Goal: Check status: Check status

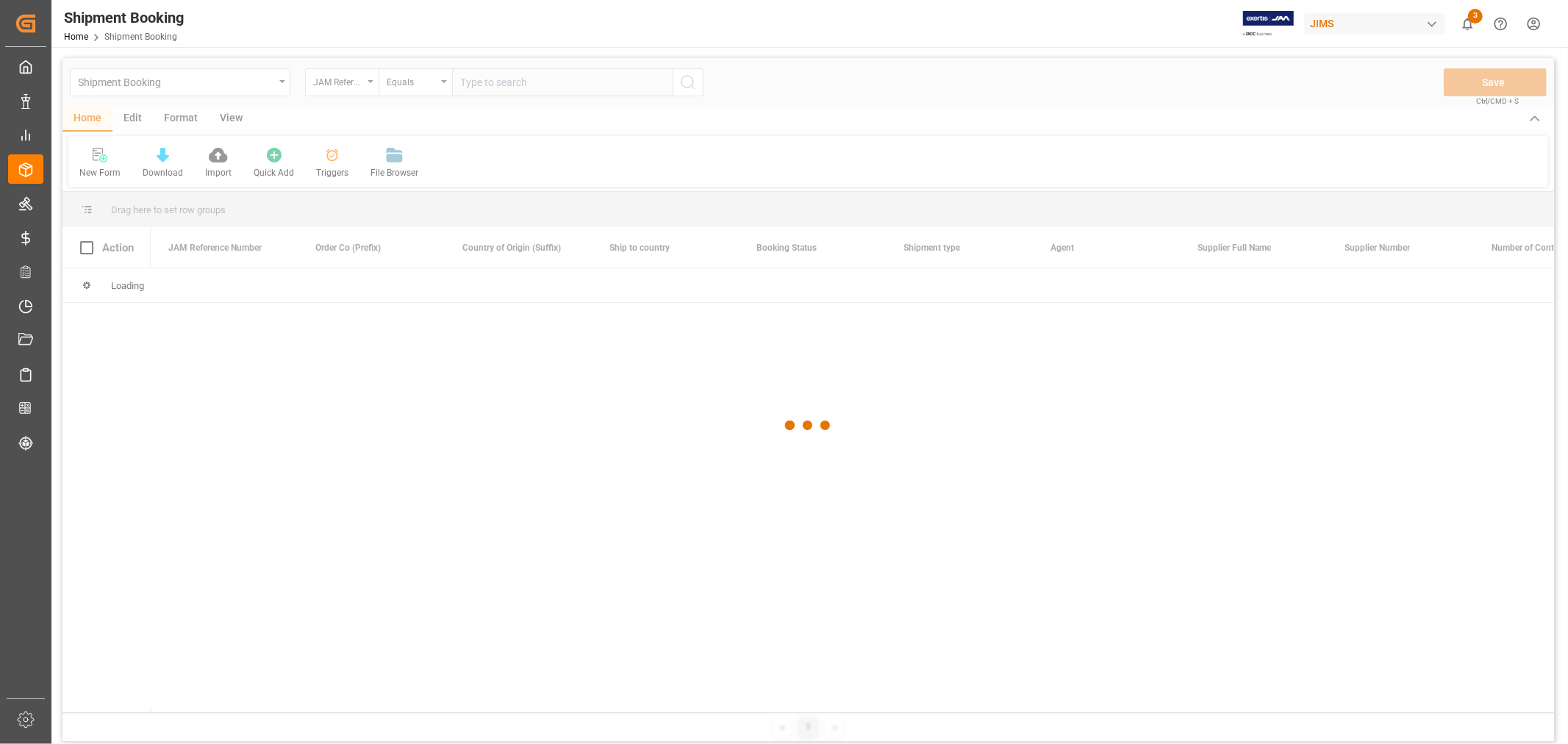
click at [539, 88] on div at bounding box center [808, 426] width 1492 height 735
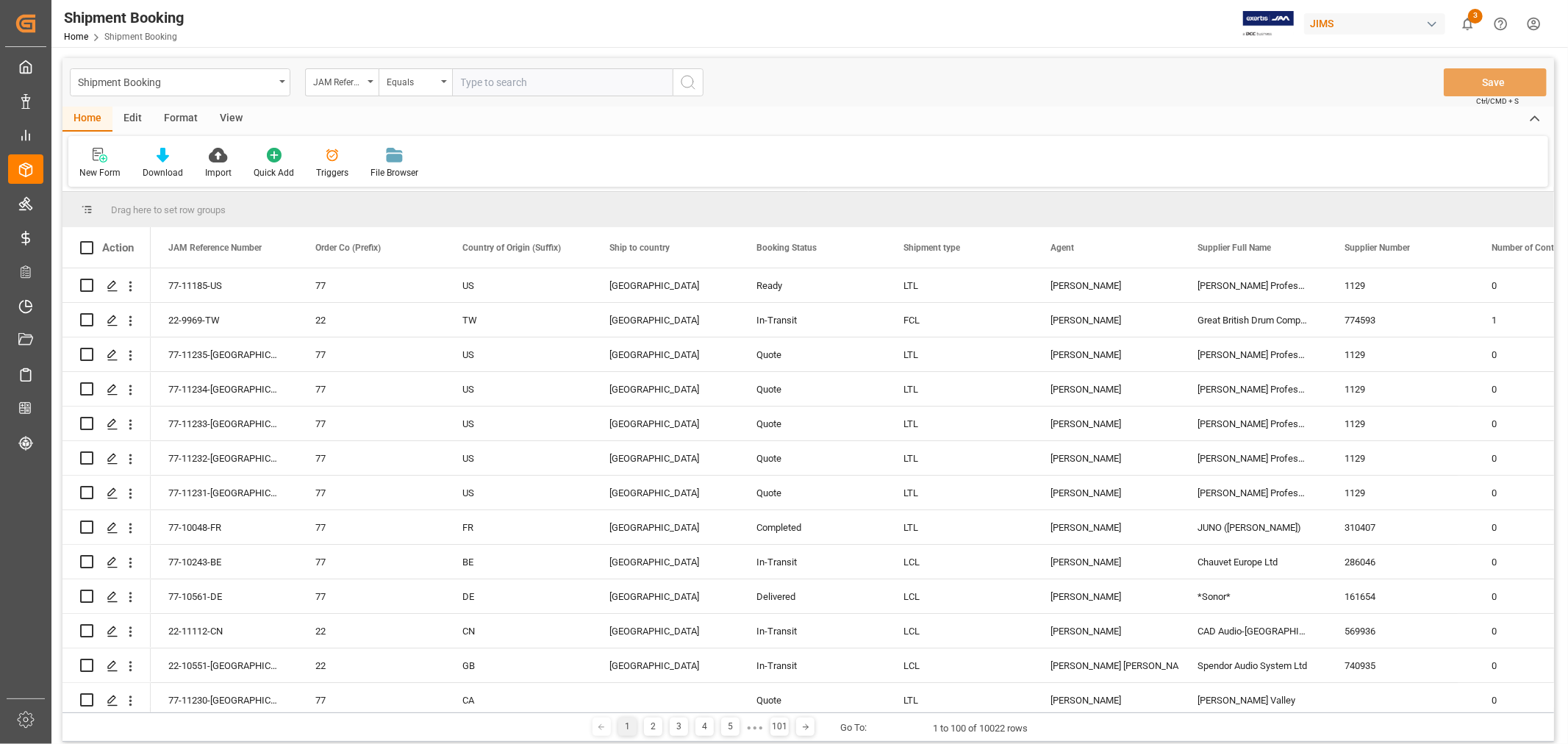
click at [539, 88] on input "text" at bounding box center [562, 82] width 220 height 28
type input "77-11201-us"
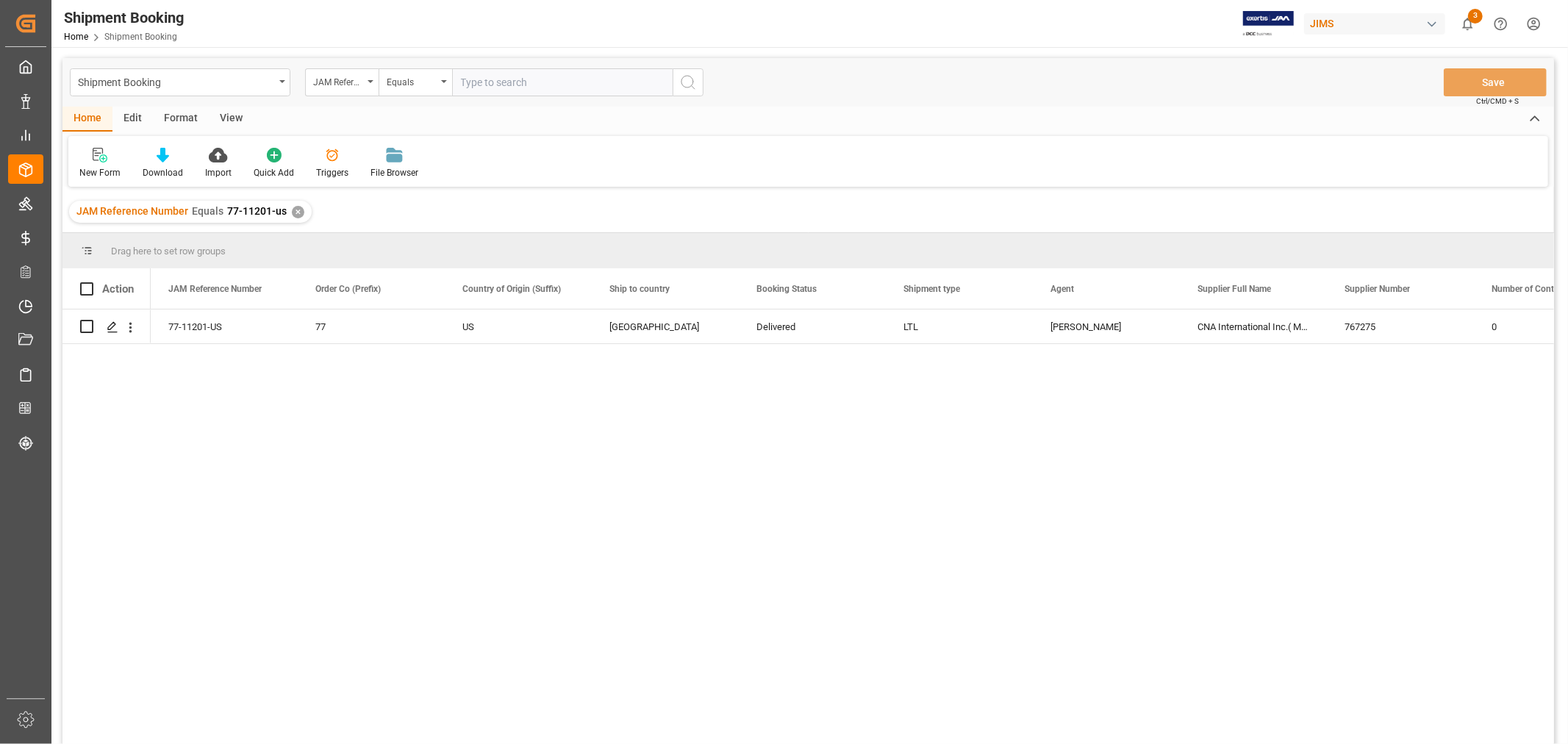
click at [228, 119] on div "View" at bounding box center [231, 119] width 45 height 25
click at [89, 164] on div "Default" at bounding box center [94, 163] width 51 height 32
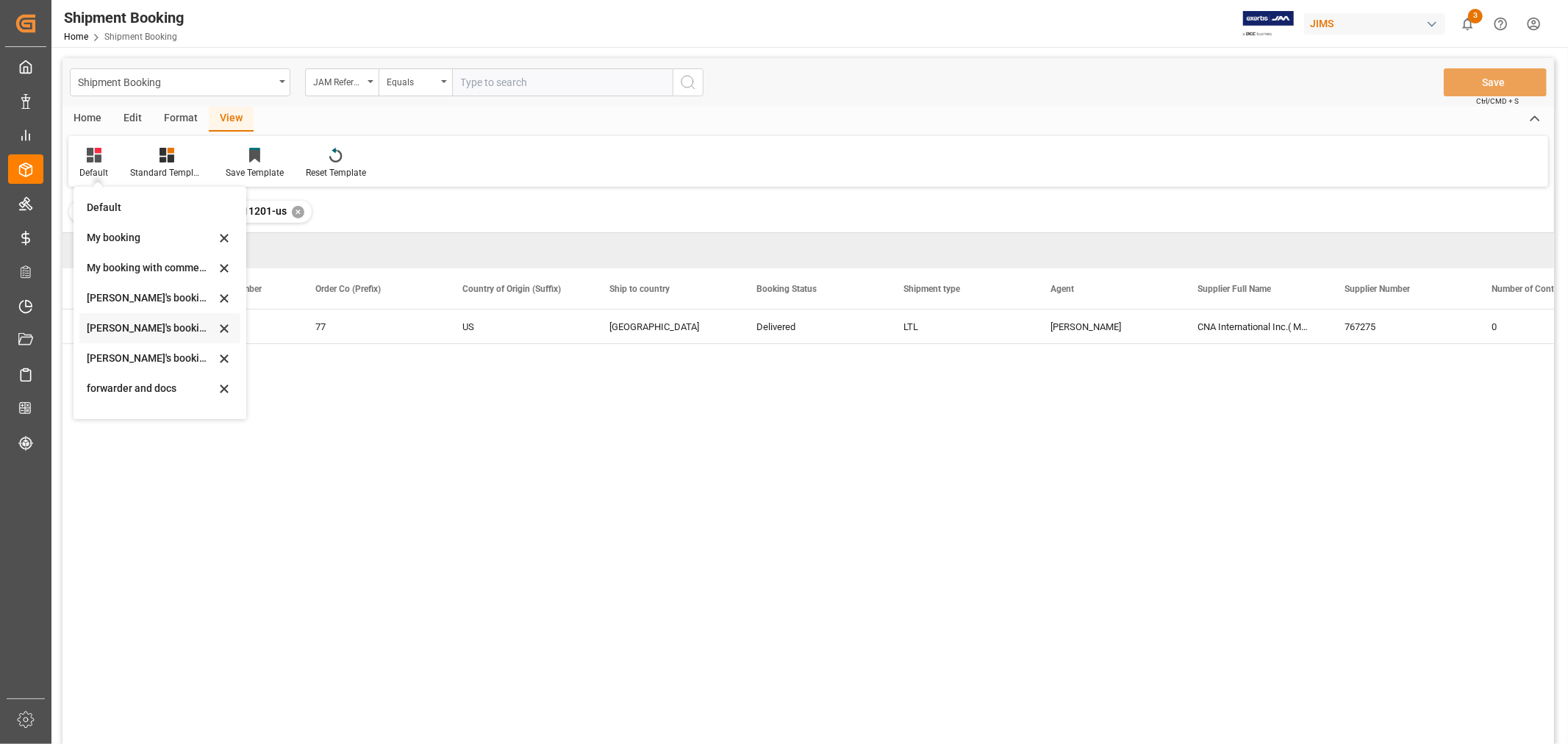
scroll to position [141, 0]
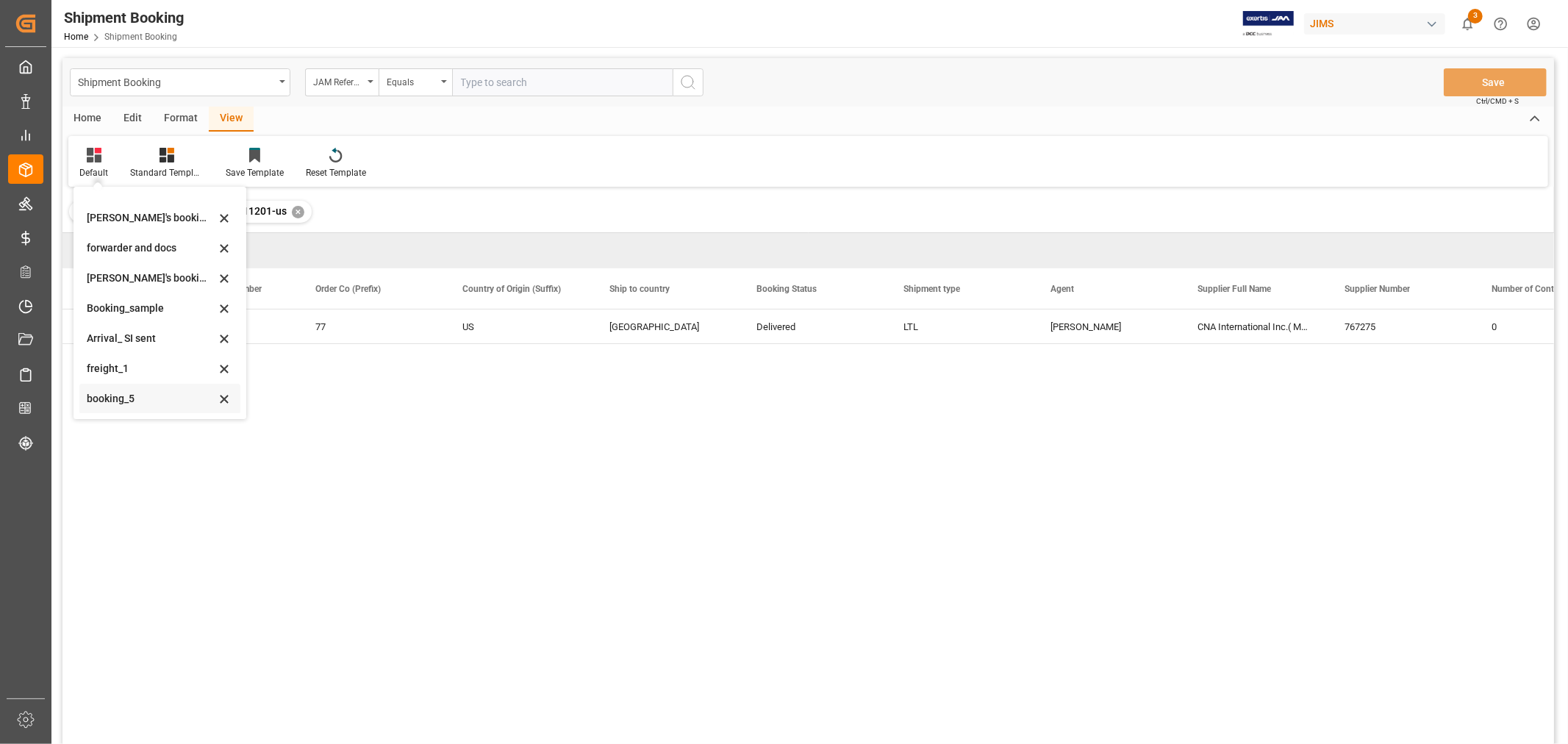
click at [140, 400] on div "booking_5" at bounding box center [151, 399] width 129 height 16
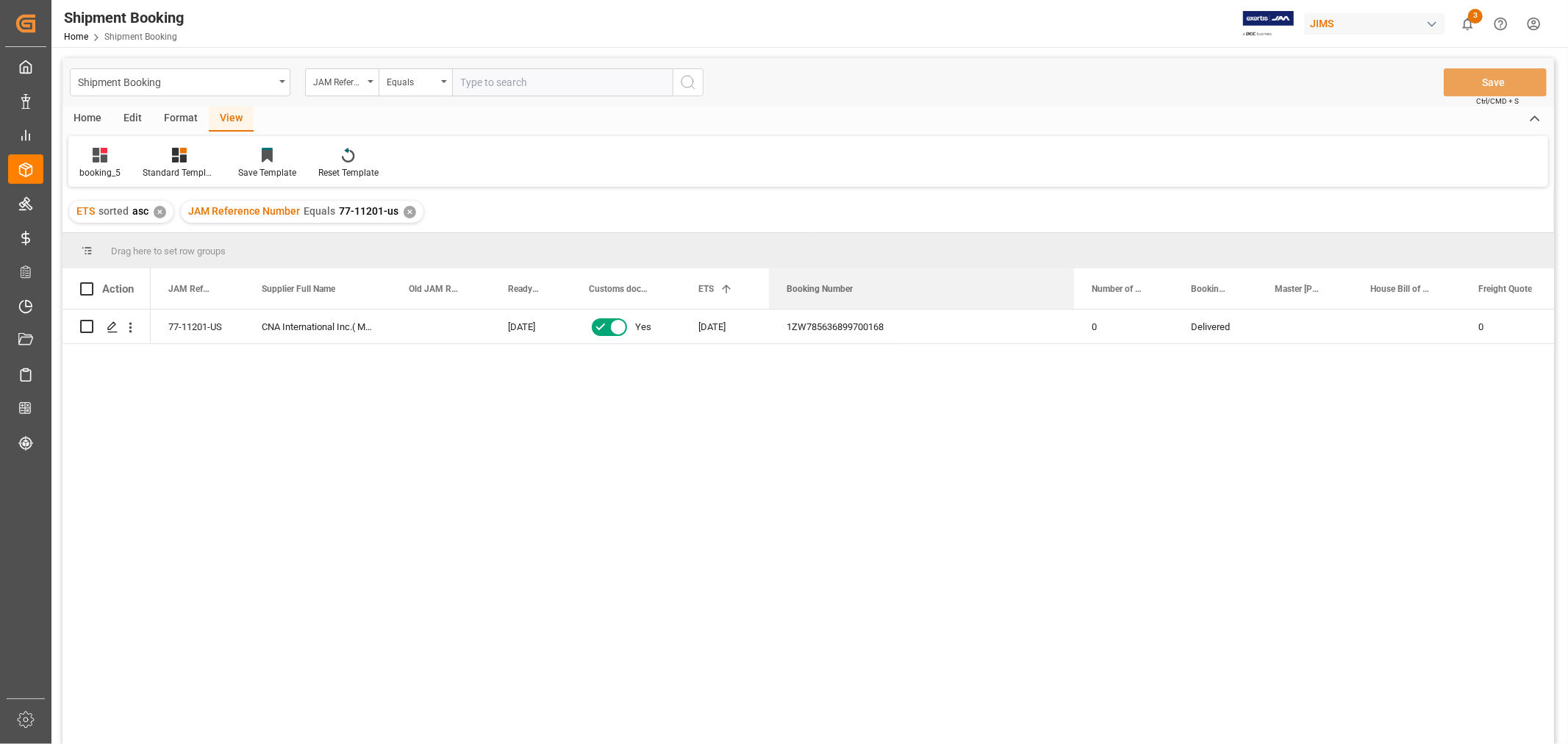
drag, startPoint x: 869, startPoint y: 276, endPoint x: 1072, endPoint y: 229, distance: 208.4
click at [1072, 229] on div "Shipment Booking JAM Reference Number Equals Save Ctrl/CMD + S Home Edit Format…" at bounding box center [808, 421] width 1492 height 725
click at [217, 321] on div "77-11201-US" at bounding box center [197, 326] width 94 height 34
click at [408, 207] on div "✕" at bounding box center [409, 211] width 12 height 12
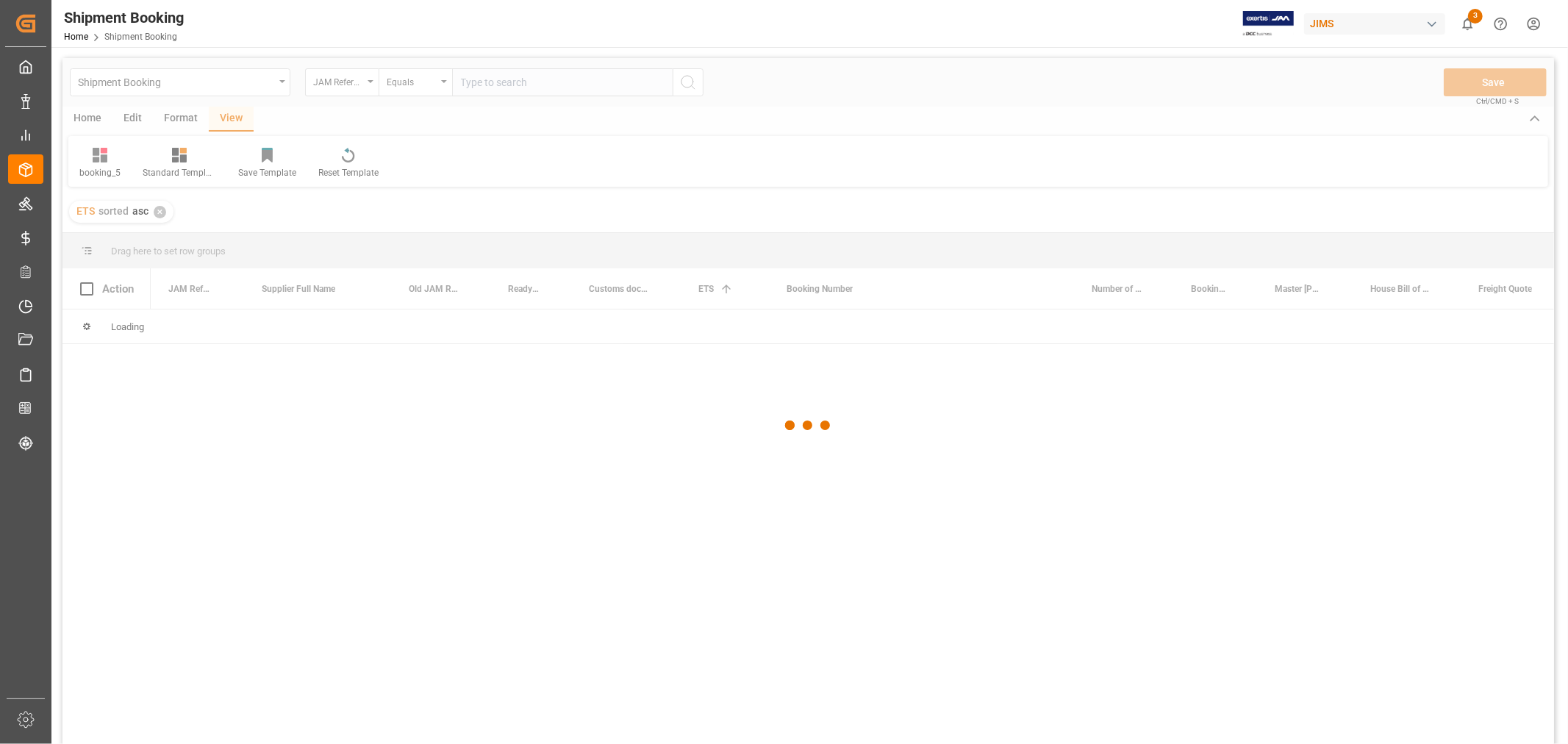
click at [464, 81] on div at bounding box center [808, 426] width 1492 height 735
click at [478, 80] on div at bounding box center [808, 426] width 1492 height 735
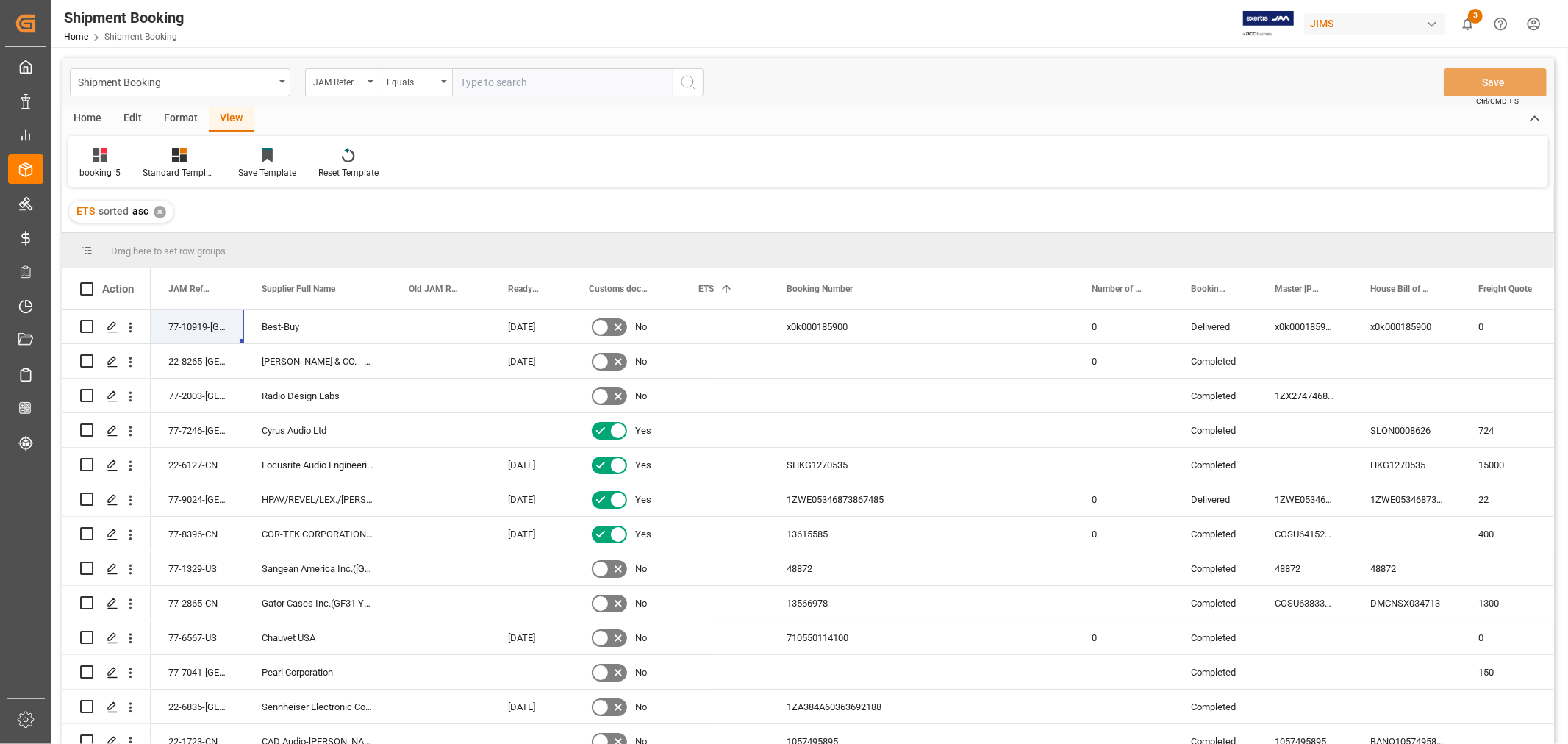
click at [478, 80] on input "text" at bounding box center [562, 82] width 220 height 28
paste input "77-11177-CN"
type input "77-11177-CN"
click at [684, 83] on icon "search button" at bounding box center [687, 81] width 17 height 17
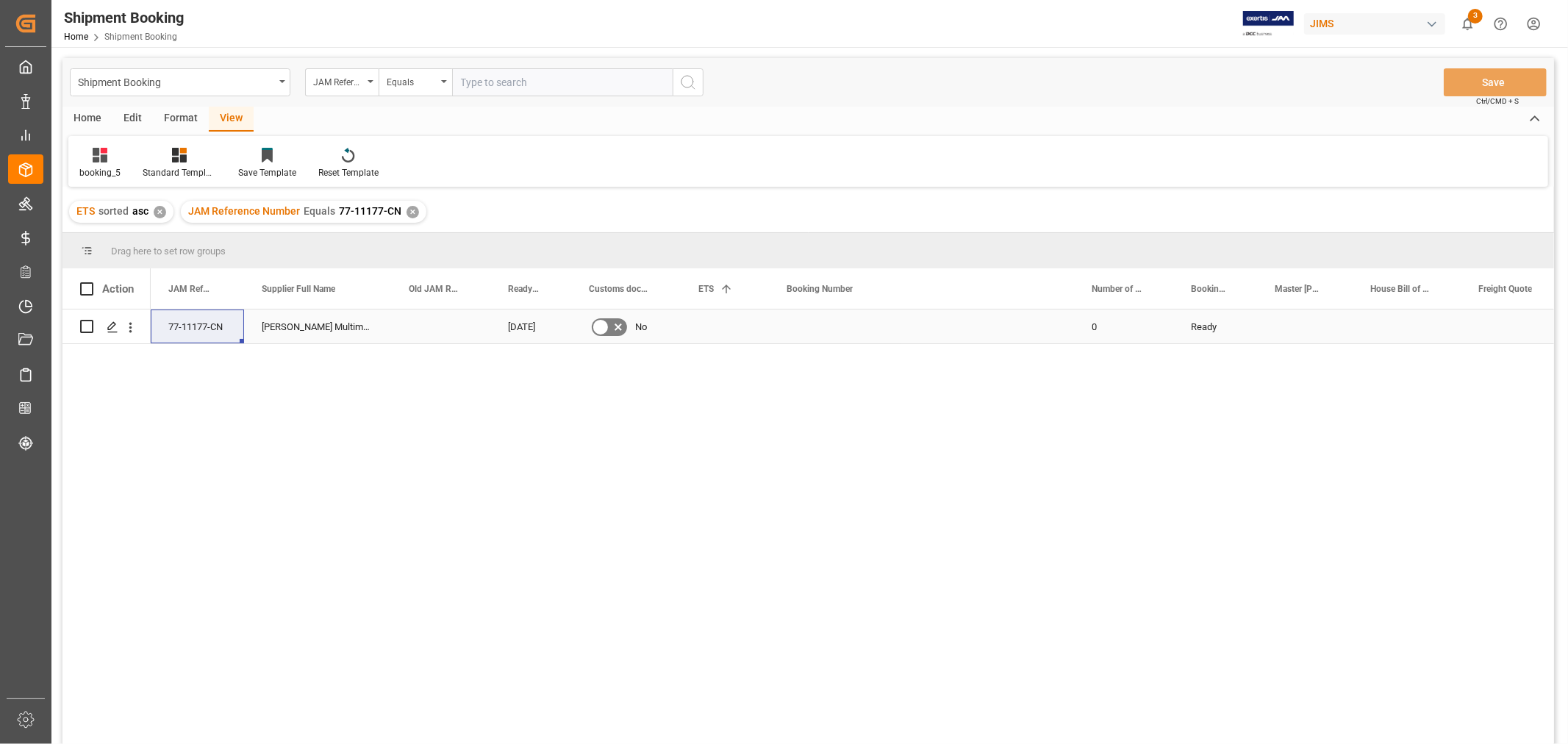
click at [803, 327] on div "Press SPACE to select this row." at bounding box center [920, 326] width 305 height 34
click at [804, 327] on div "Press SPACE to select this row." at bounding box center [920, 326] width 305 height 34
click at [805, 327] on input "Press SPACE to select this row." at bounding box center [921, 335] width 282 height 28
type input "13639431"
click at [717, 336] on div "Press SPACE to select this row." at bounding box center [724, 326] width 88 height 34
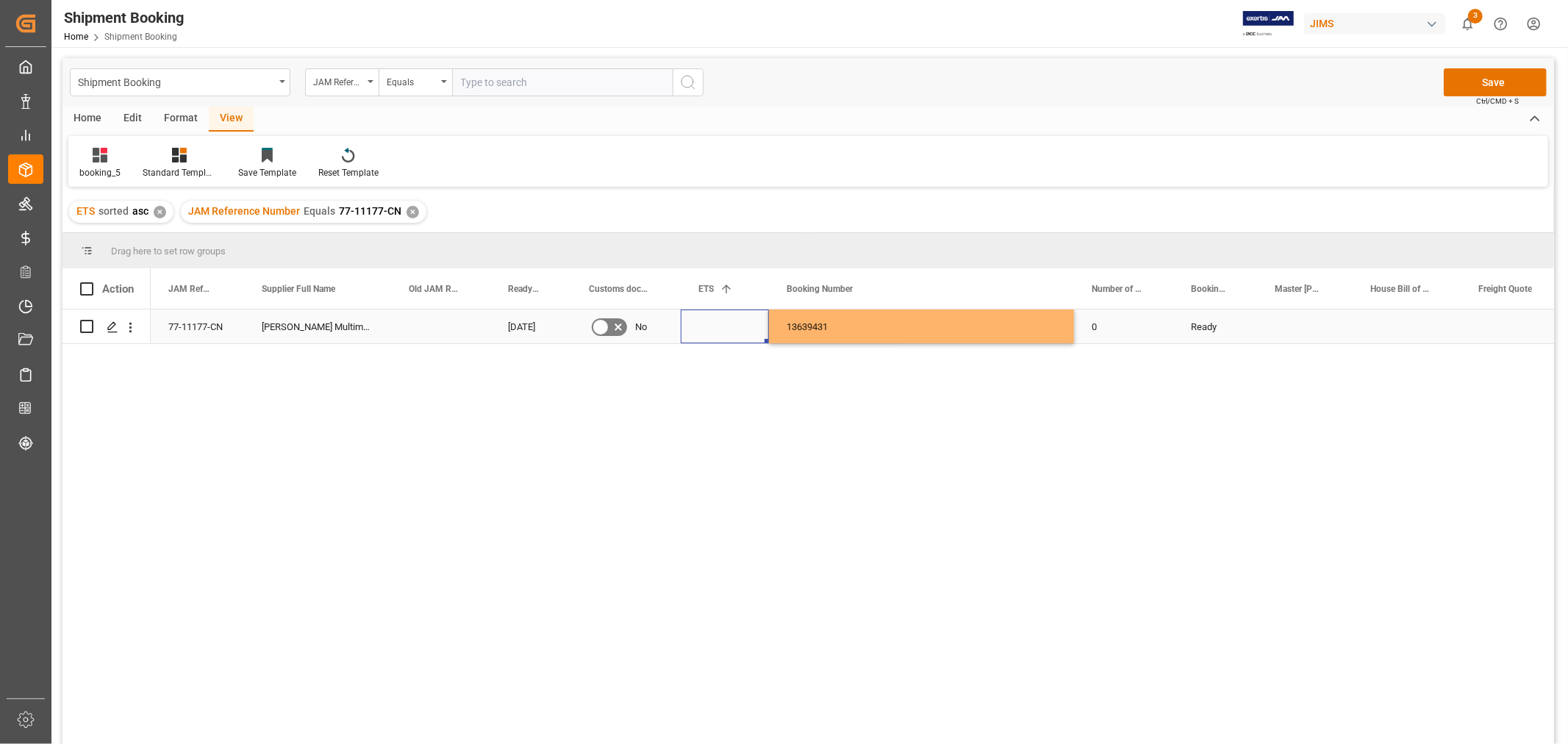
click at [717, 334] on div "Press SPACE to select this row." at bounding box center [724, 326] width 88 height 34
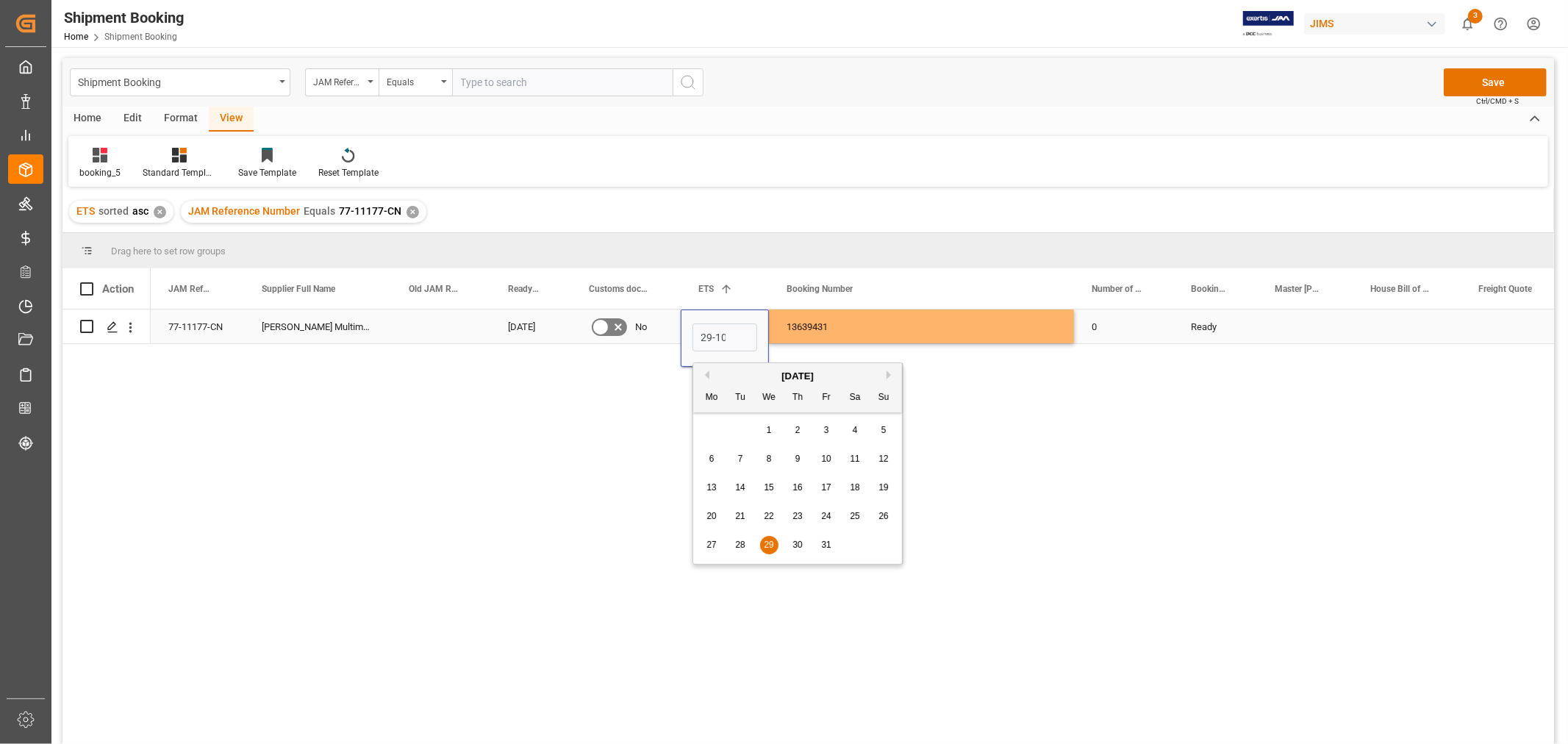
scroll to position [0, 2]
type input "29-10-2025"
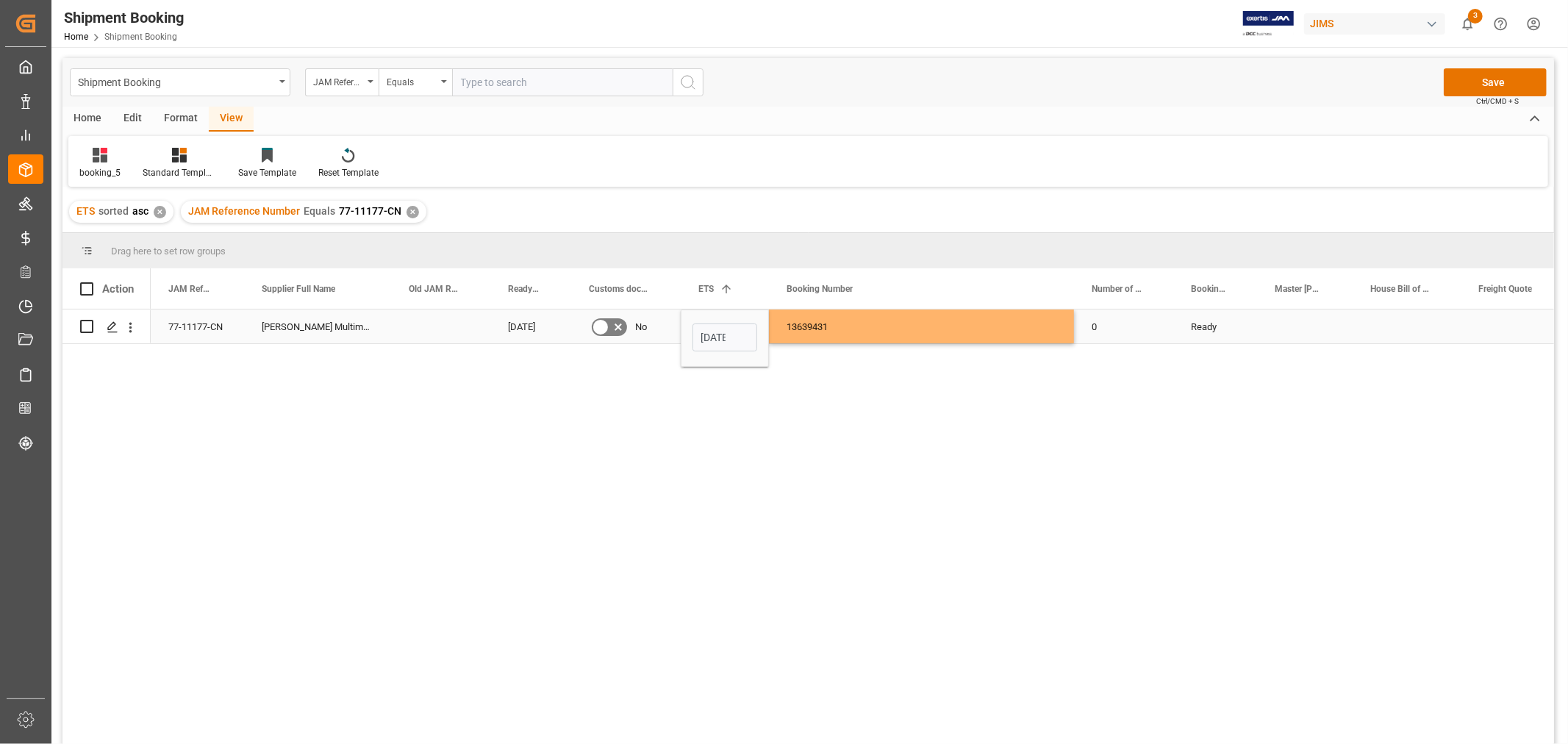
click at [834, 333] on div "13639431" at bounding box center [920, 326] width 305 height 34
click at [1489, 77] on button "Save" at bounding box center [1494, 82] width 103 height 28
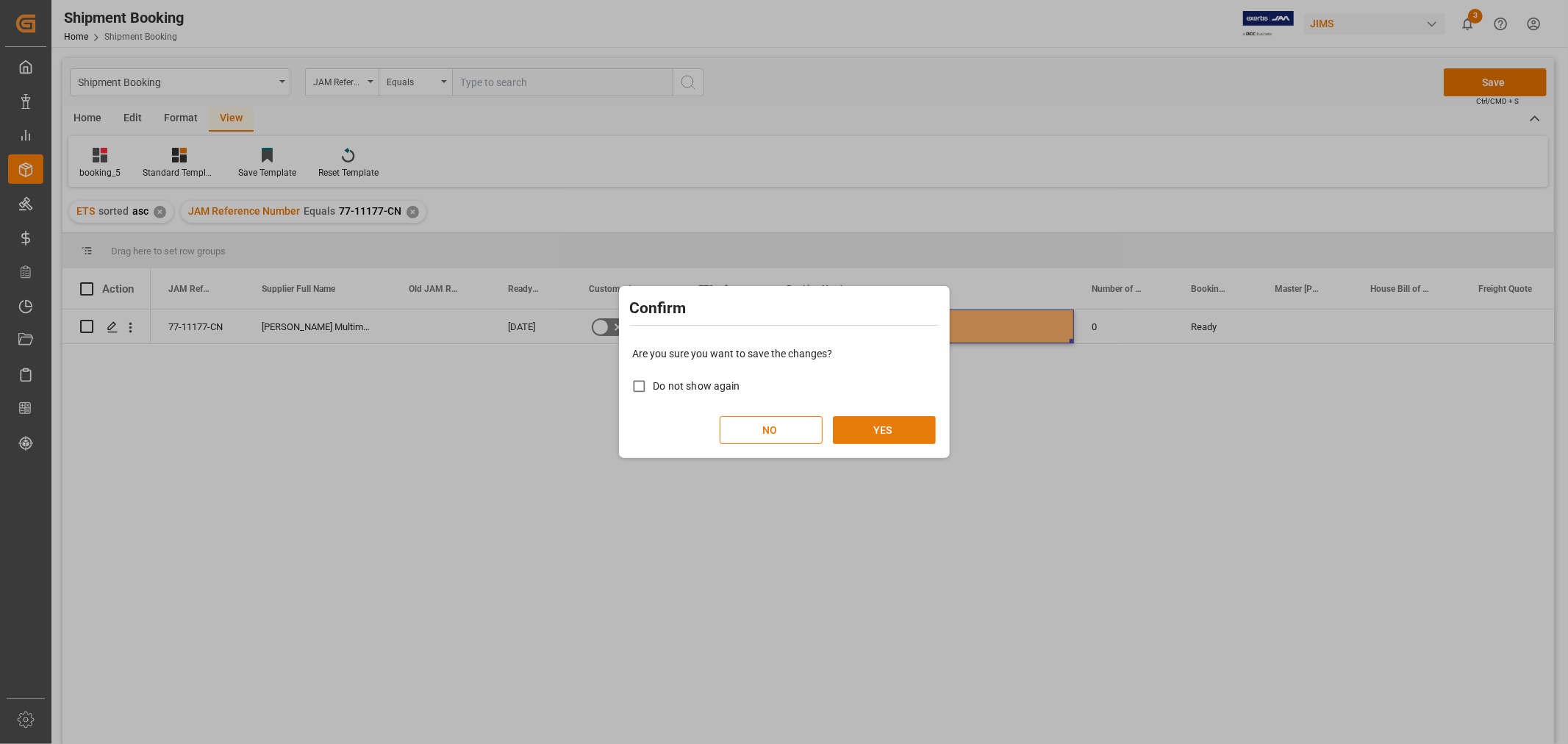
click at [885, 427] on button "YES" at bounding box center [883, 430] width 103 height 28
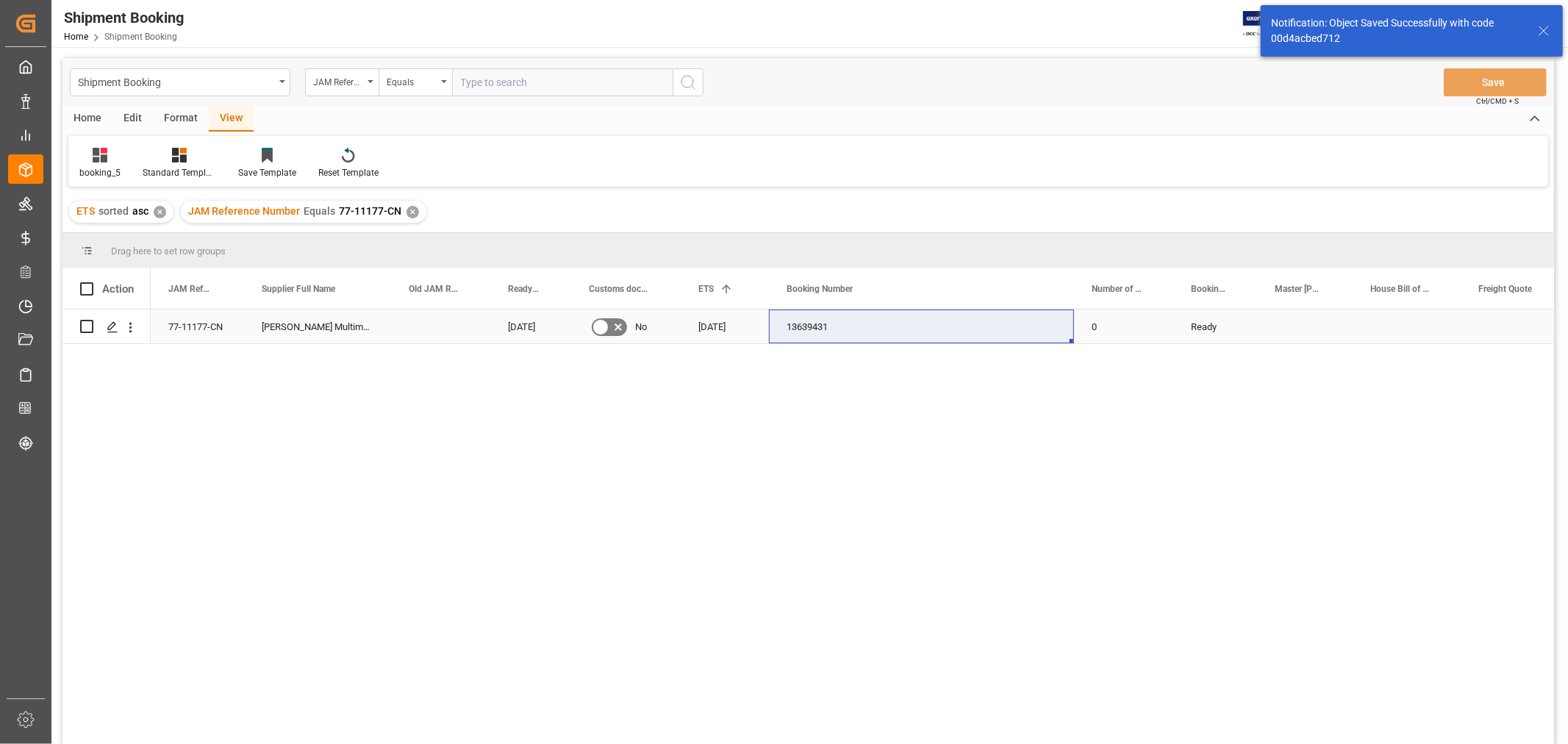
click at [195, 322] on div "77-11177-CN" at bounding box center [197, 326] width 94 height 34
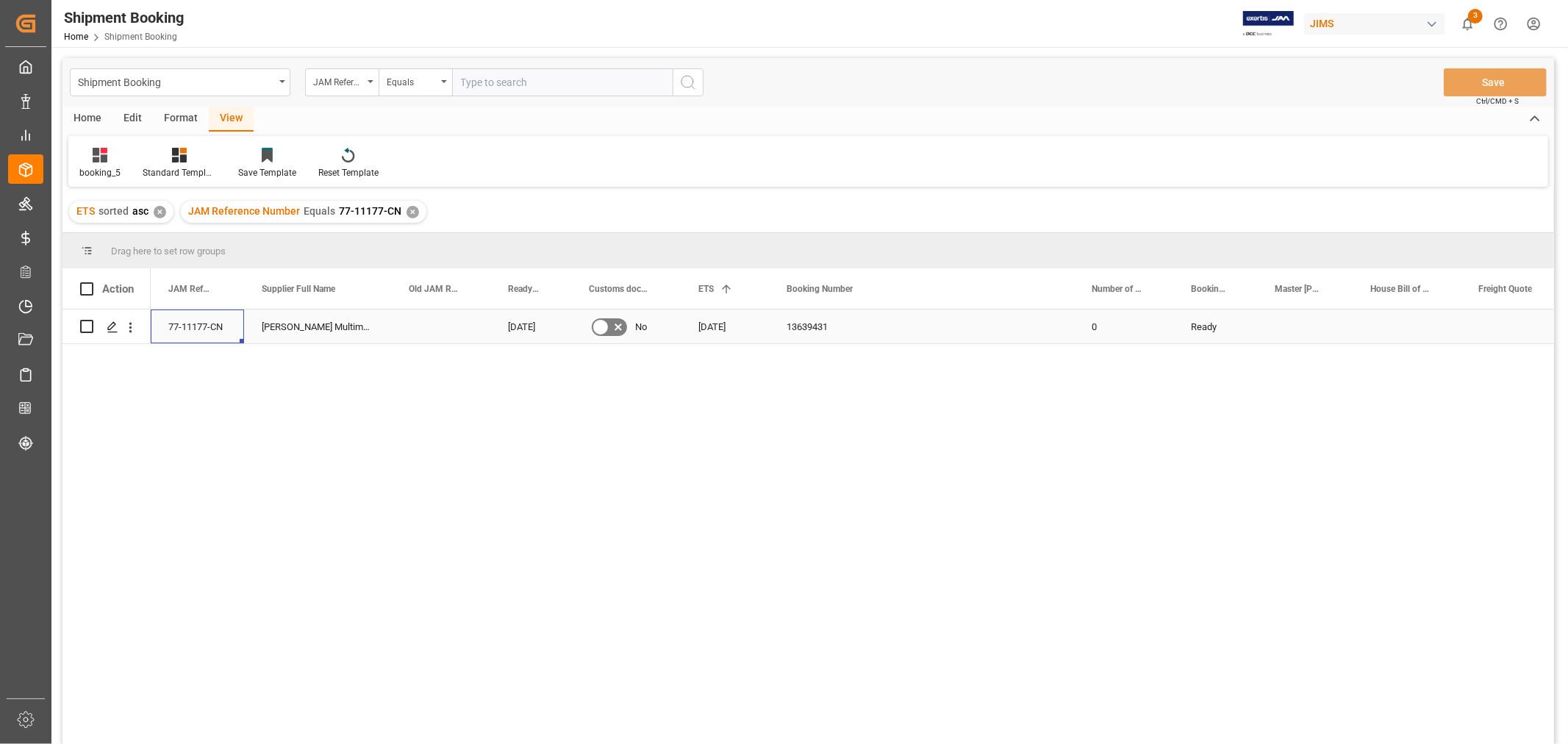
click at [1040, 334] on div "13639431" at bounding box center [920, 326] width 305 height 34
click at [1288, 324] on div "Press SPACE to select this row." at bounding box center [1304, 326] width 95 height 34
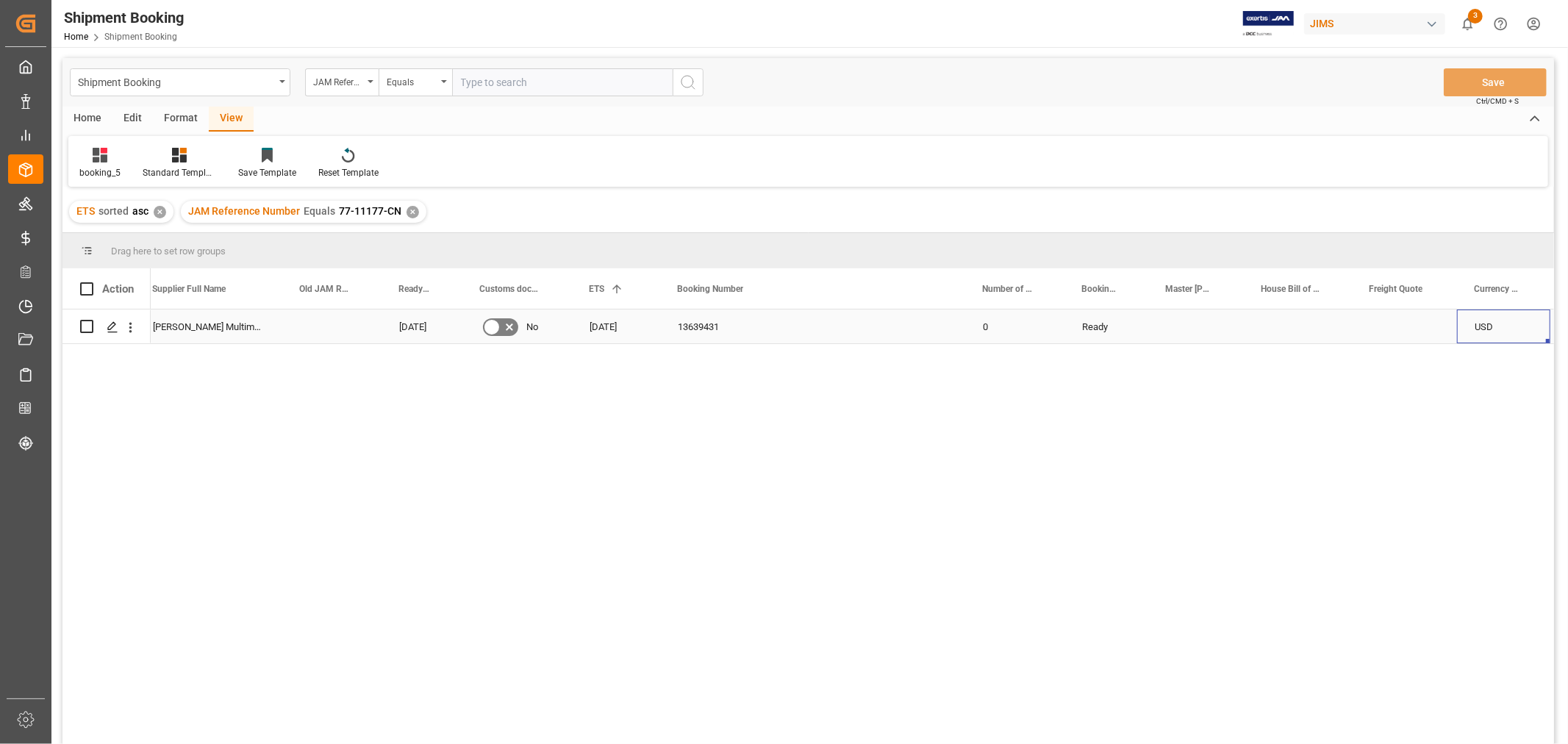
click at [1395, 324] on div "Press SPACE to select this row." at bounding box center [1404, 326] width 105 height 34
click at [1395, 324] on input "Press SPACE to select this row." at bounding box center [1404, 335] width 81 height 28
type input "1100"
click at [1321, 335] on div "Press SPACE to select this row." at bounding box center [1297, 326] width 108 height 34
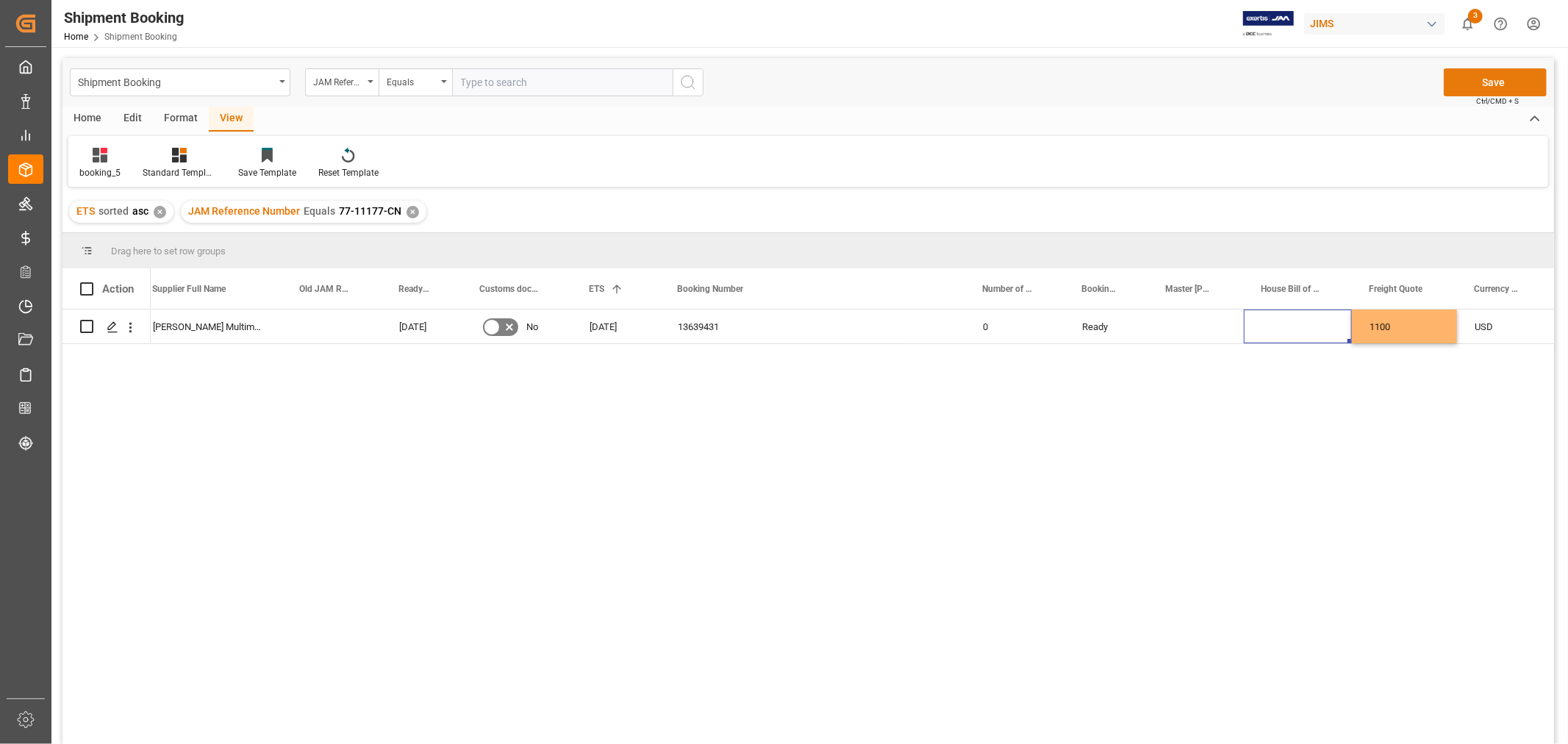
click at [1489, 79] on button "Save" at bounding box center [1494, 82] width 103 height 28
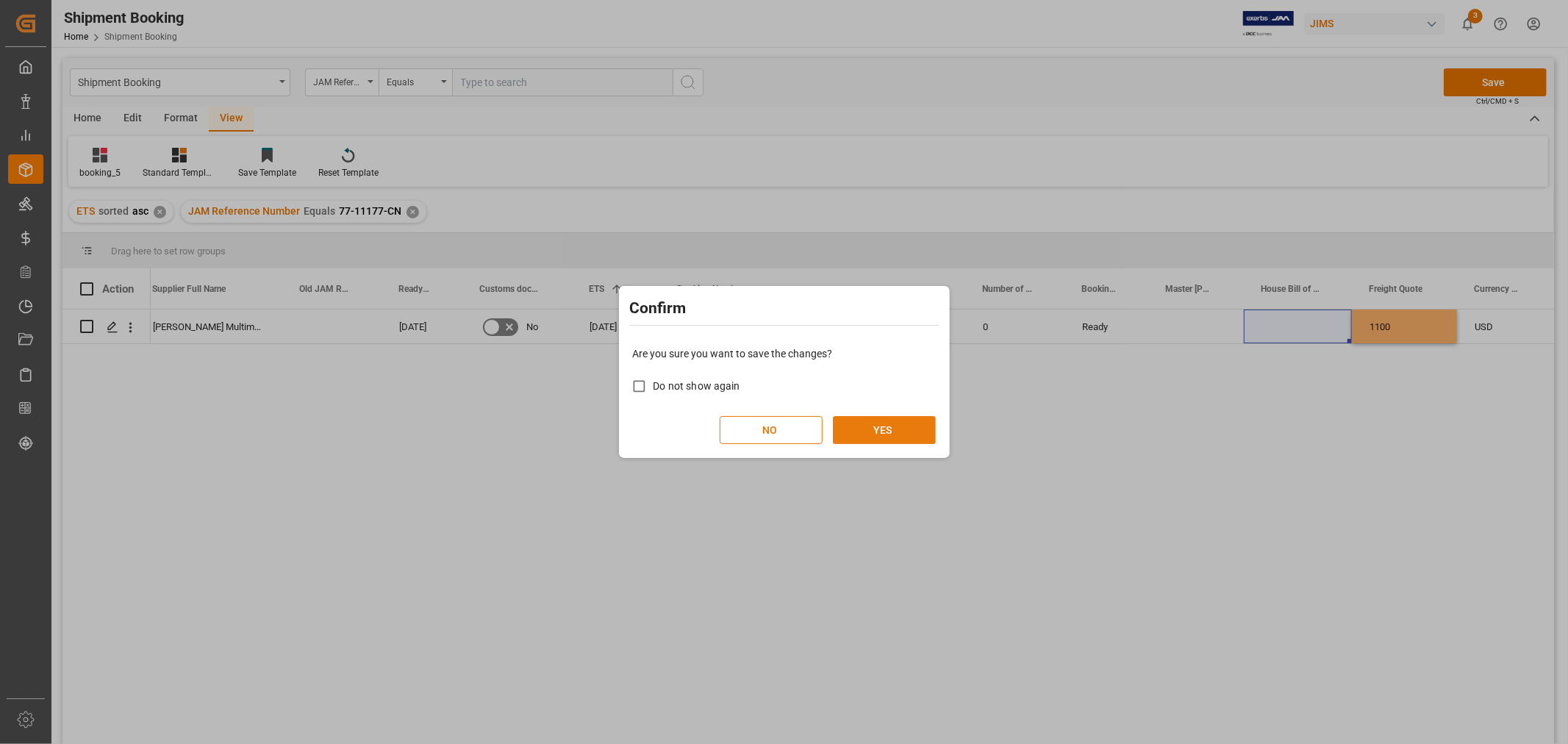
click at [906, 427] on button "YES" at bounding box center [883, 430] width 103 height 28
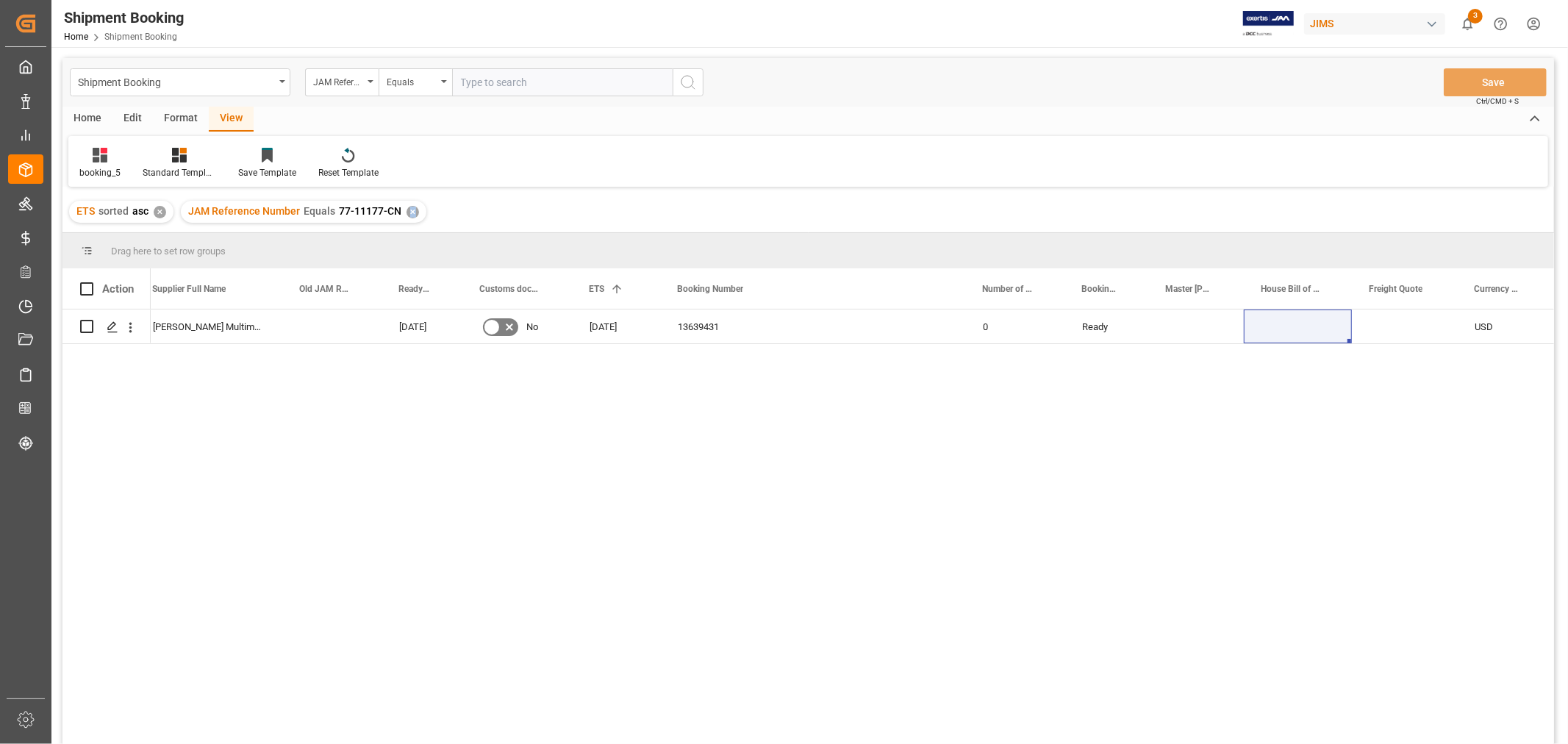
drag, startPoint x: 407, startPoint y: 212, endPoint x: 387, endPoint y: 116, distance: 98.1
click at [509, 196] on div "ETS sorted asc ✕ JAM Reference Number Equals 77-11177-CN ✕" at bounding box center [808, 212] width 1492 height 41
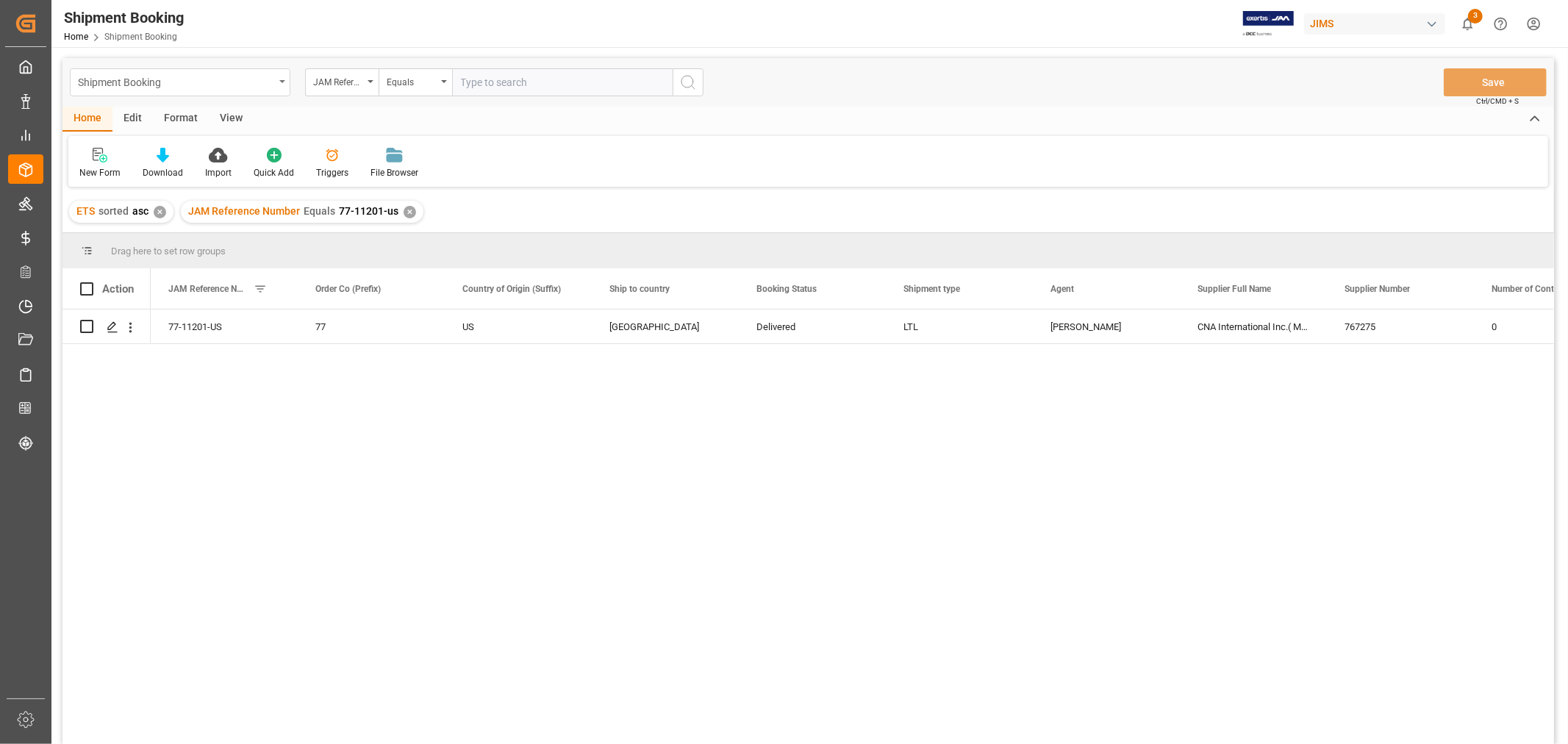
click at [268, 85] on div "Shipment Booking" at bounding box center [176, 81] width 196 height 18
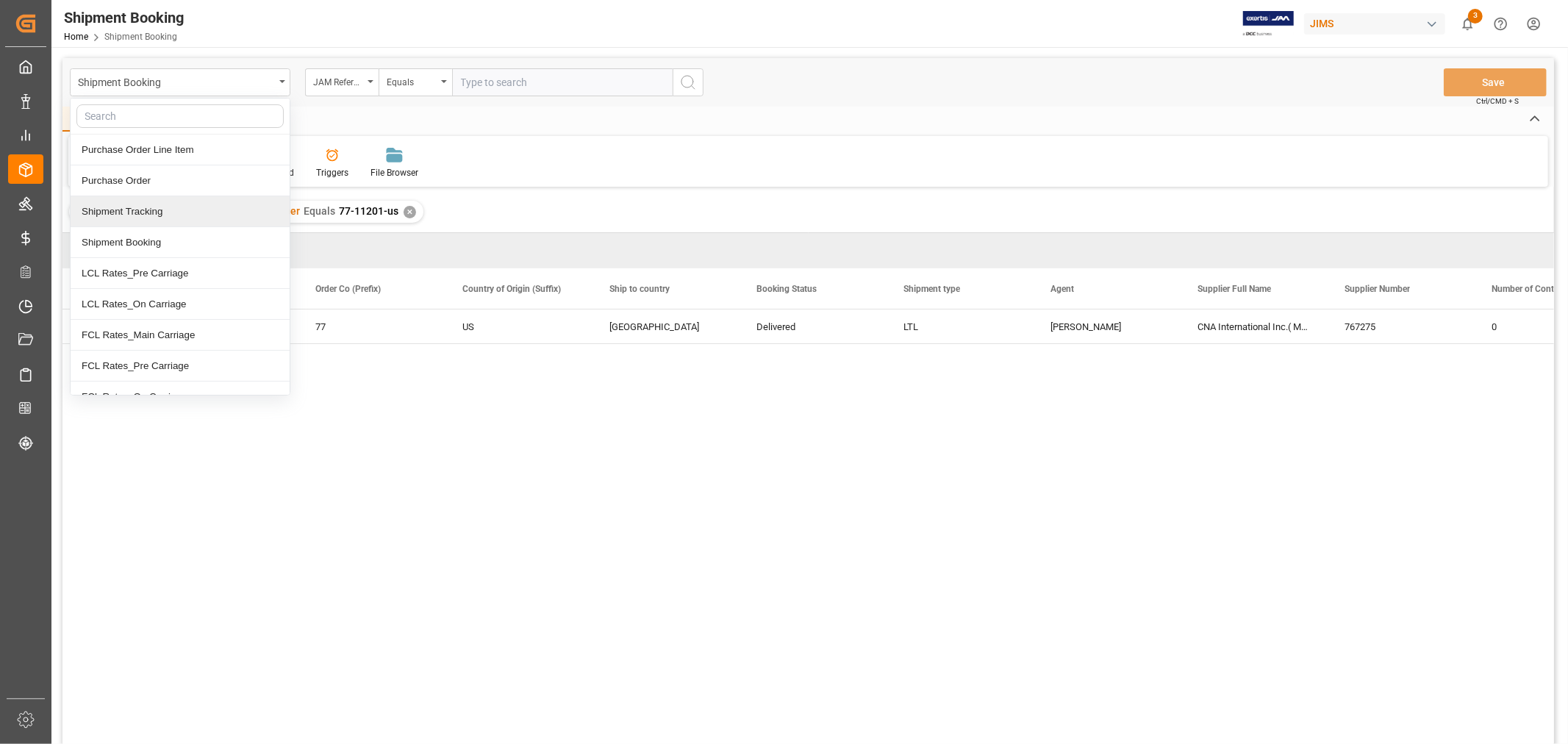
click at [159, 209] on div "Shipment Tracking" at bounding box center [180, 212] width 219 height 31
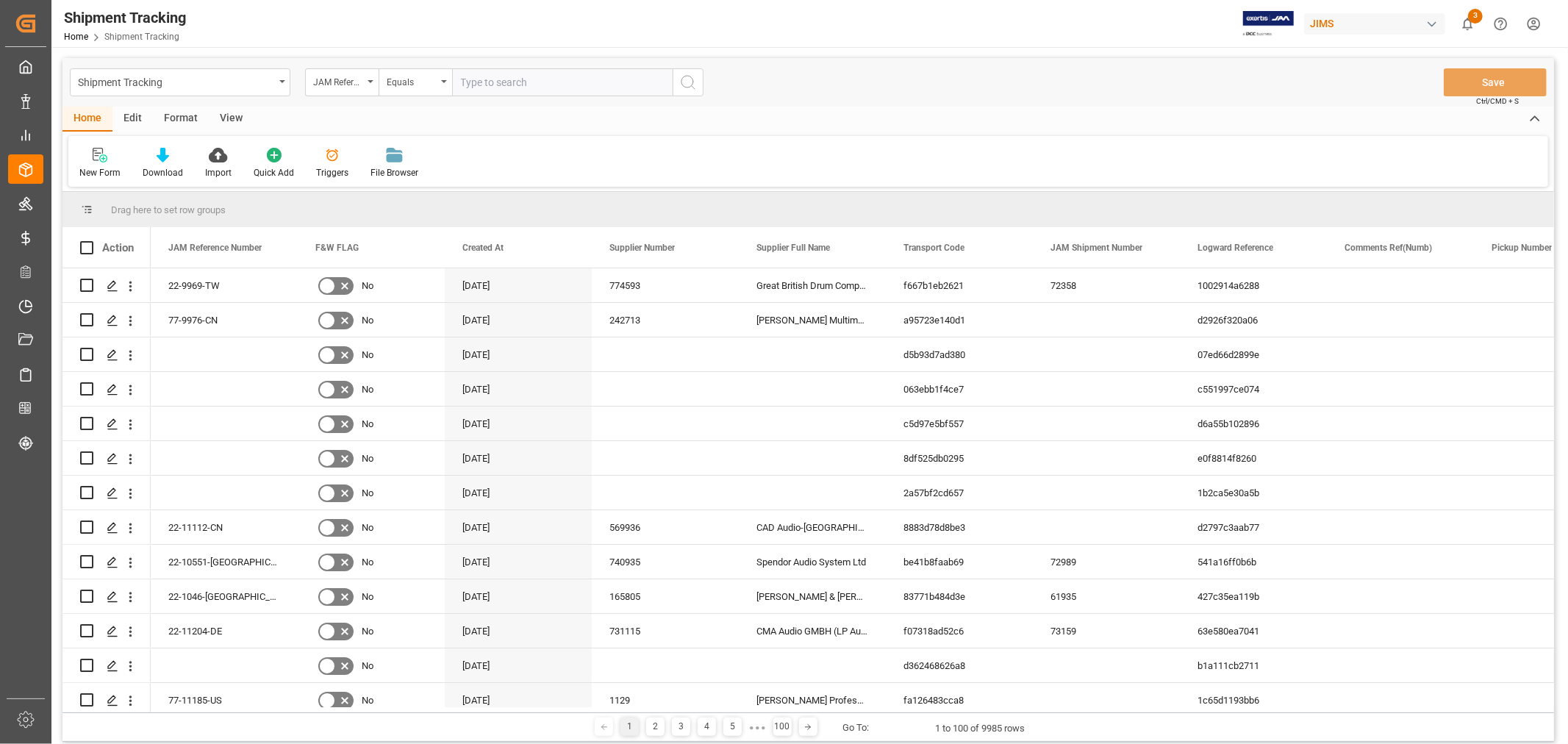
click at [464, 86] on input "text" at bounding box center [562, 82] width 220 height 28
paste input "77-11201-US"
type input "77-11201-US"
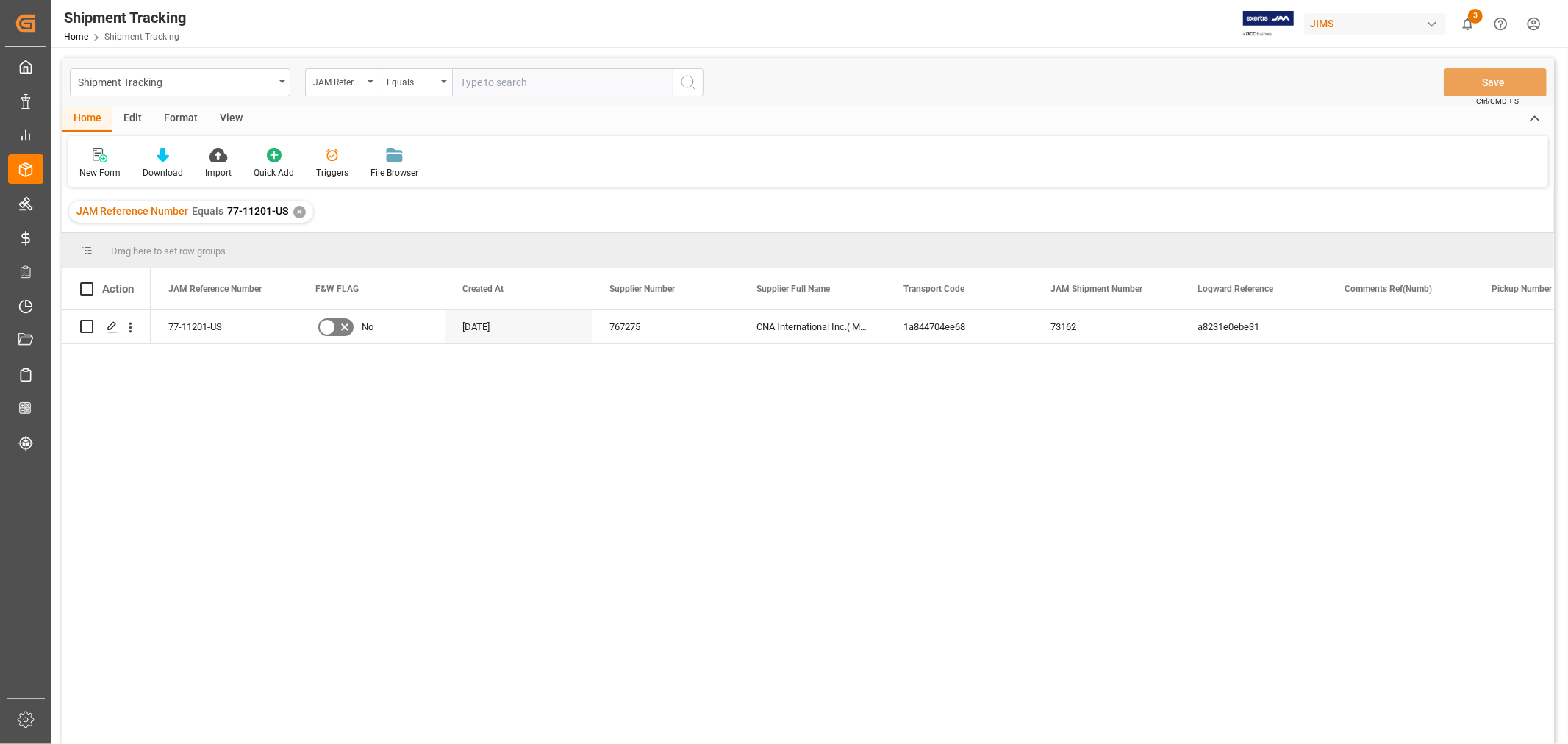
click at [228, 116] on div "View" at bounding box center [231, 119] width 45 height 25
click at [88, 177] on div "Default" at bounding box center [94, 173] width 29 height 13
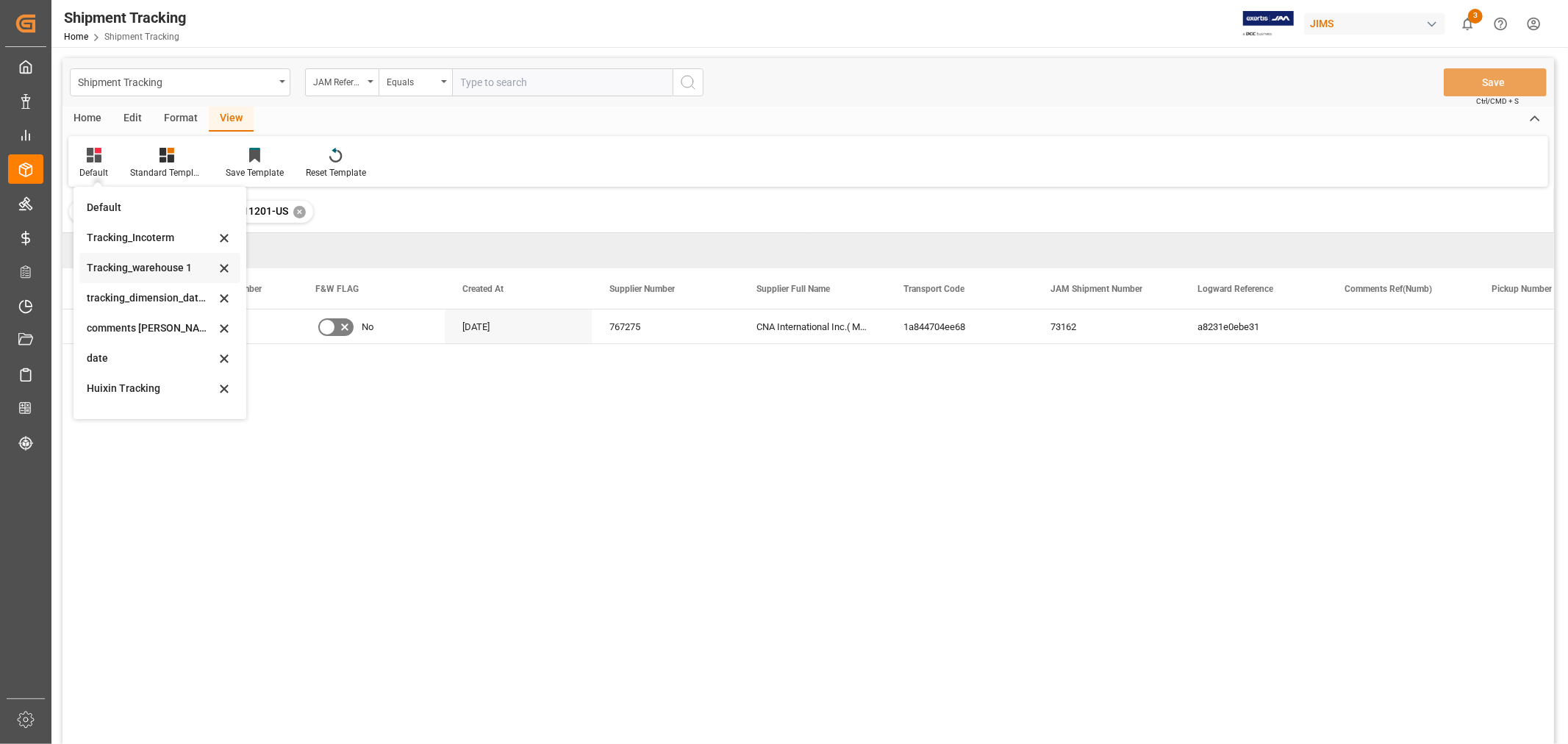
click at [145, 270] on div "Tracking_warehouse 1" at bounding box center [151, 268] width 129 height 16
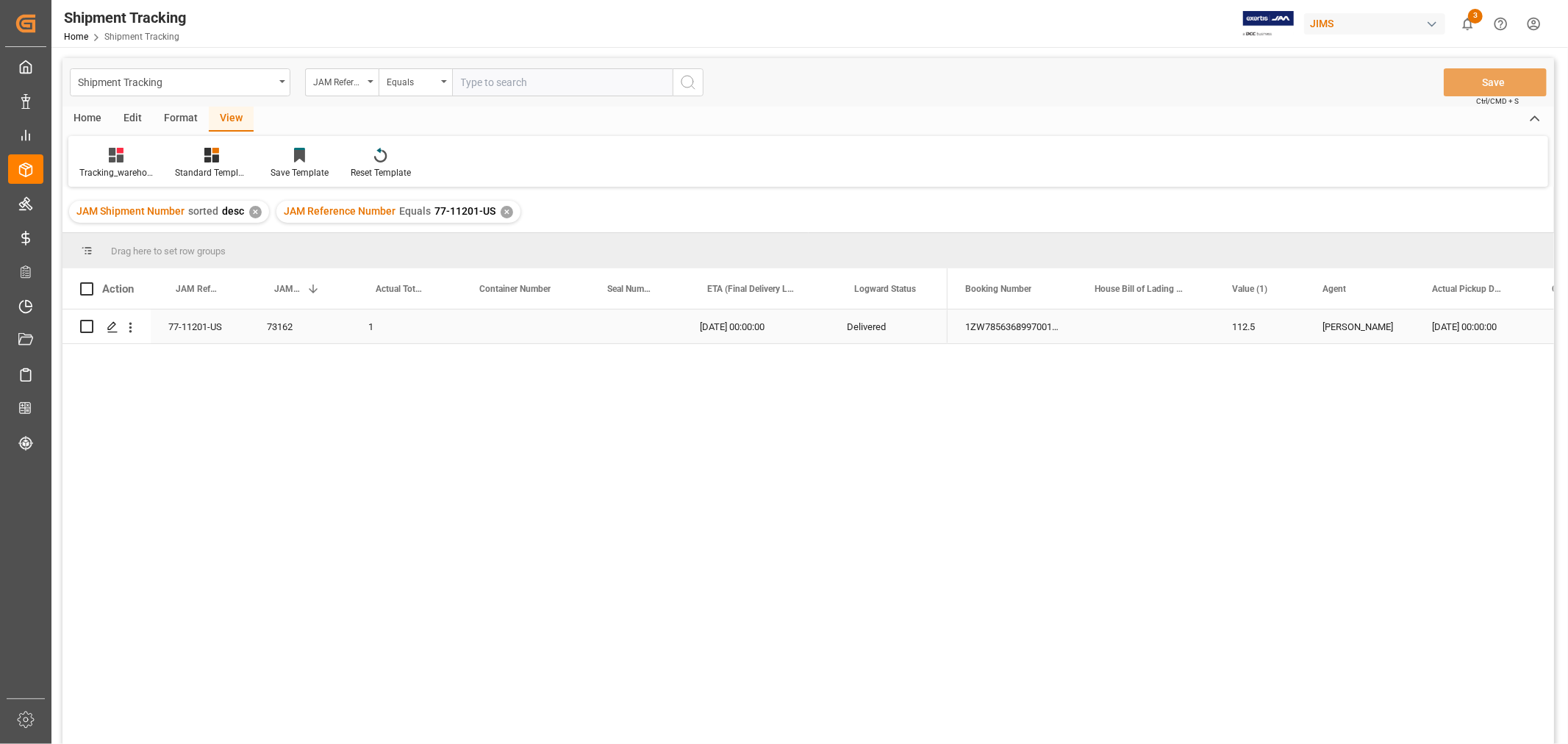
click at [205, 318] on div "77-11201-US" at bounding box center [200, 326] width 99 height 34
click at [964, 327] on div "1ZW785636899700168" at bounding box center [1012, 326] width 129 height 34
click at [292, 328] on div "73162" at bounding box center [299, 326] width 101 height 34
click at [505, 212] on div "✕" at bounding box center [506, 211] width 12 height 12
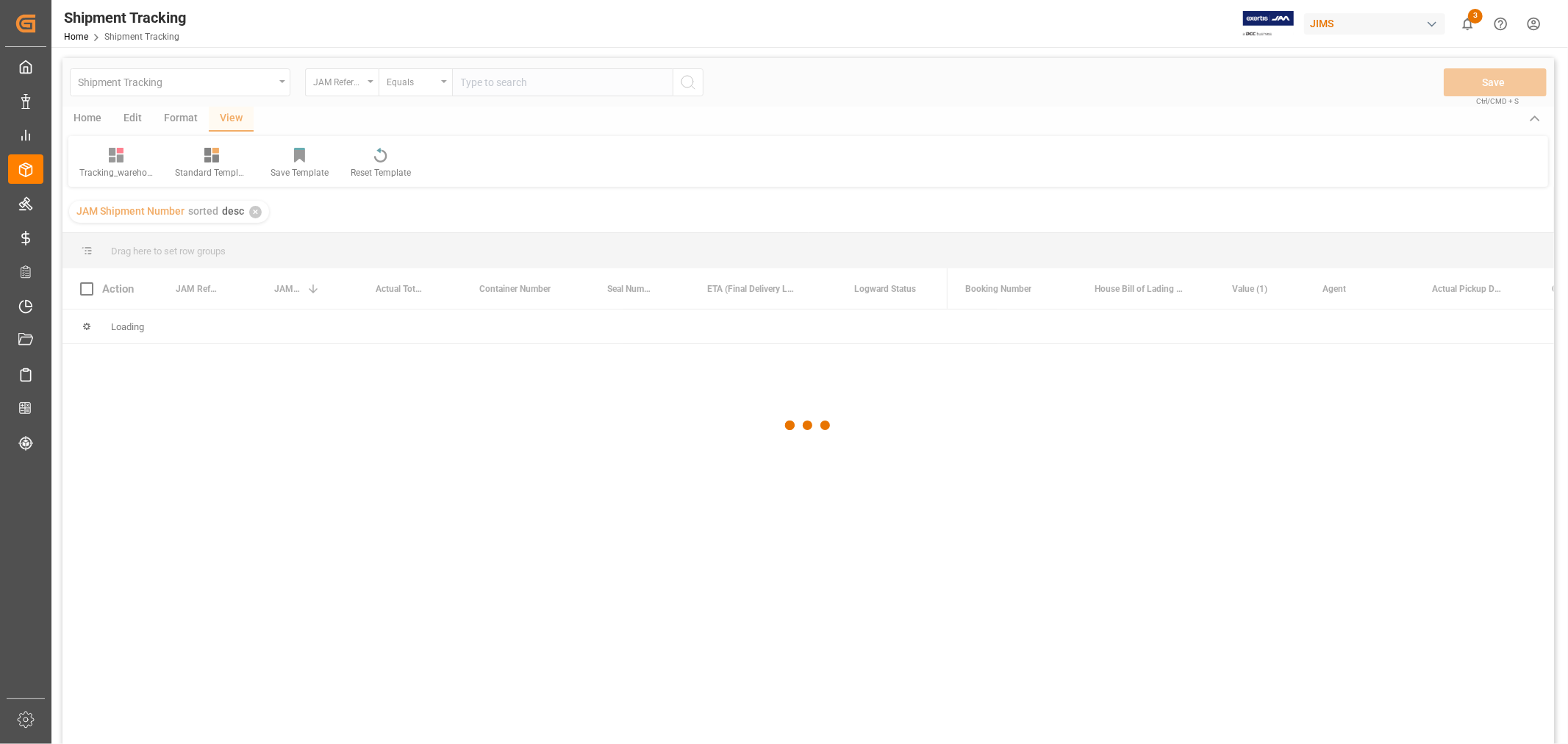
click at [488, 85] on div at bounding box center [808, 426] width 1492 height 735
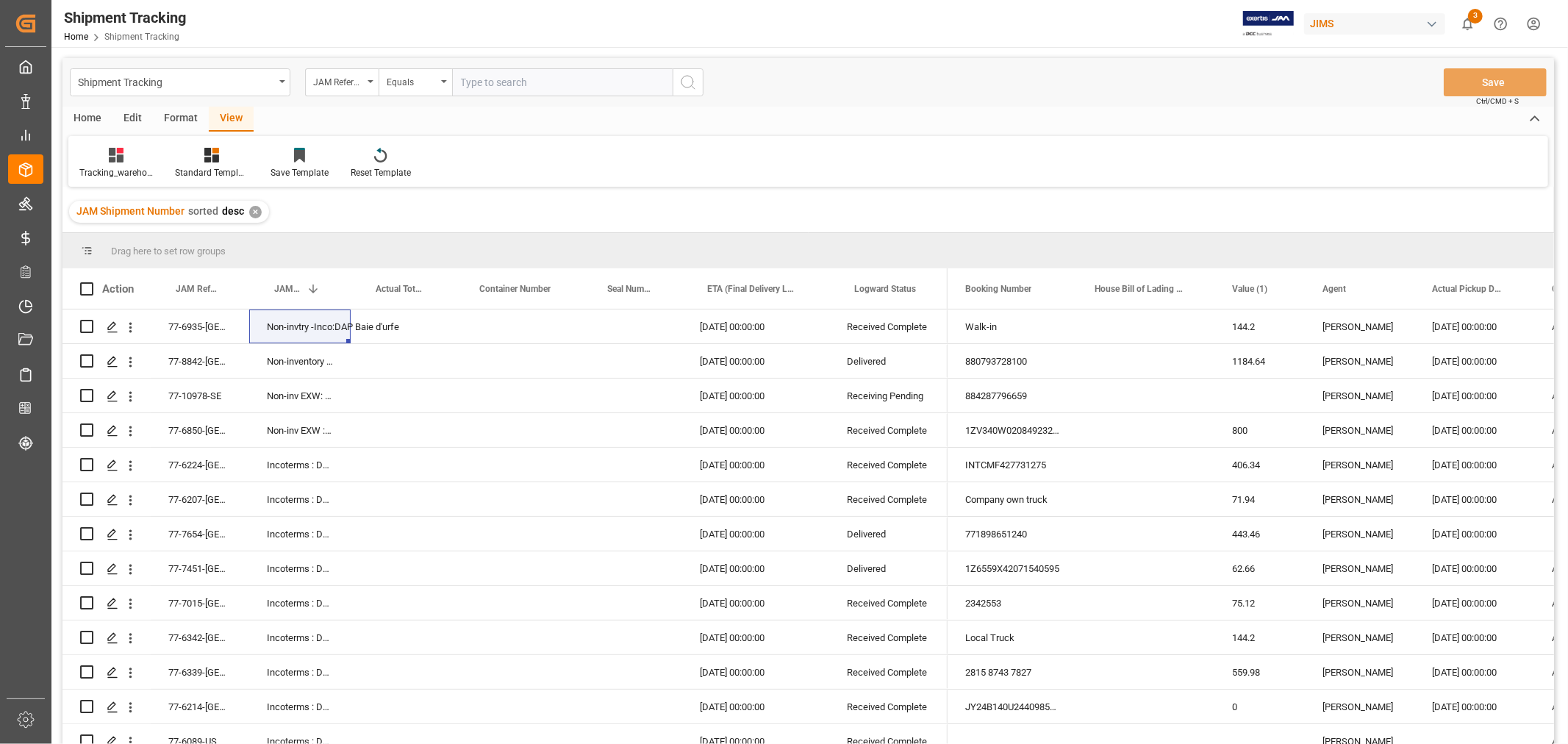
click at [486, 80] on input "text" at bounding box center [562, 82] width 220 height 28
paste input "77-11177-CN"
type input "77-11177-CN"
click at [694, 80] on icon "search button" at bounding box center [687, 81] width 17 height 17
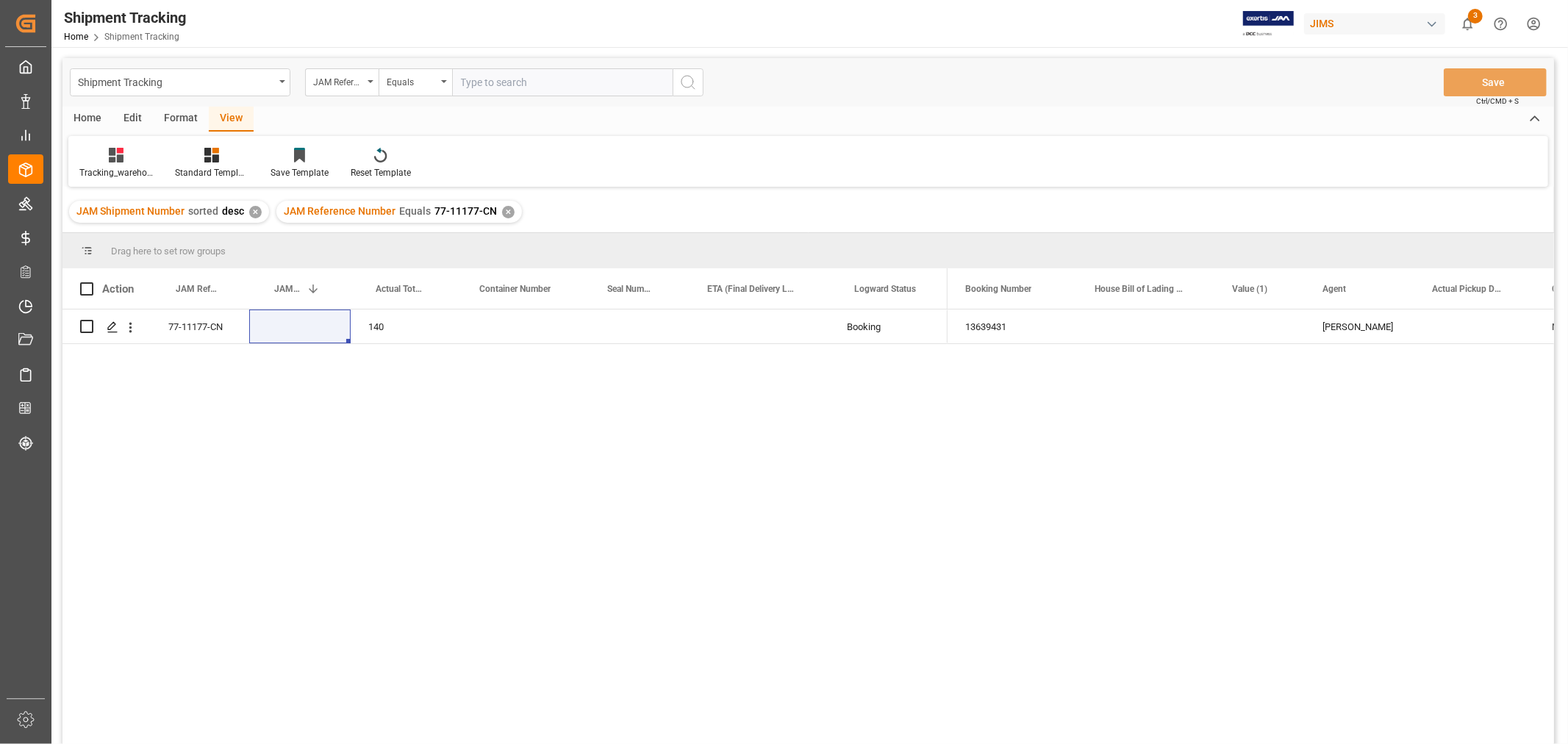
click at [231, 123] on div "View" at bounding box center [231, 119] width 45 height 25
click at [112, 177] on div "Tracking_warehouse 1" at bounding box center [116, 173] width 73 height 13
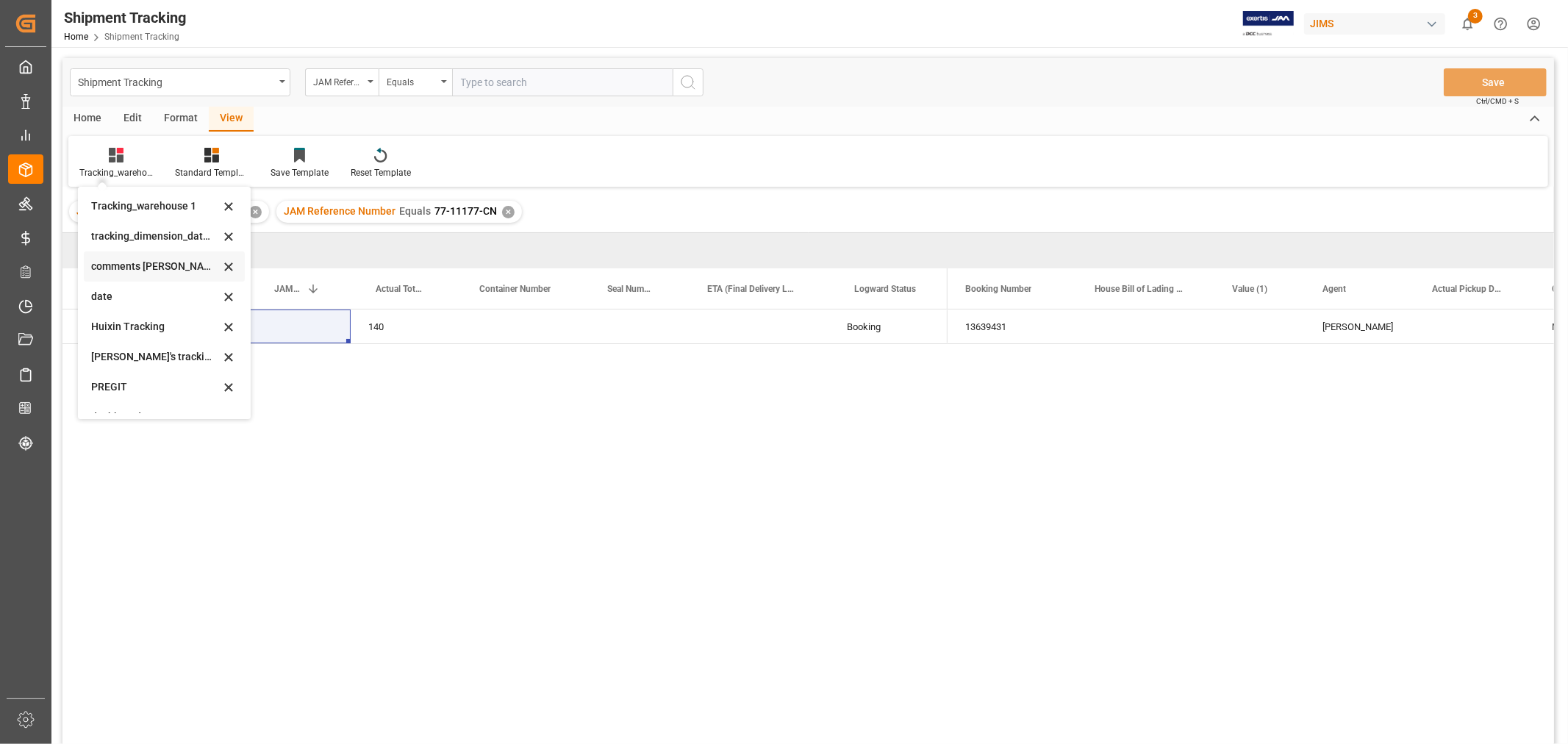
scroll to position [164, 0]
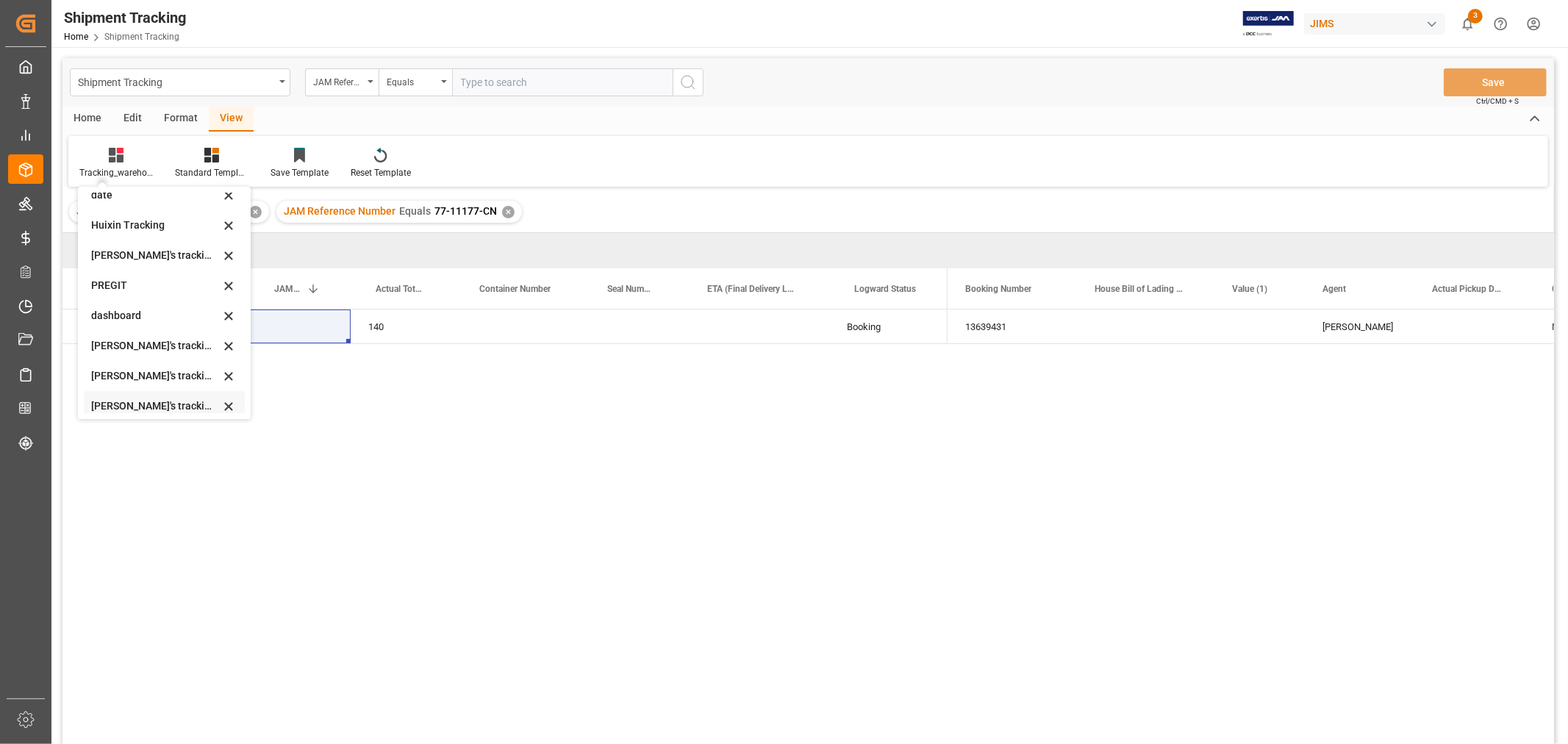
click at [179, 407] on div "[PERSON_NAME]'s tracking all_sample" at bounding box center [155, 406] width 129 height 16
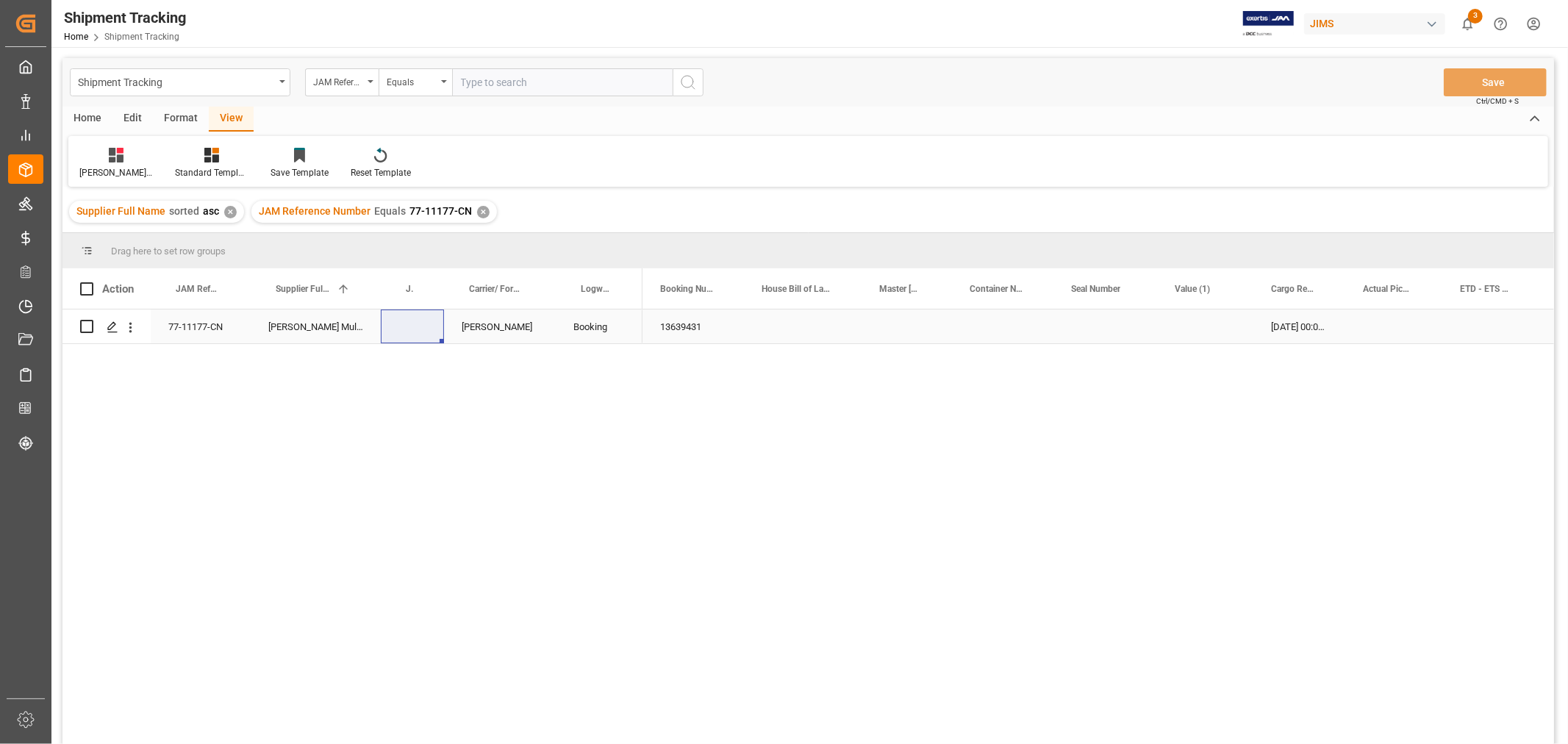
click at [769, 324] on div "Press SPACE to select this row." at bounding box center [802, 326] width 118 height 34
click at [1468, 330] on div "Press SPACE to select this row." at bounding box center [1491, 326] width 97 height 34
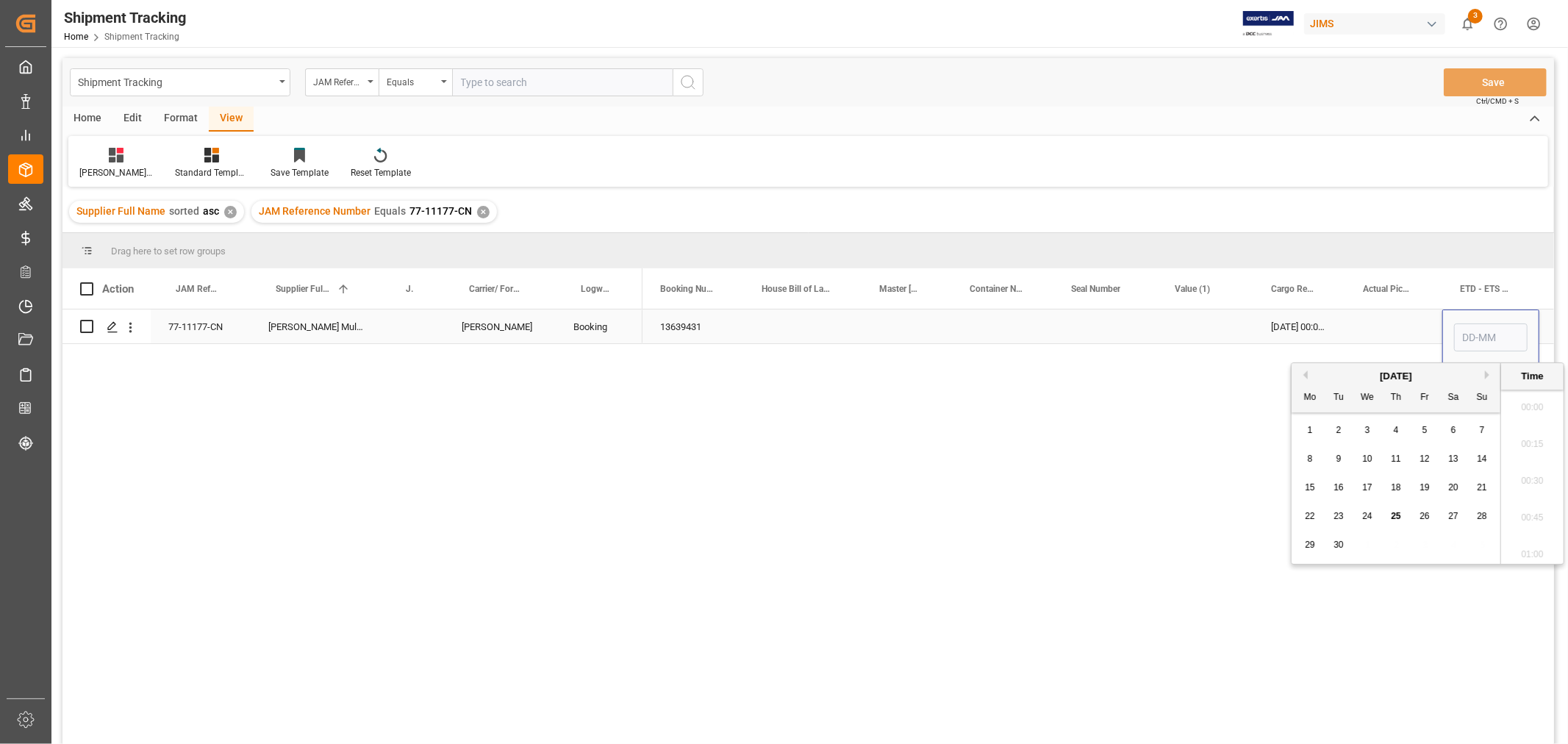
scroll to position [1255, 0]
type input "29-10"
click at [1407, 324] on div "Press SPACE to select this row." at bounding box center [1394, 326] width 97 height 34
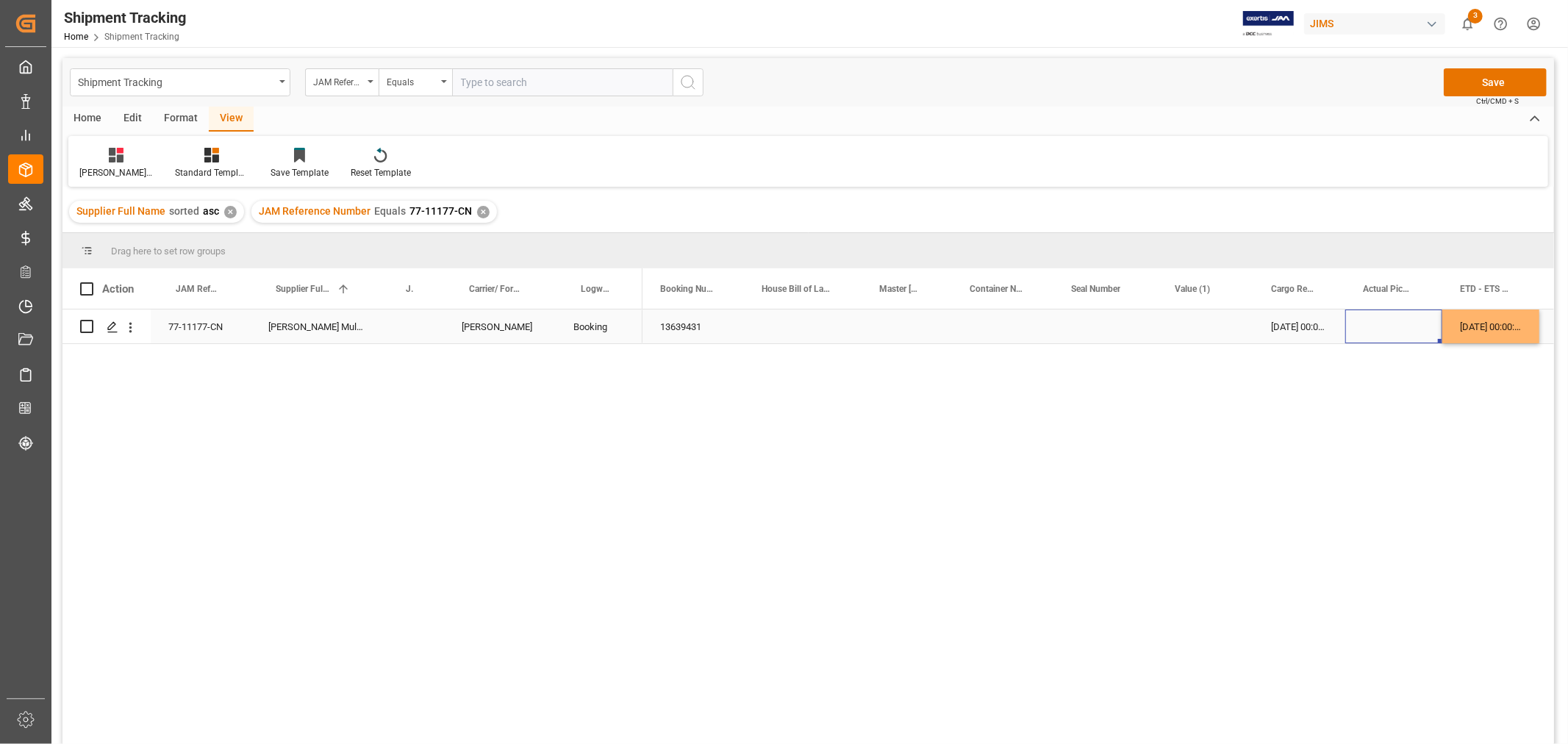
click at [1468, 326] on div "[DATE] 00:00:00" at bounding box center [1491, 326] width 97 height 34
click at [1481, 325] on div "Press SPACE to select this row." at bounding box center [1501, 326] width 95 height 34
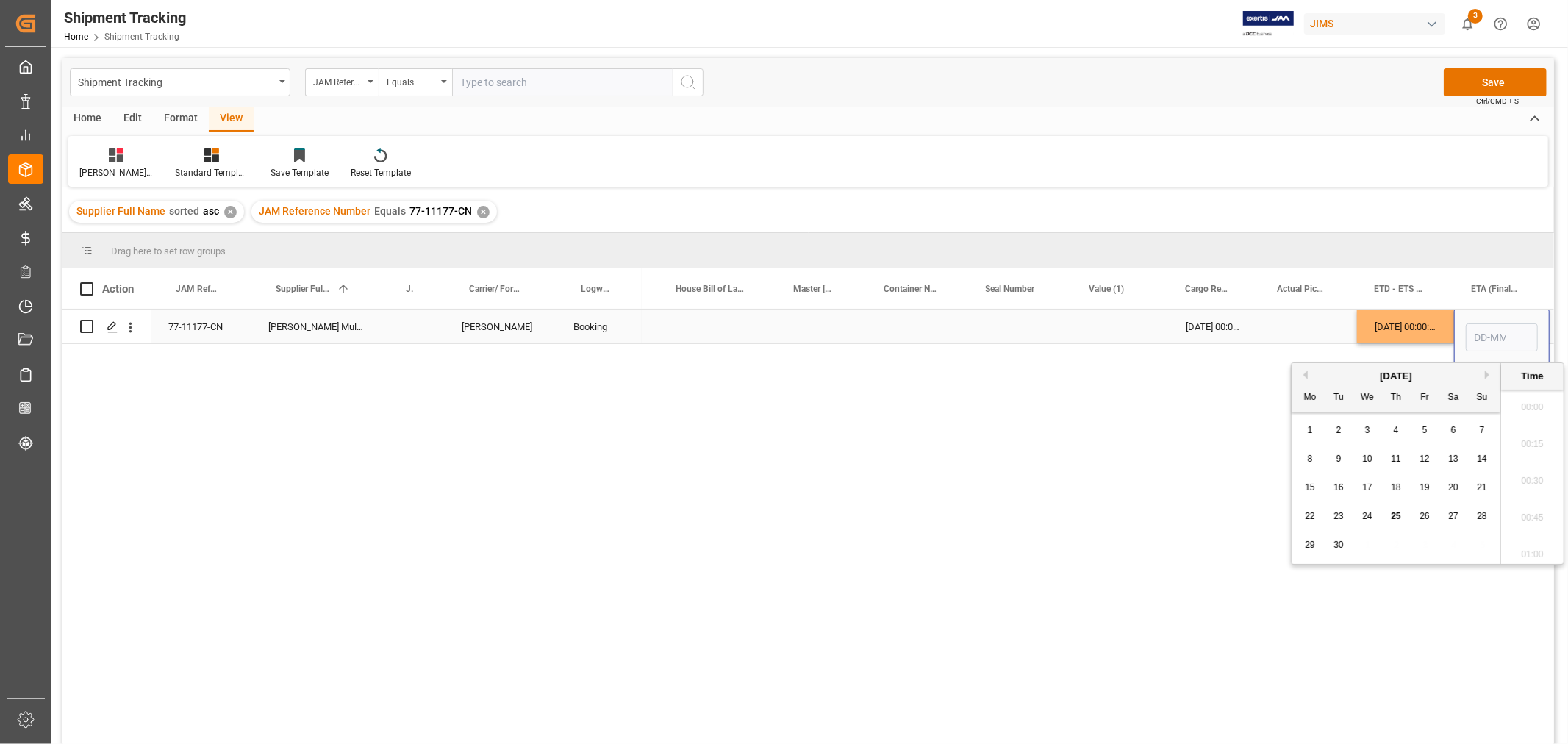
scroll to position [1255, 0]
click at [1481, 325] on input "Press SPACE to select this row." at bounding box center [1501, 338] width 72 height 28
type input "[DATE] 00:00"
click at [1298, 325] on div "Press SPACE to select this row." at bounding box center [1308, 326] width 97 height 34
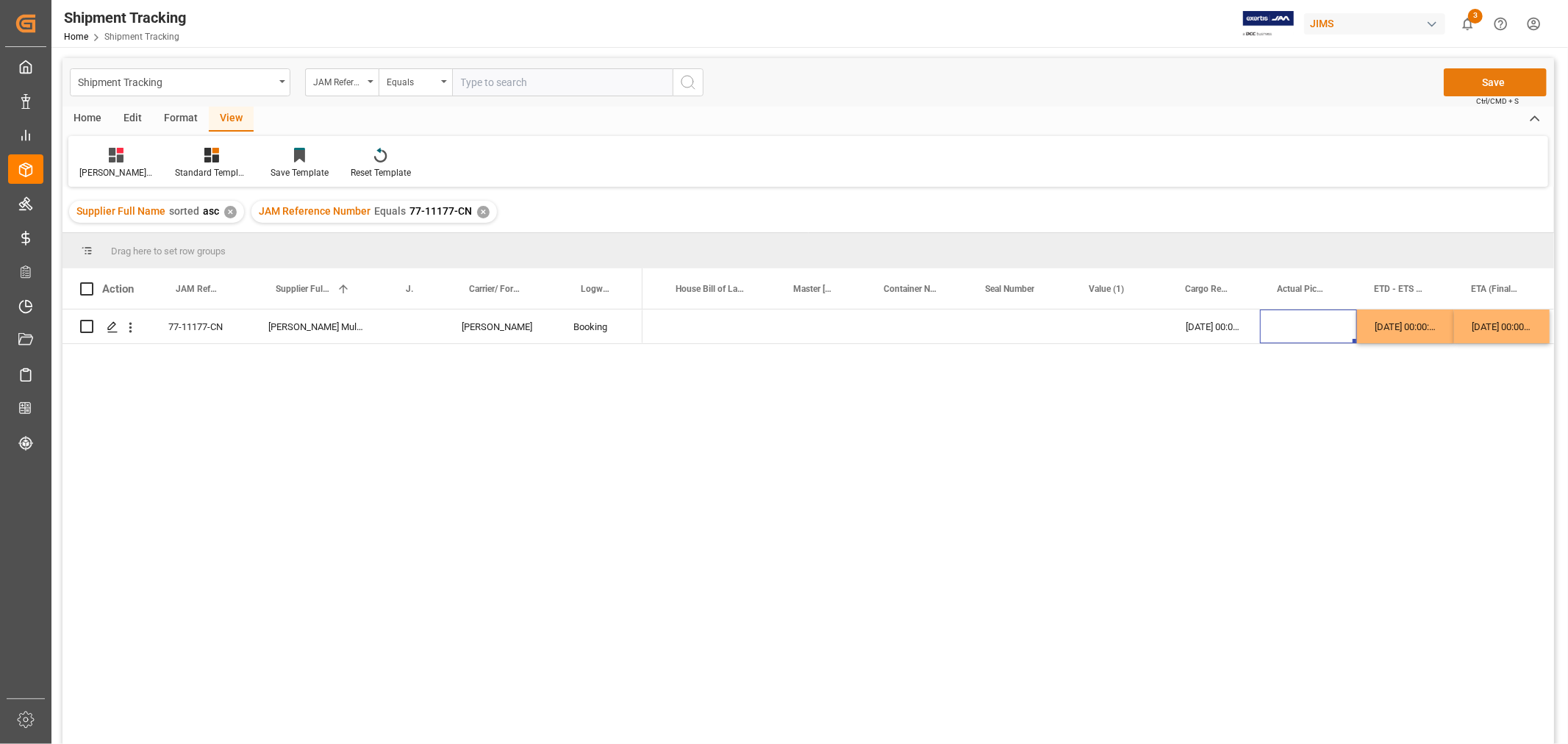
click at [1486, 81] on button "Save" at bounding box center [1494, 82] width 103 height 28
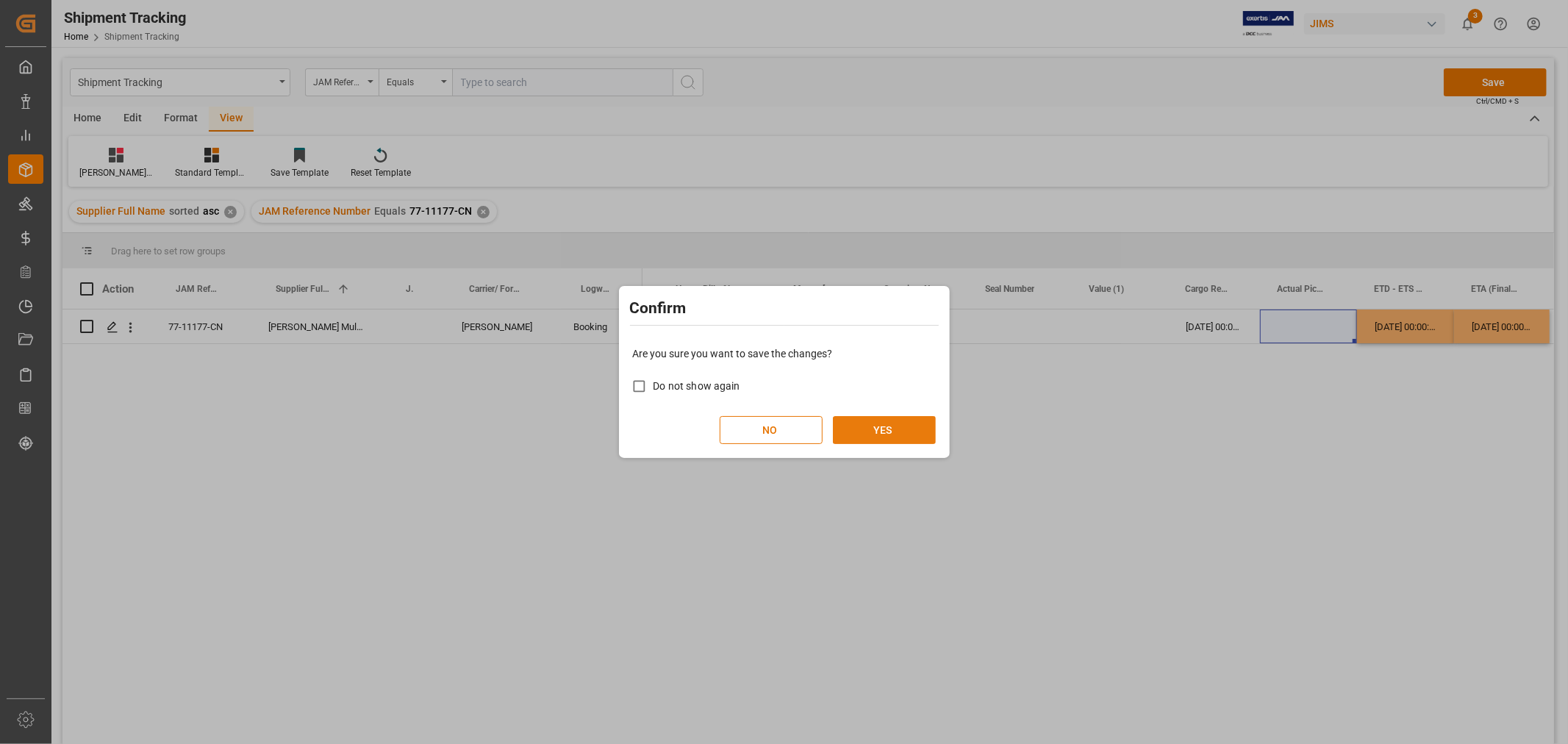
click at [886, 427] on button "YES" at bounding box center [883, 430] width 103 height 28
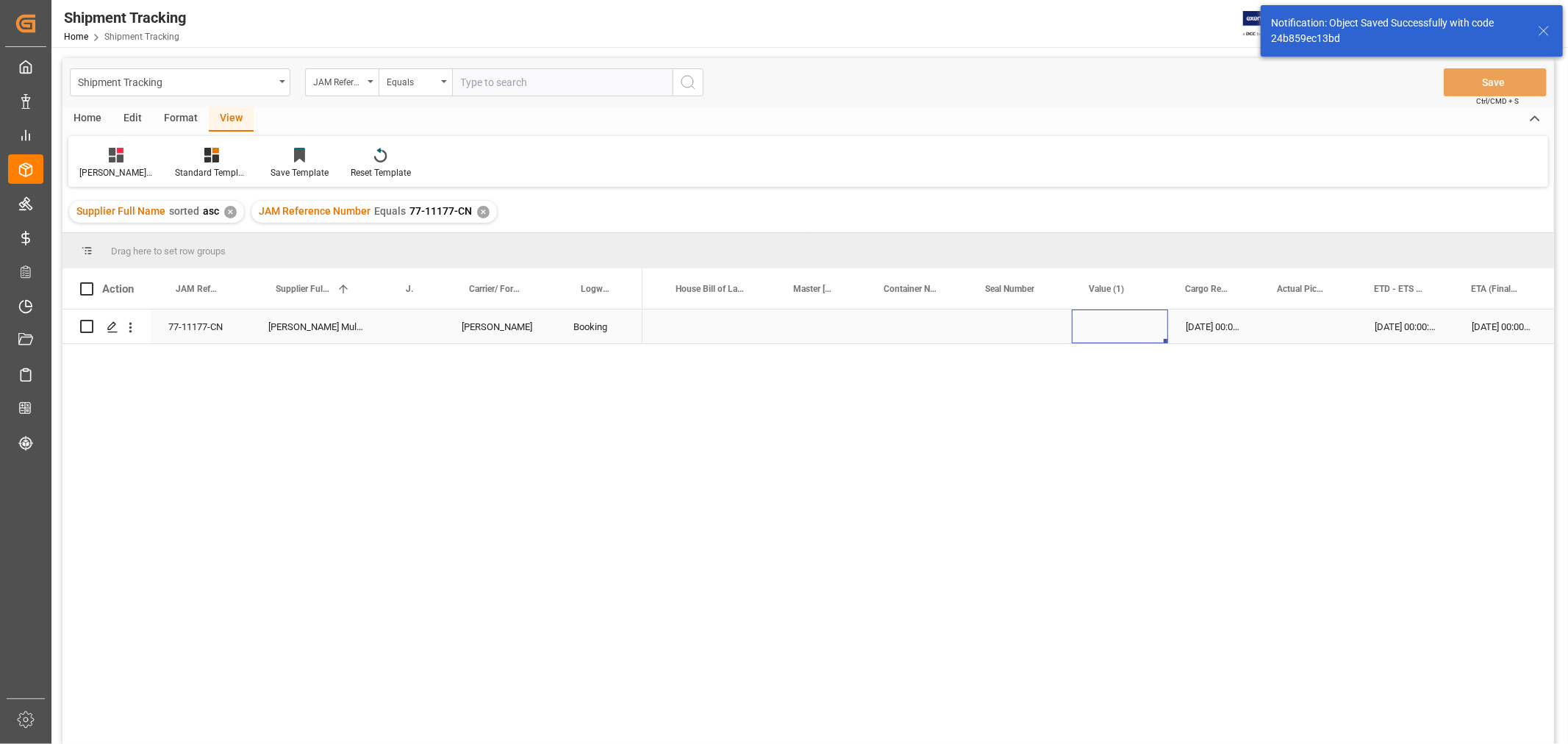
click at [1101, 321] on div "Press SPACE to select this row." at bounding box center [1119, 326] width 96 height 34
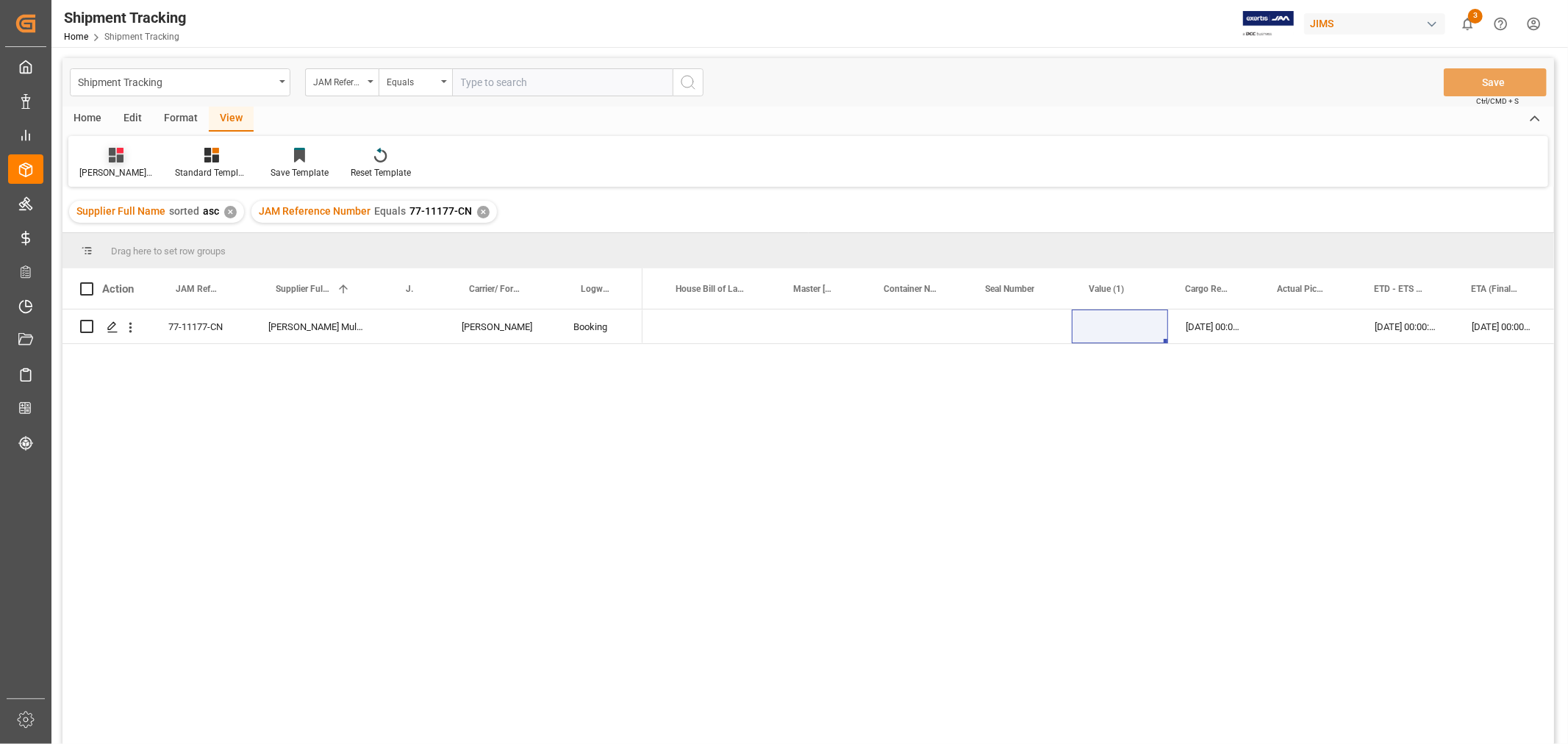
click at [113, 166] on div "[PERSON_NAME]'s tracking all_sample" at bounding box center [116, 173] width 73 height 13
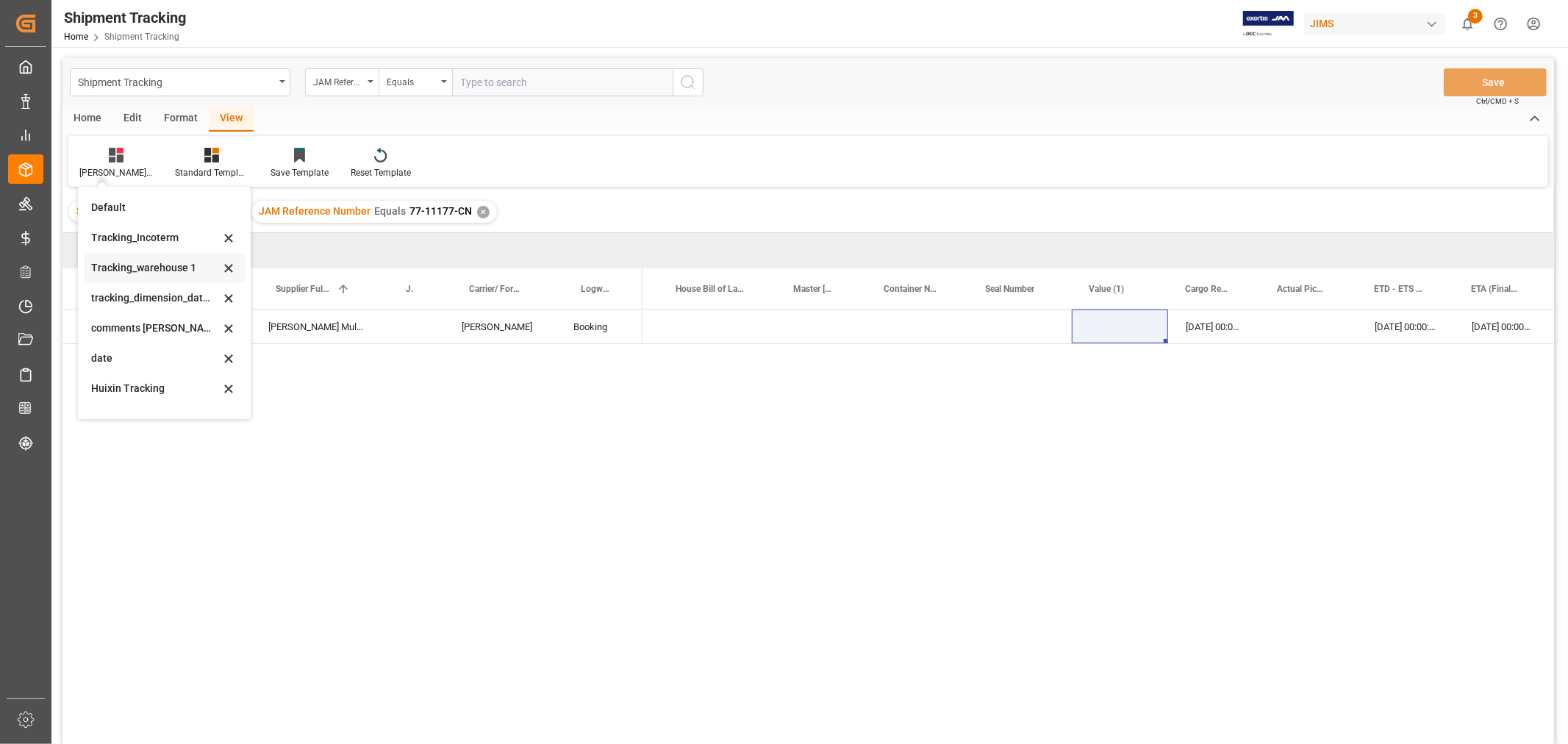
click at [145, 261] on div "Tracking_warehouse 1" at bounding box center [155, 268] width 129 height 16
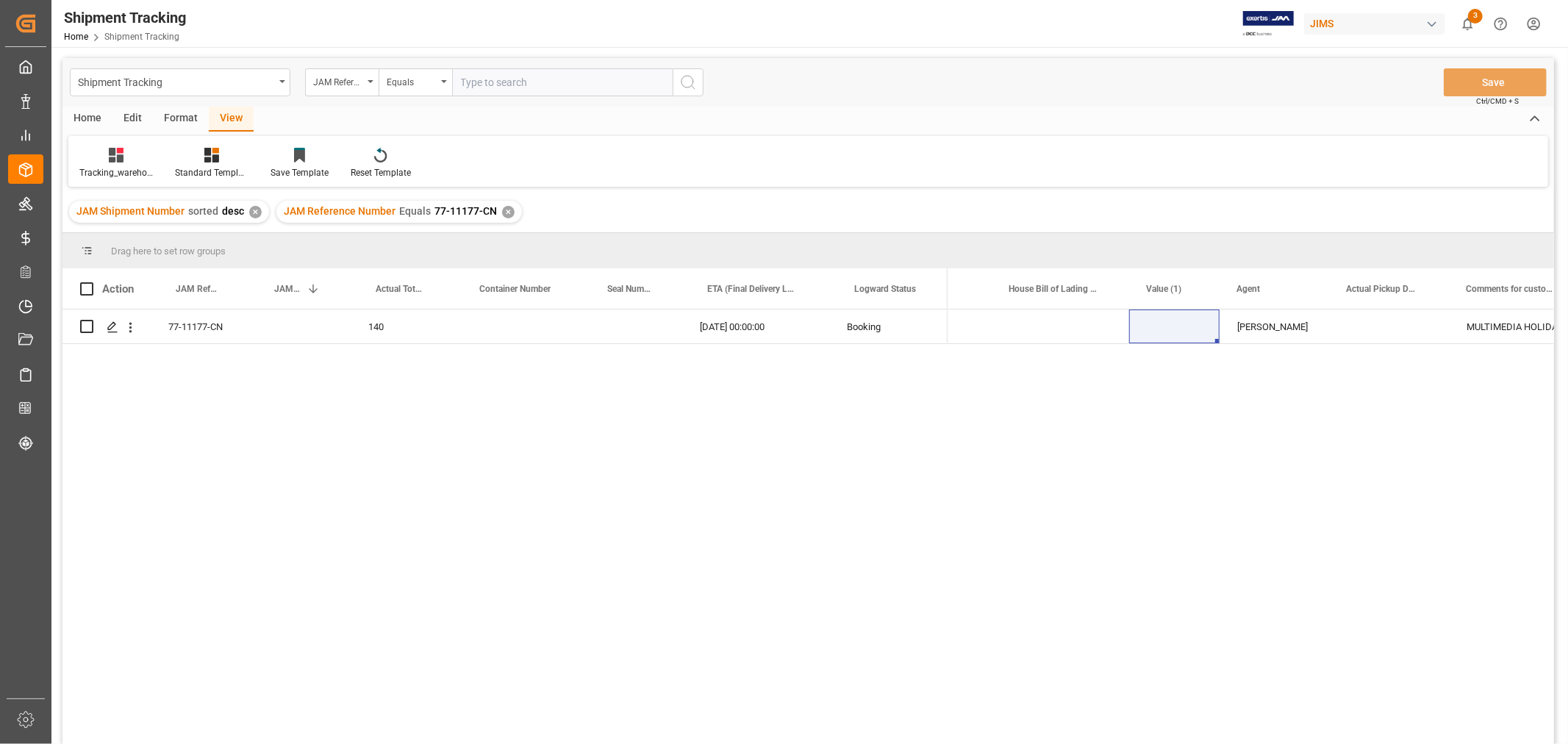
click at [497, 78] on input "text" at bounding box center [562, 82] width 220 height 28
click at [184, 325] on div "77-11177-CN" at bounding box center [200, 326] width 99 height 34
click at [1162, 326] on div "Press SPACE to select this row." at bounding box center [1174, 326] width 90 height 34
click at [1162, 326] on input "Press SPACE to select this row." at bounding box center [1174, 335] width 67 height 28
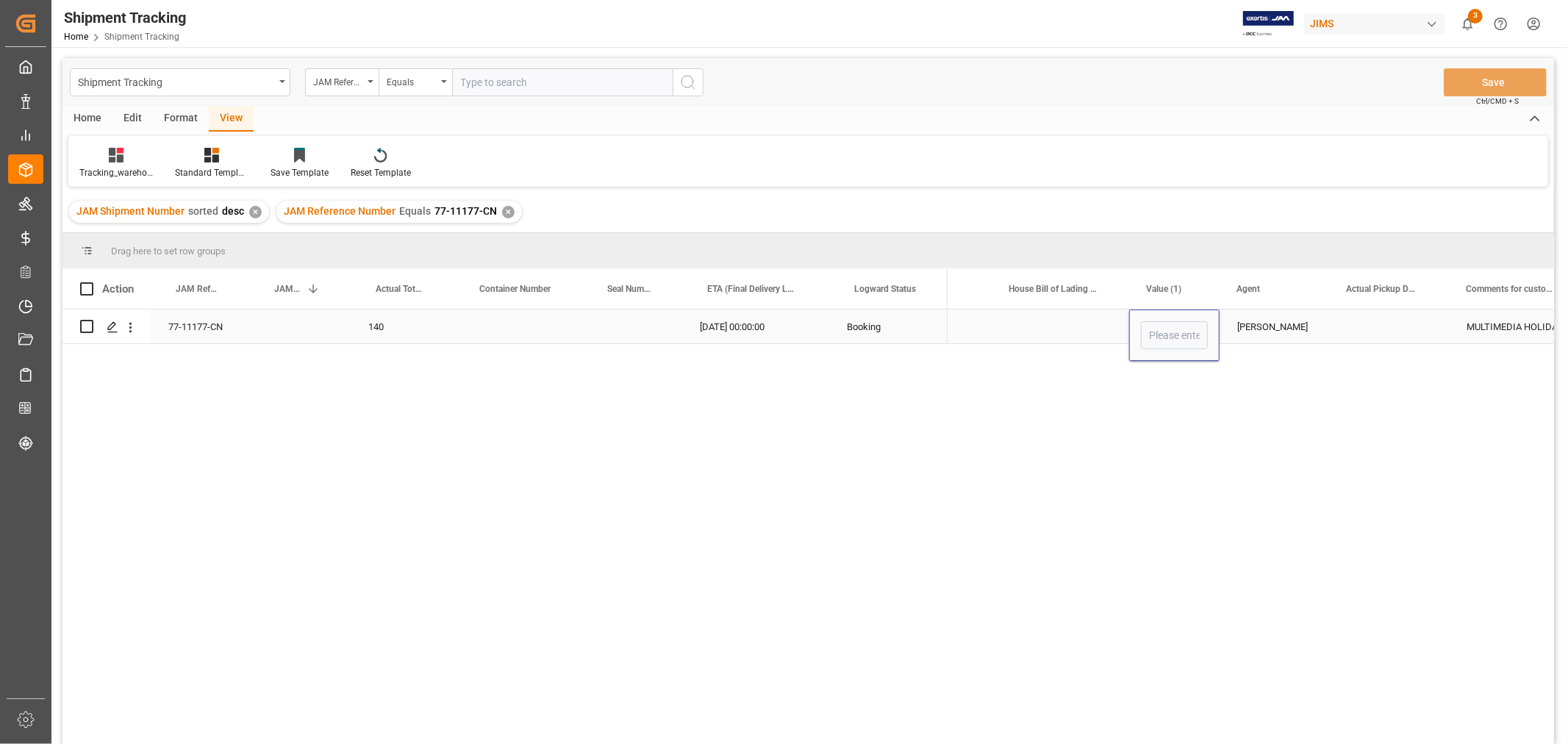
click at [1162, 326] on input "Press SPACE to select this row." at bounding box center [1174, 335] width 67 height 28
type input "39200"
click at [1346, 328] on div "Press SPACE to select this row." at bounding box center [1389, 326] width 120 height 34
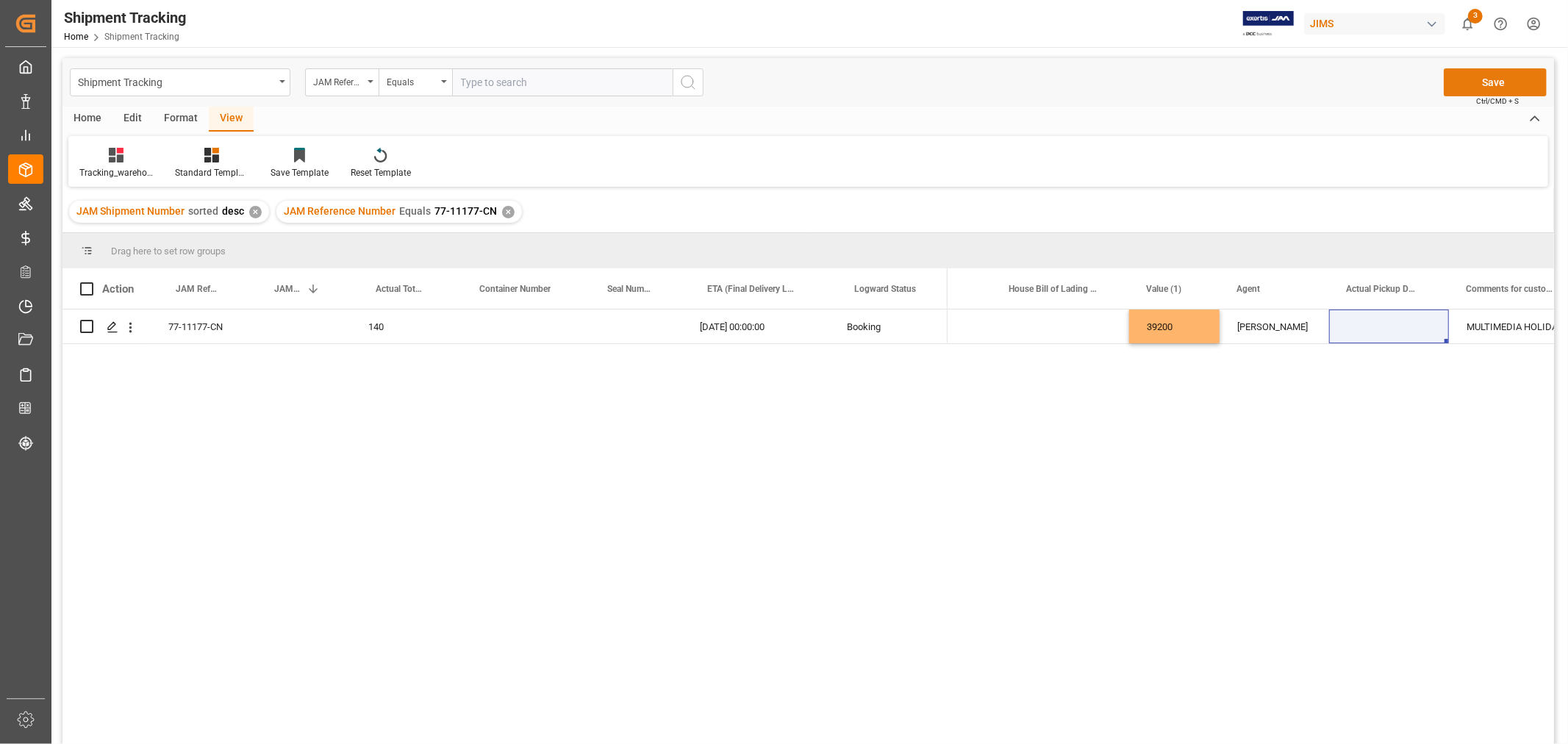
click at [1483, 81] on button "Save" at bounding box center [1494, 82] width 103 height 28
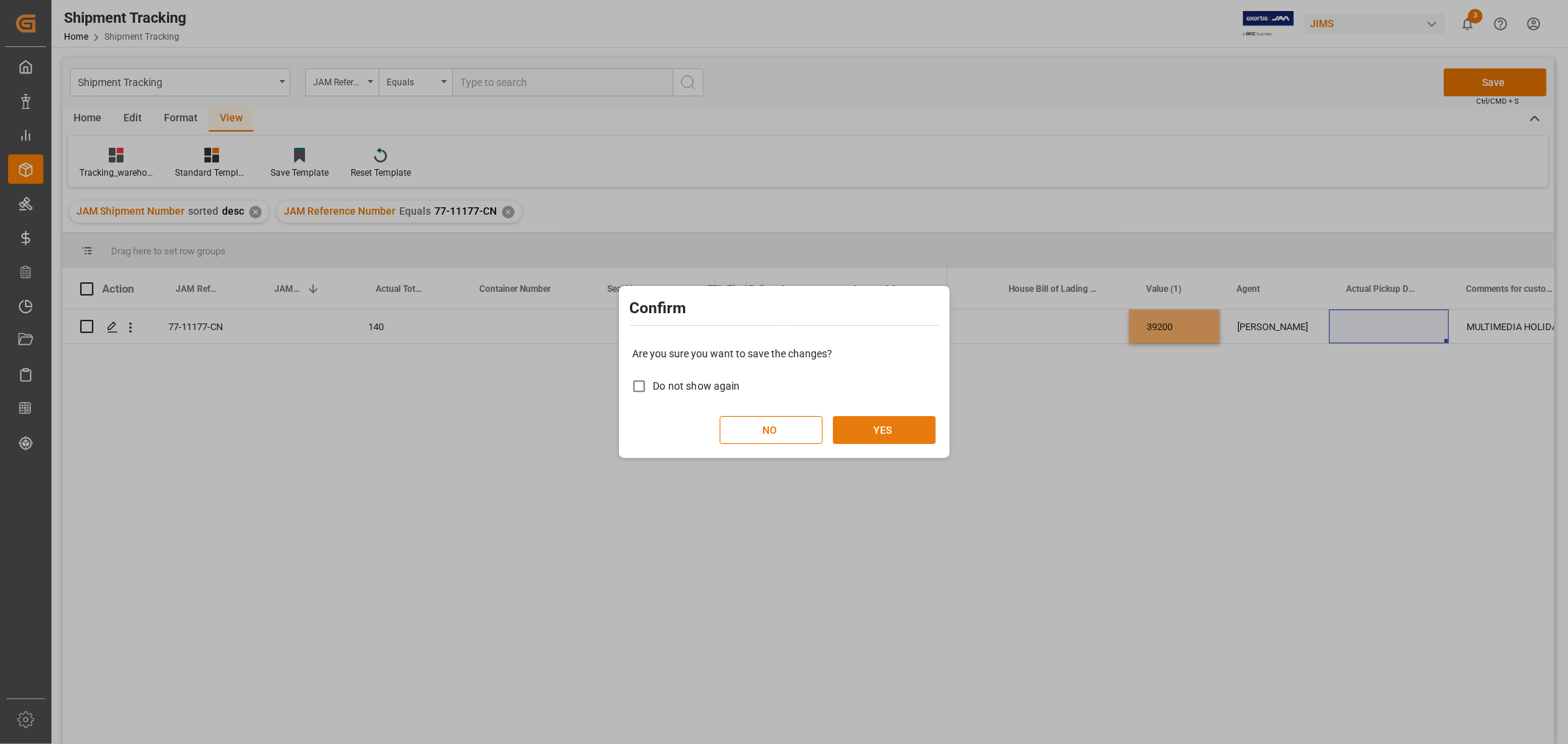
click at [860, 432] on button "YES" at bounding box center [883, 430] width 103 height 28
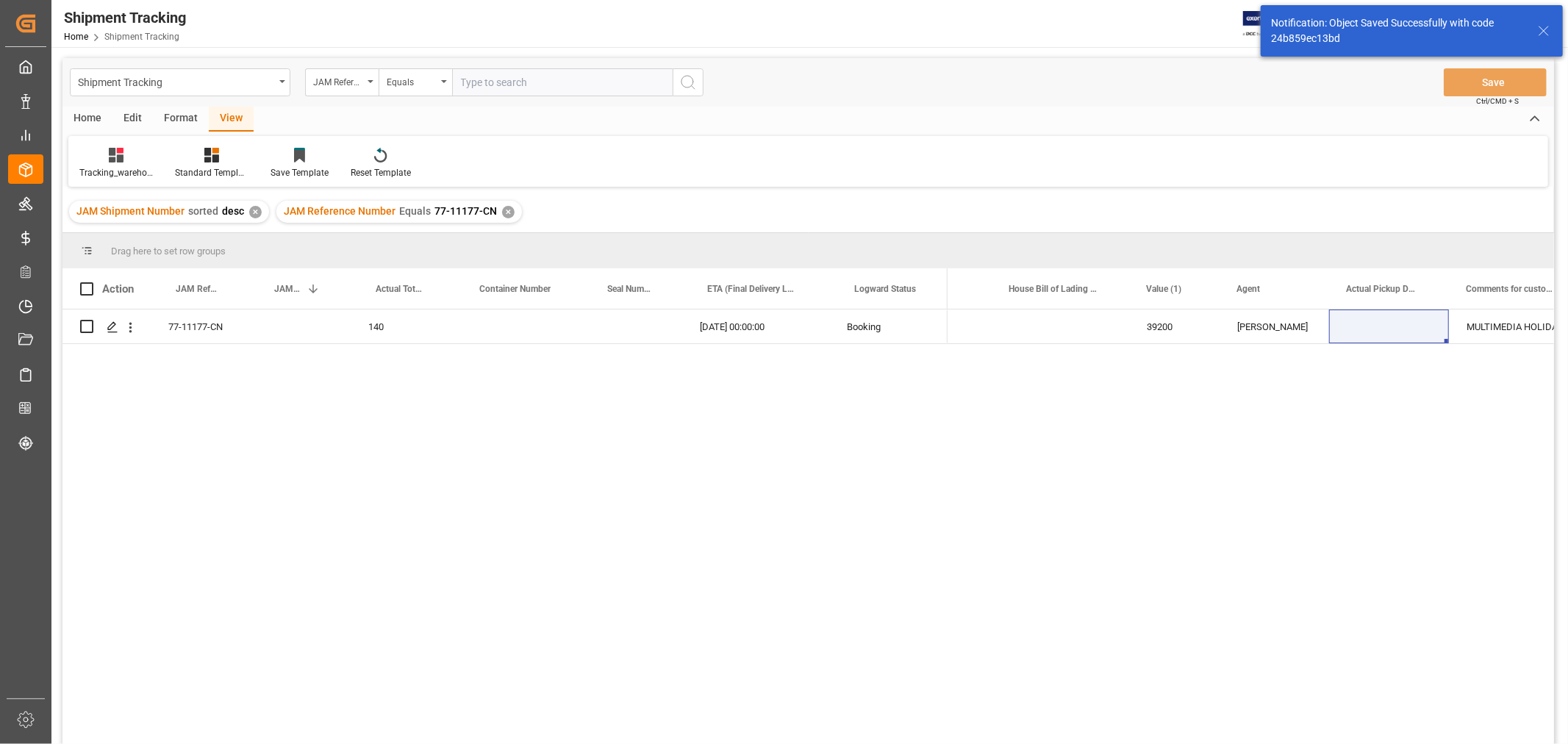
click at [505, 214] on div "✕" at bounding box center [508, 211] width 12 height 12
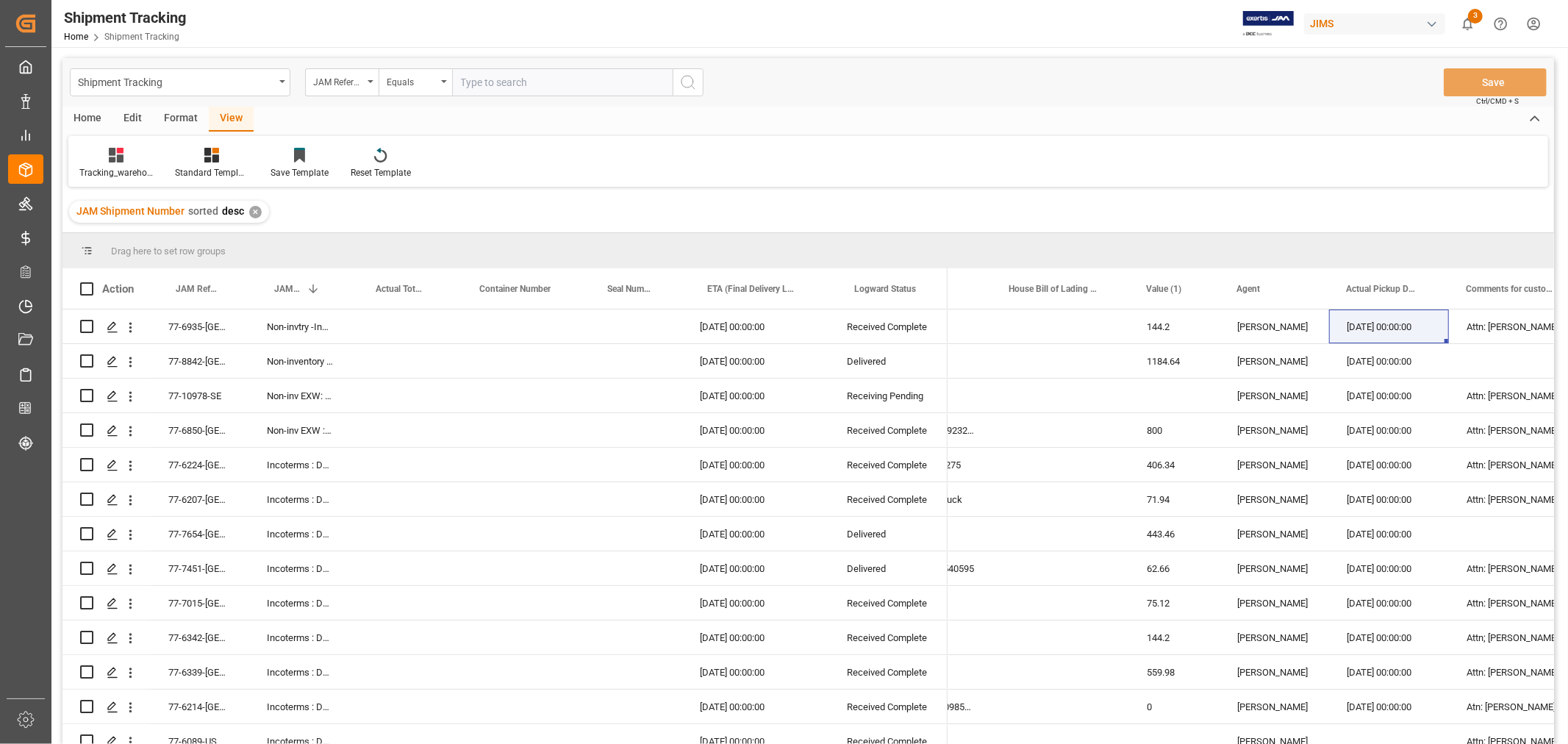
click at [533, 78] on input "text" at bounding box center [562, 82] width 220 height 28
paste input "77-10876-CN"
type input "77-10876-CN"
click at [695, 81] on icon "search button" at bounding box center [687, 81] width 17 height 17
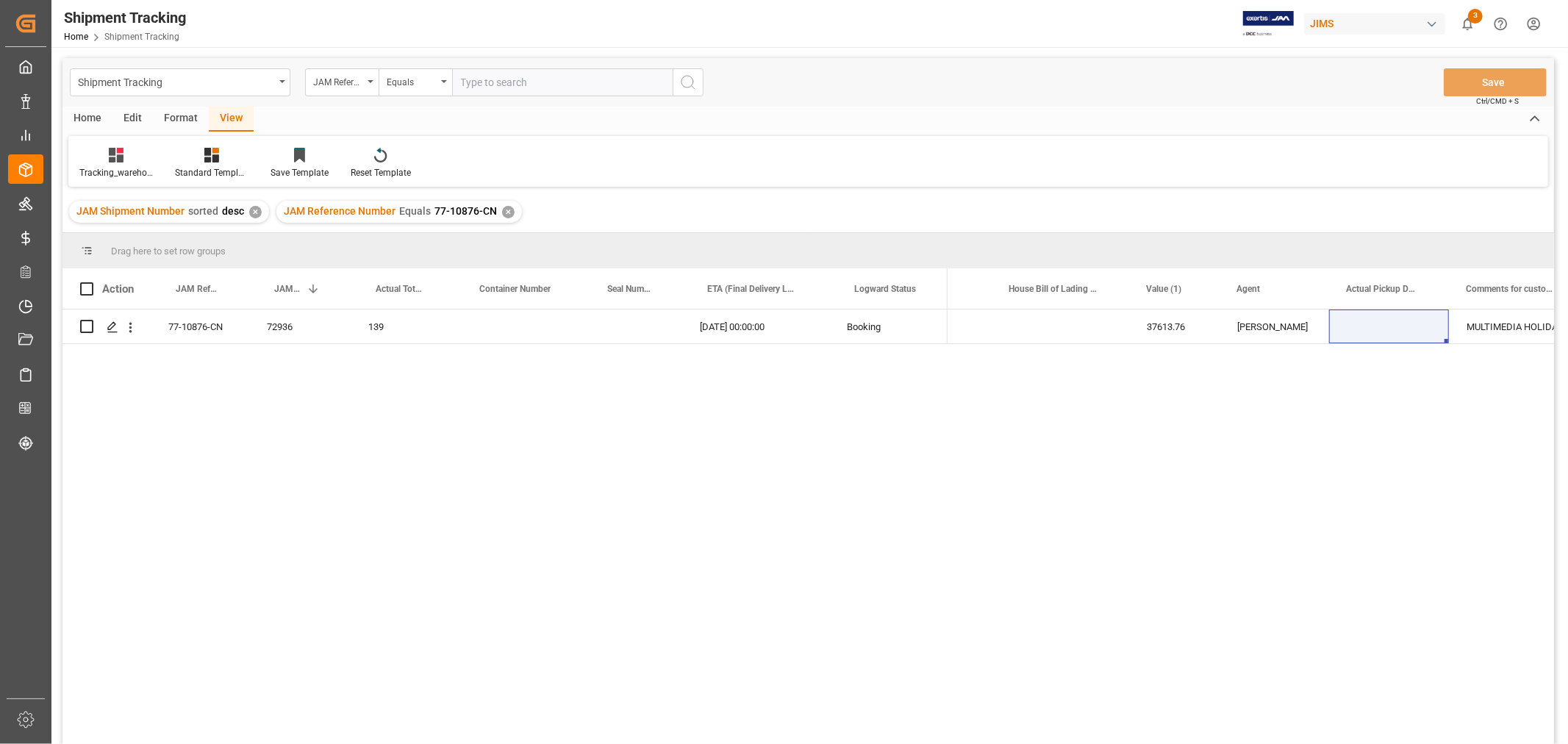
click at [685, 81] on icon "search button" at bounding box center [687, 81] width 17 height 17
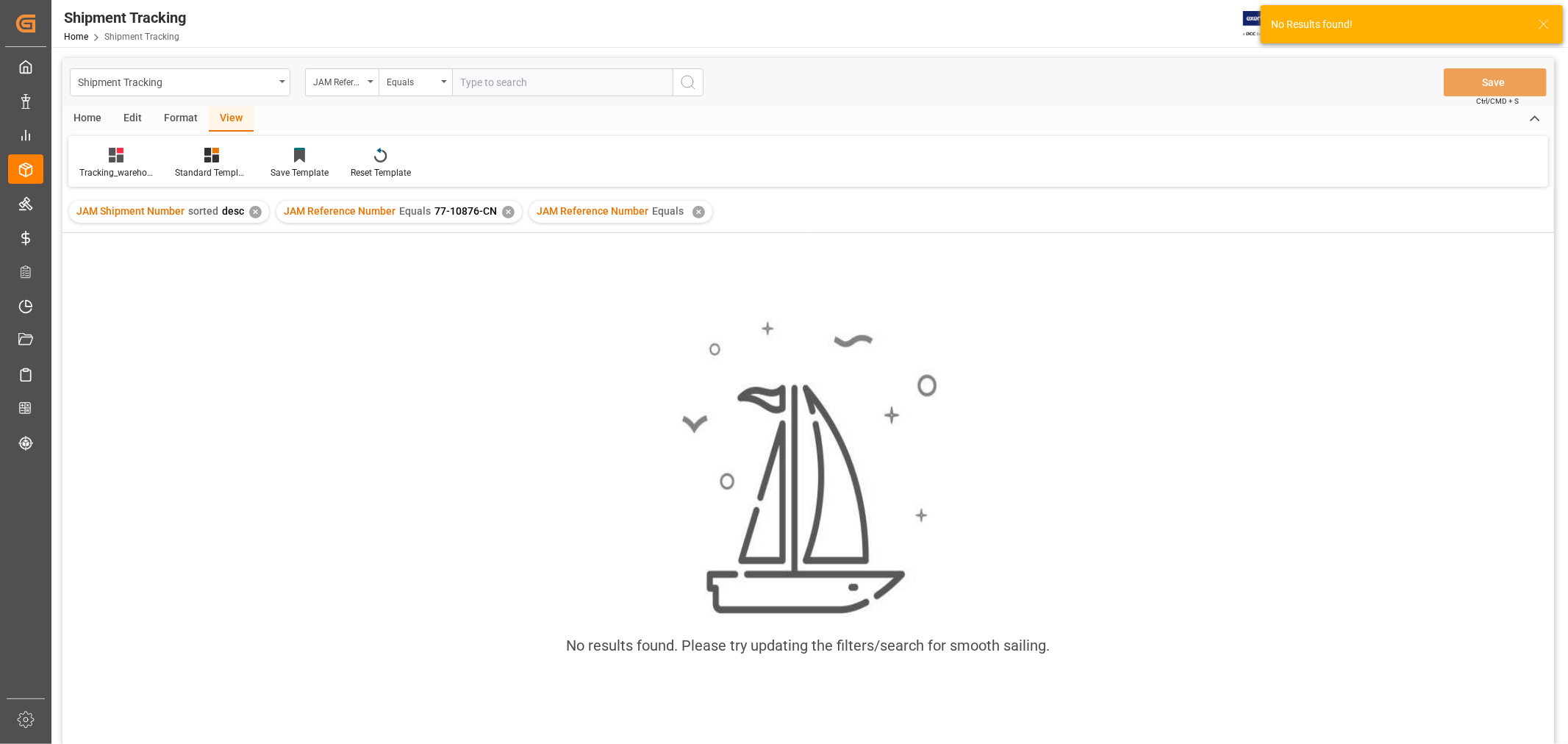
click at [692, 213] on div "✕" at bounding box center [698, 211] width 12 height 12
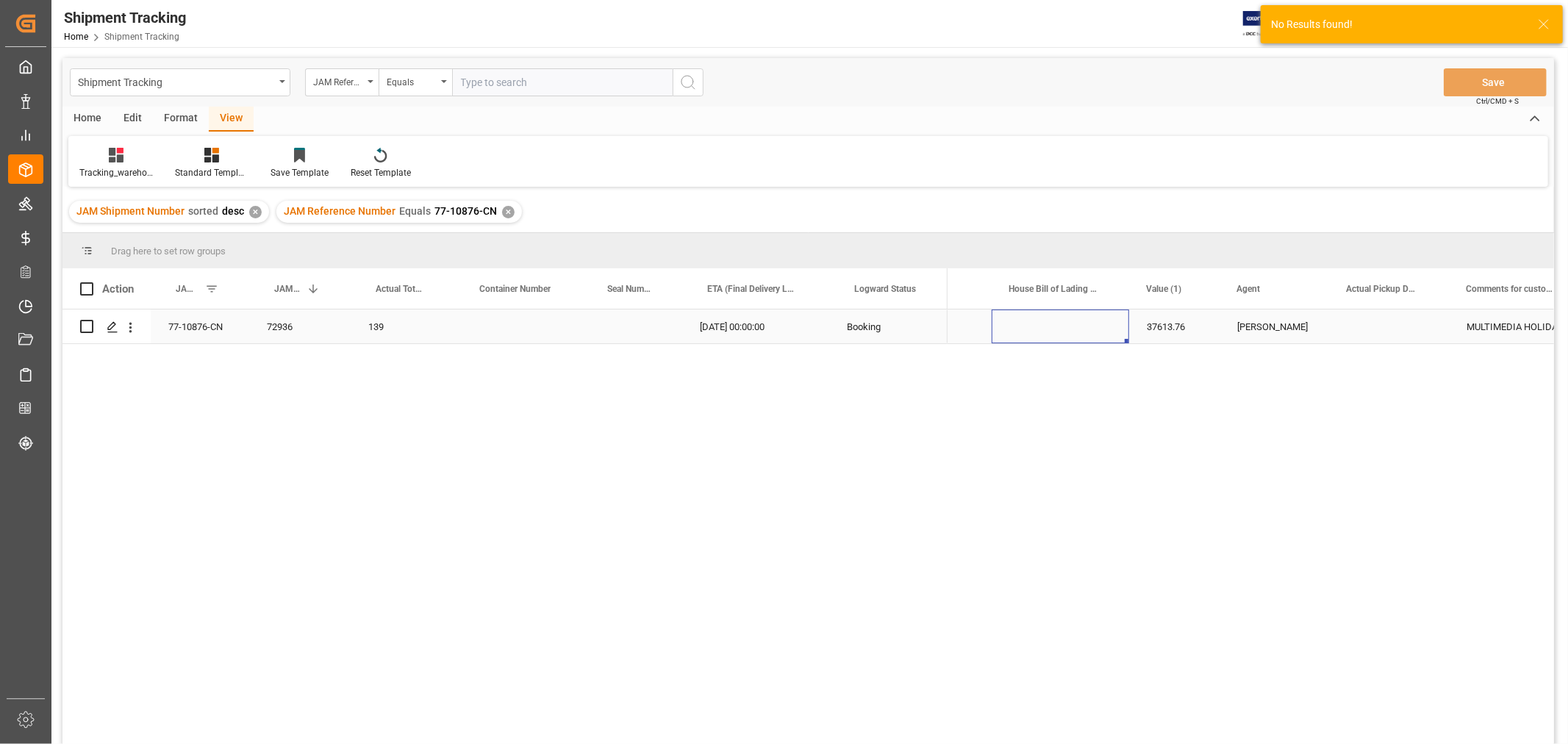
click at [1018, 335] on div "Press SPACE to select this row." at bounding box center [1059, 326] width 137 height 34
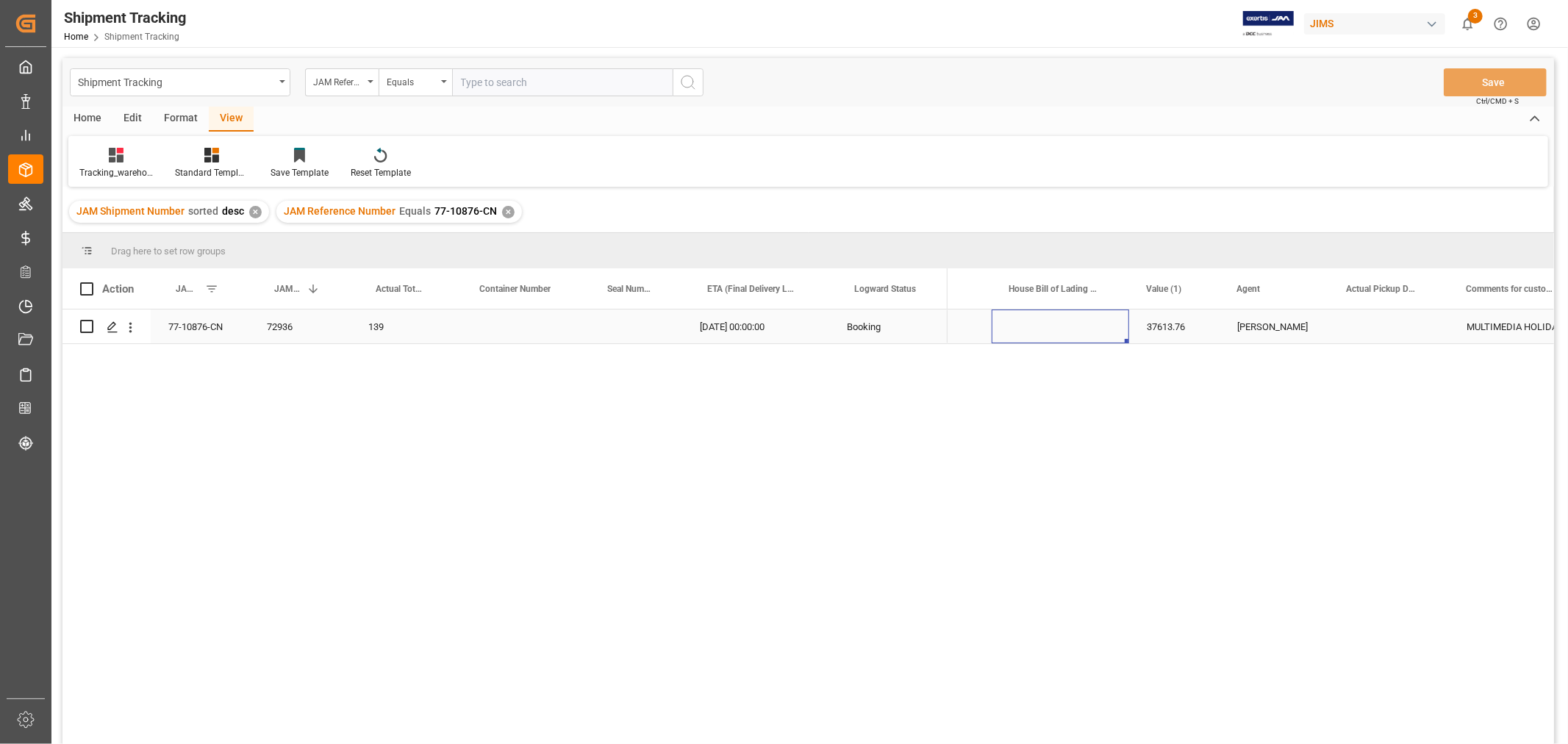
click at [759, 333] on div "[DATE] 00:00:00" at bounding box center [755, 326] width 147 height 34
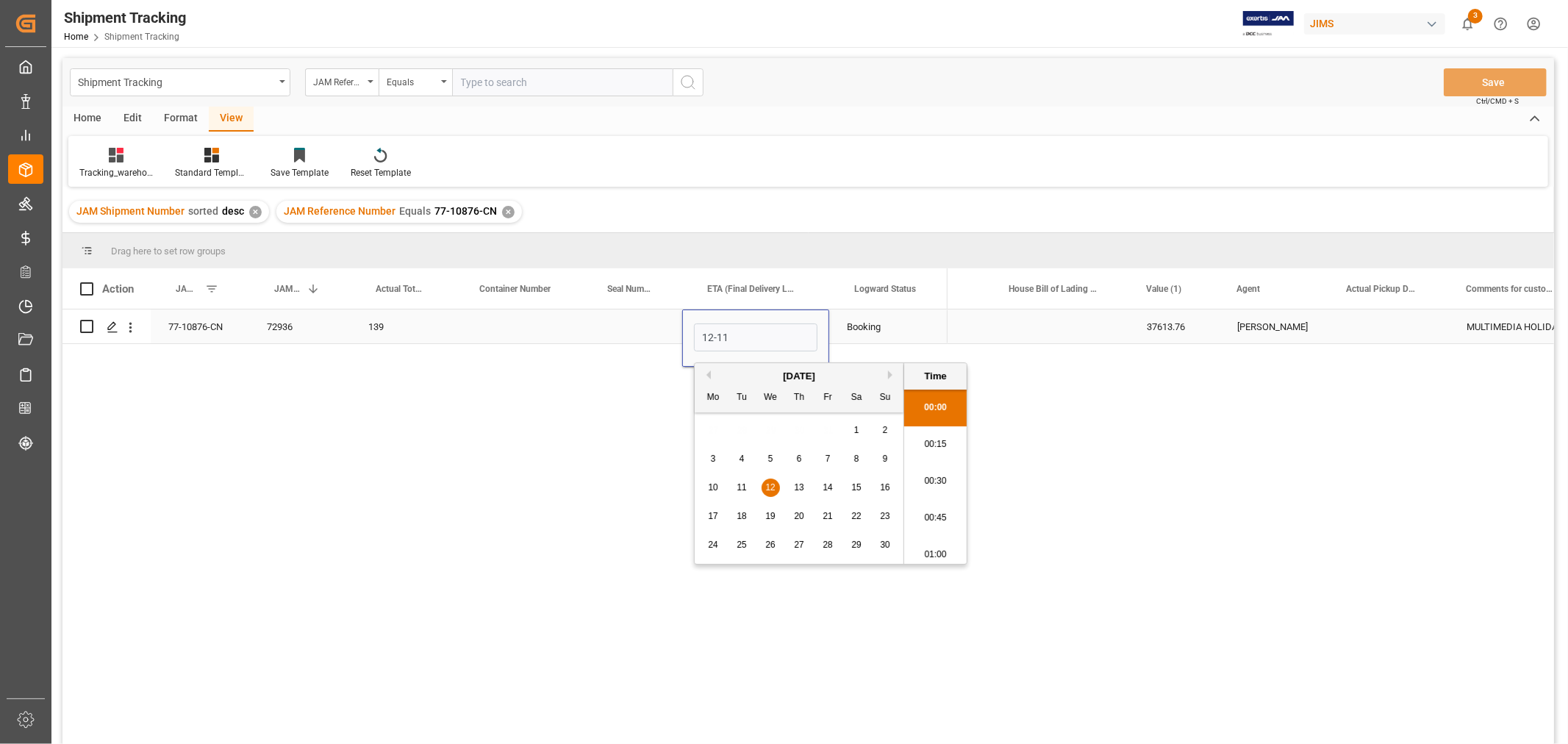
type input "[DATE] 00:00"
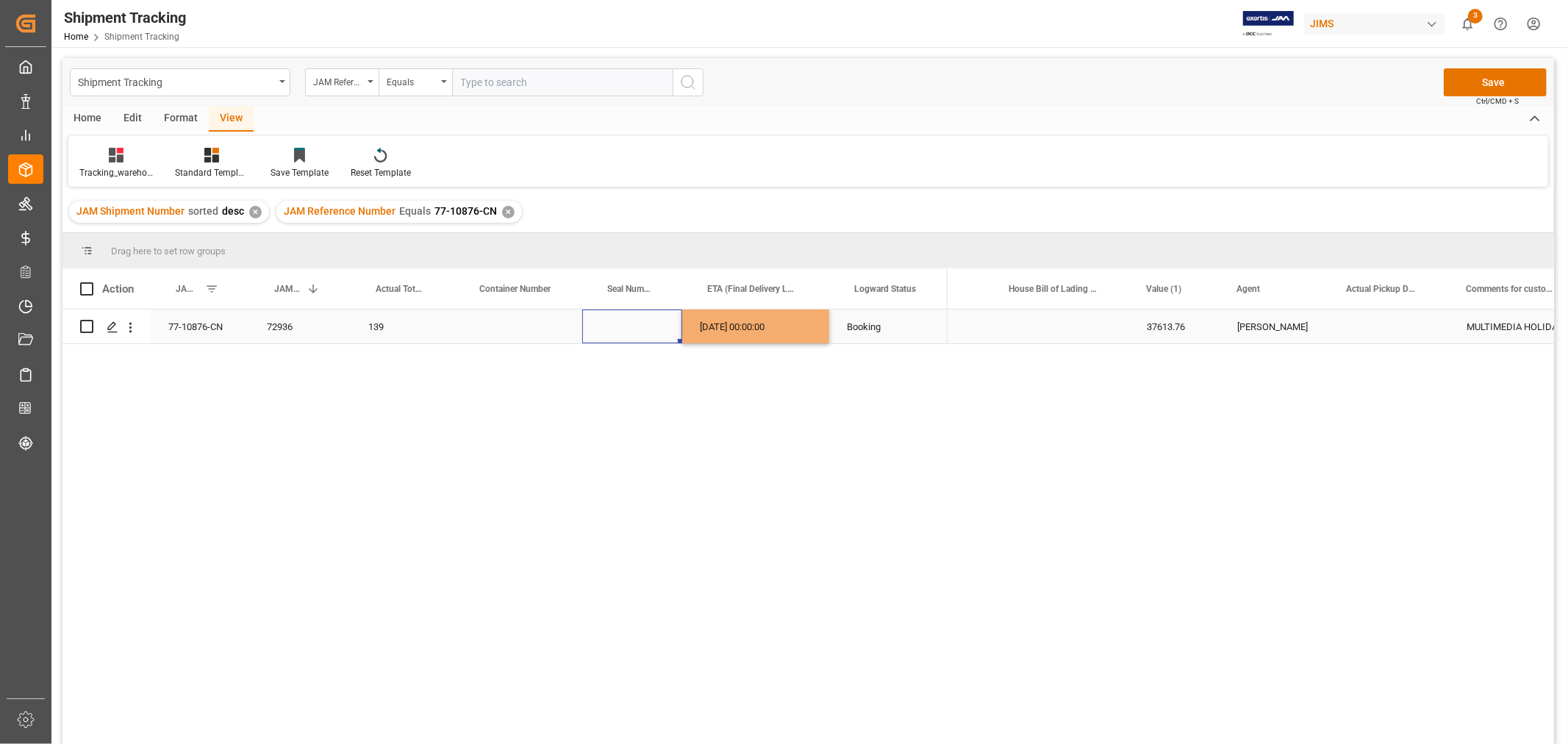
click at [622, 335] on div "Press SPACE to select this row." at bounding box center [632, 326] width 100 height 34
click at [1488, 77] on button "Save" at bounding box center [1494, 82] width 103 height 28
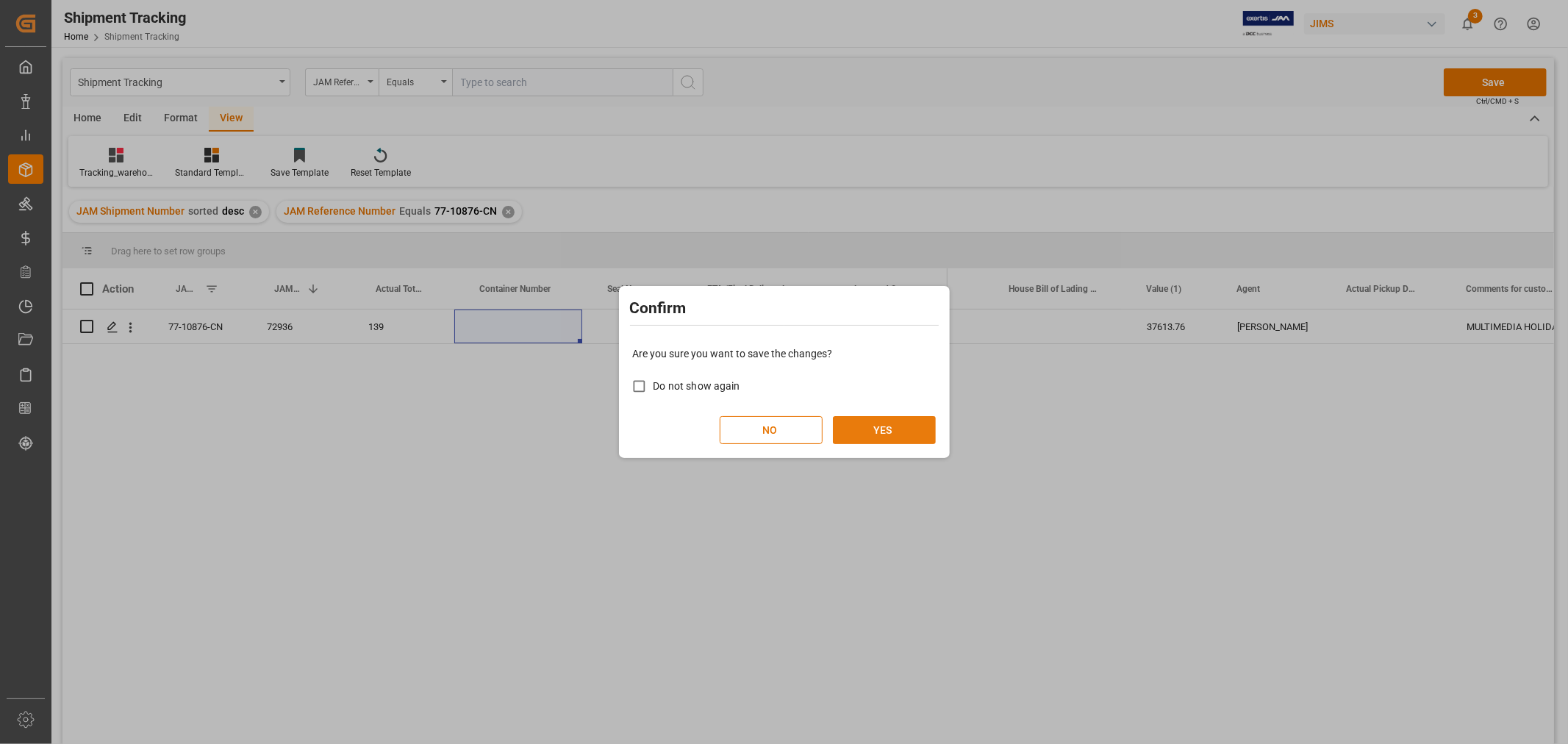
click at [899, 427] on button "YES" at bounding box center [883, 430] width 103 height 28
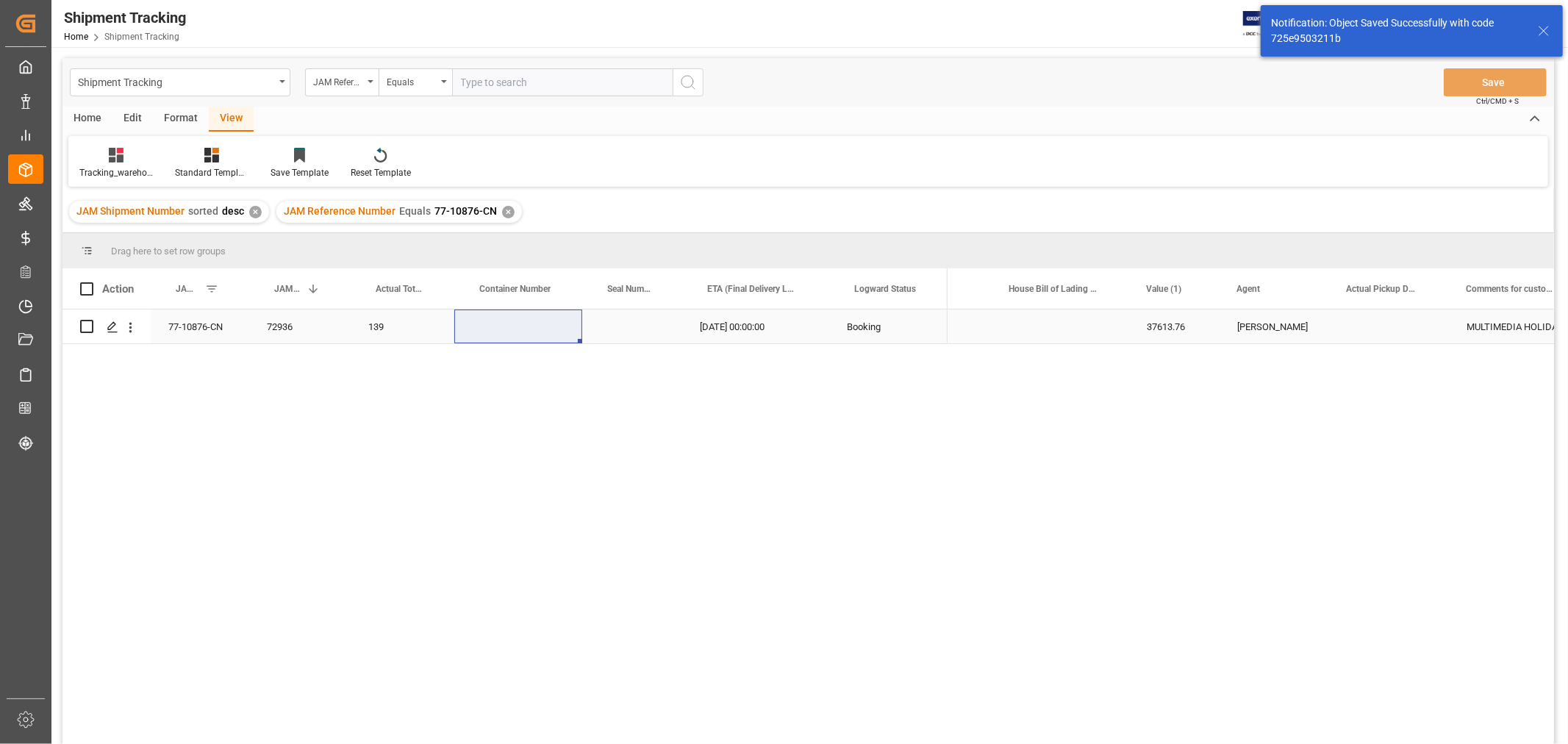
click at [650, 332] on div "Press SPACE to select this row." at bounding box center [632, 326] width 100 height 34
click at [113, 159] on icon at bounding box center [116, 155] width 15 height 15
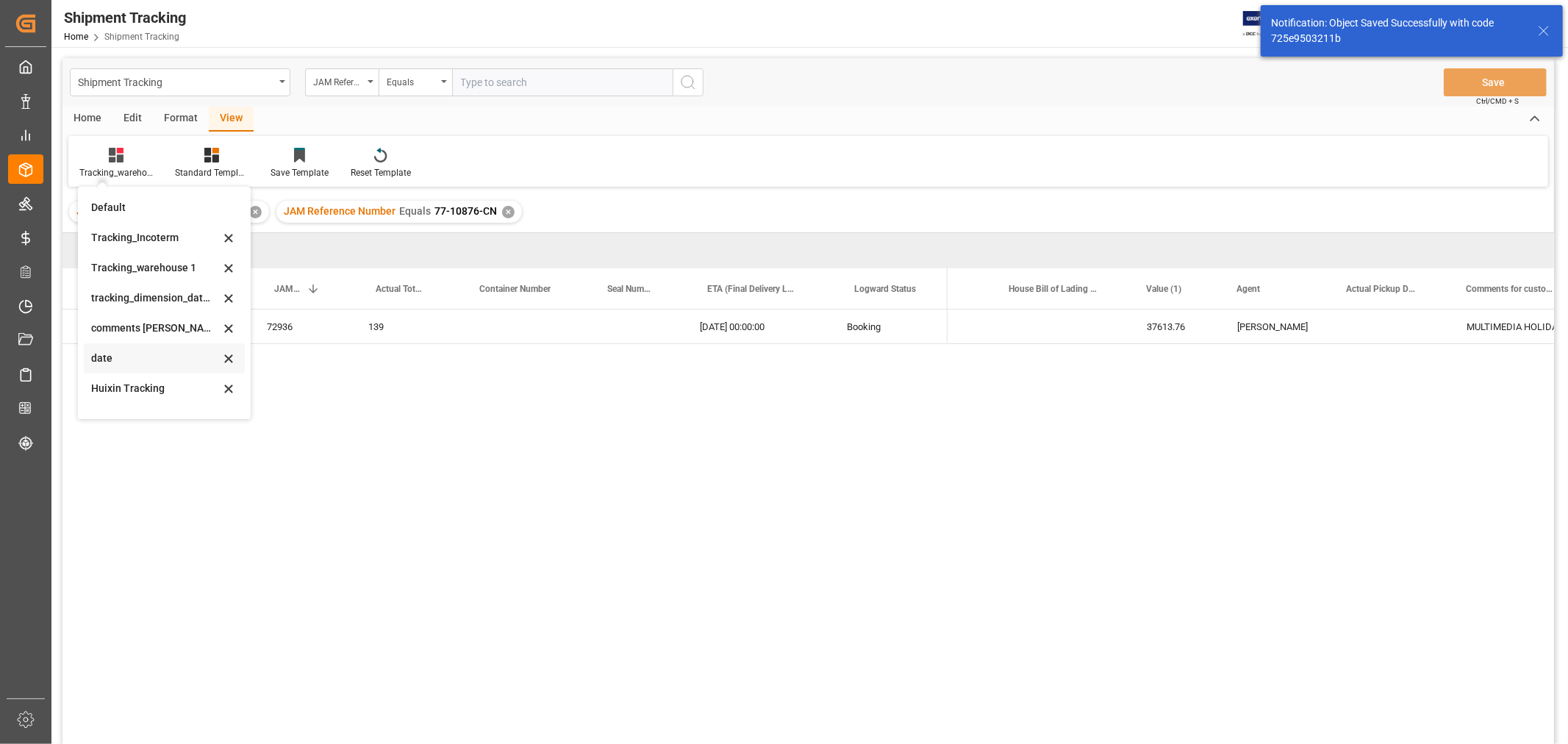
scroll to position [245, 0]
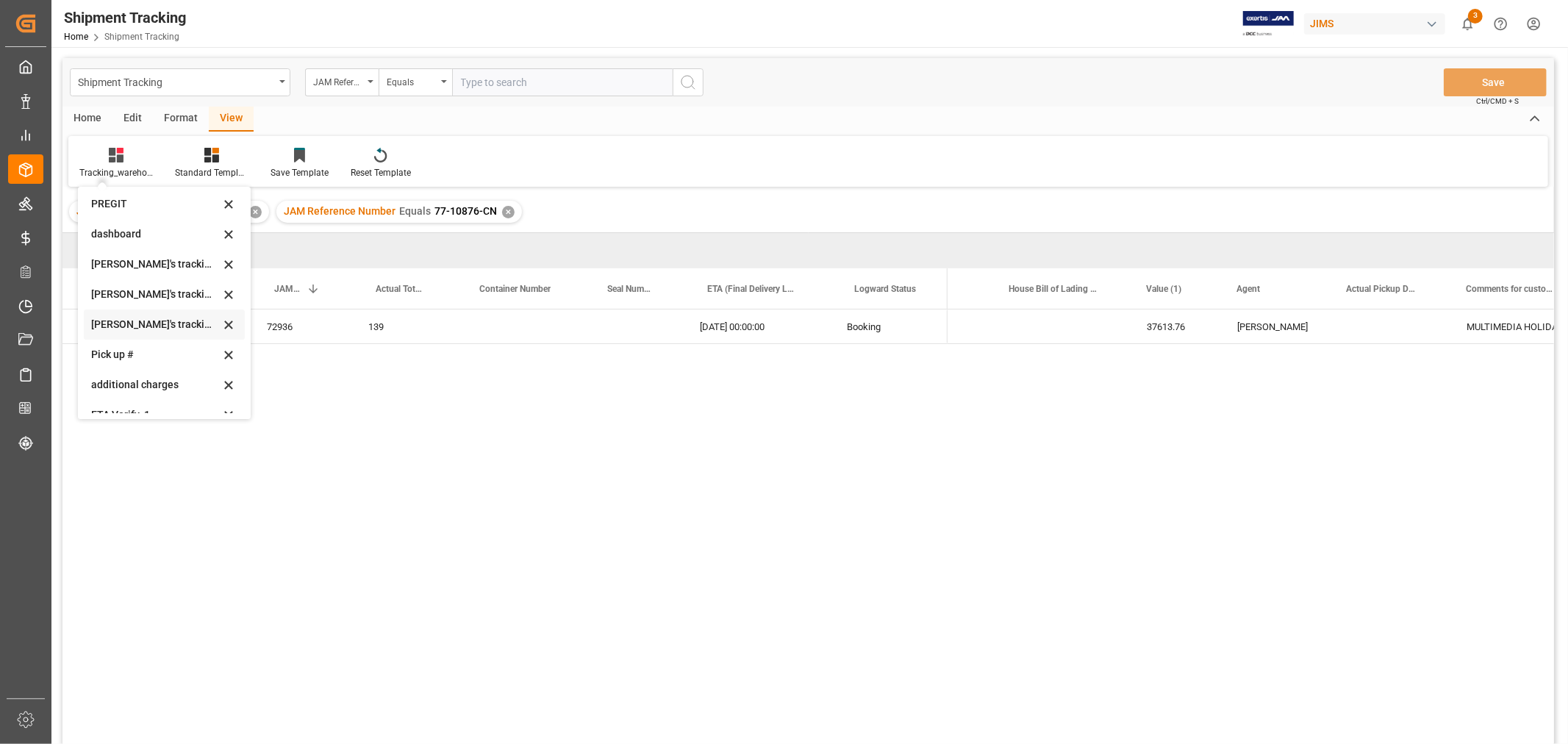
click at [170, 321] on div "[PERSON_NAME]'s tracking all_sample" at bounding box center [155, 324] width 129 height 16
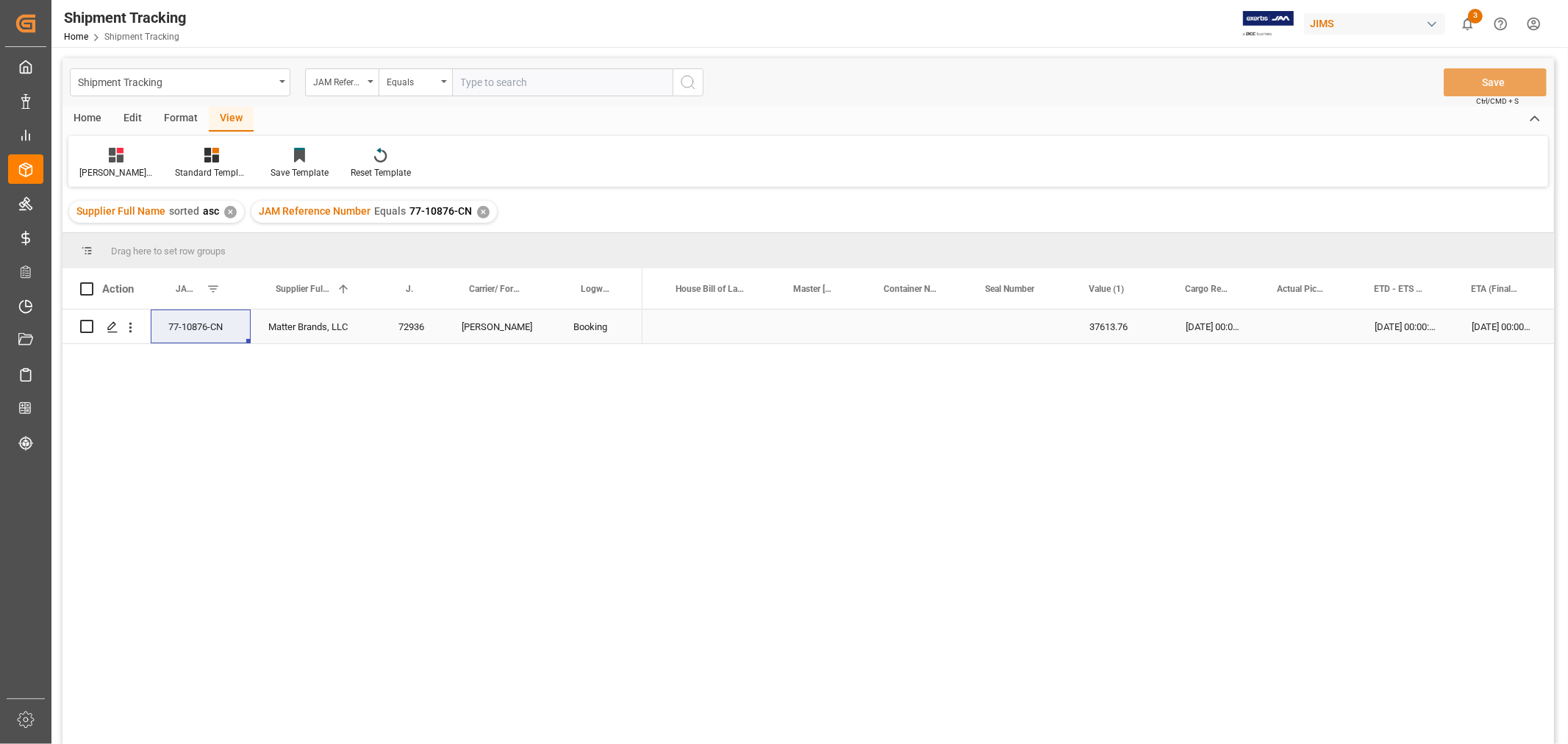
click at [799, 326] on div "Press SPACE to select this row." at bounding box center [821, 326] width 90 height 34
click at [1414, 329] on div "[DATE] 00:00:00" at bounding box center [1405, 326] width 97 height 34
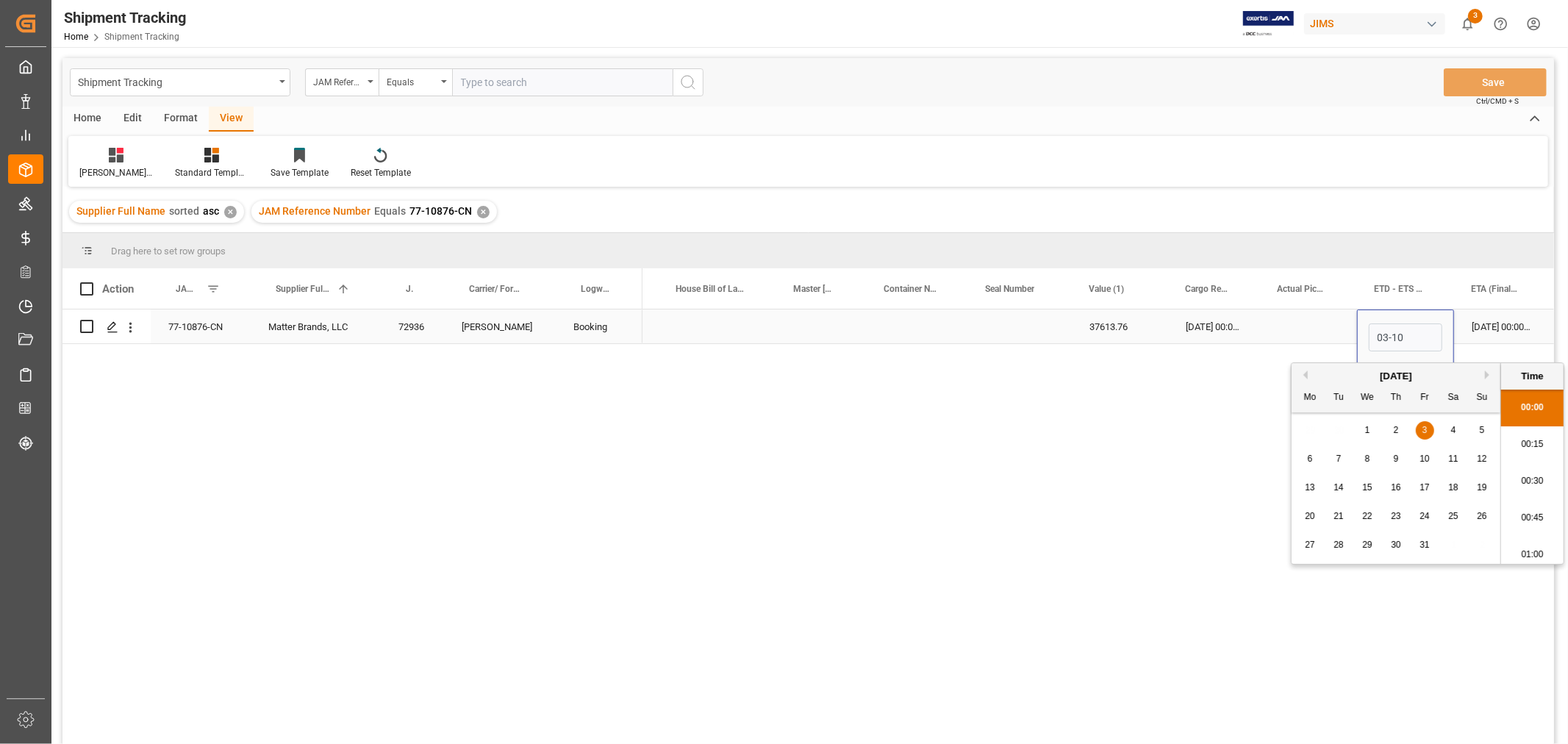
type input "[DATE] 00:00"
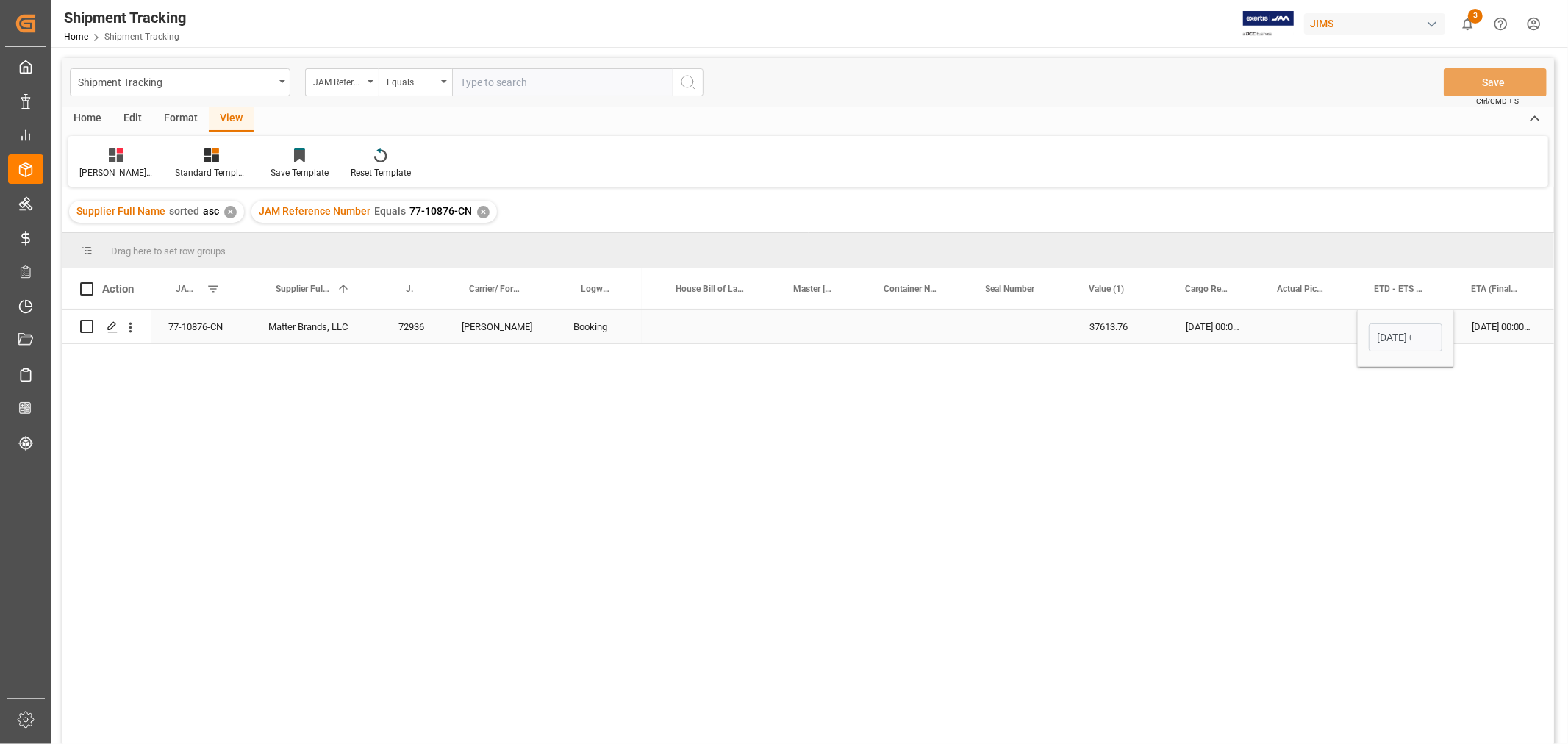
click at [1469, 321] on div "[DATE] 00:00:00" at bounding box center [1501, 326] width 95 height 34
click at [1492, 77] on button "Save" at bounding box center [1494, 82] width 103 height 28
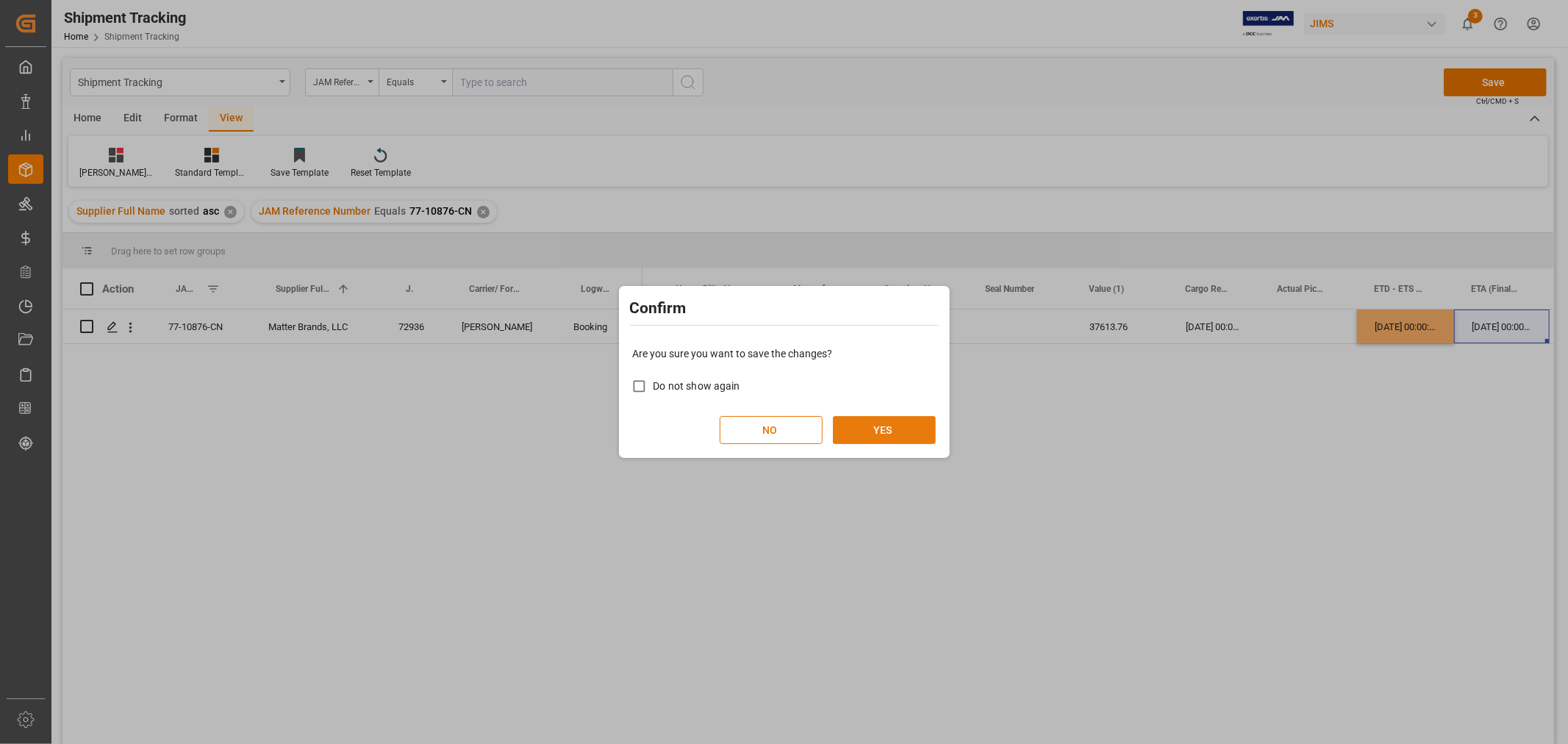
click at [892, 428] on button "YES" at bounding box center [883, 430] width 103 height 28
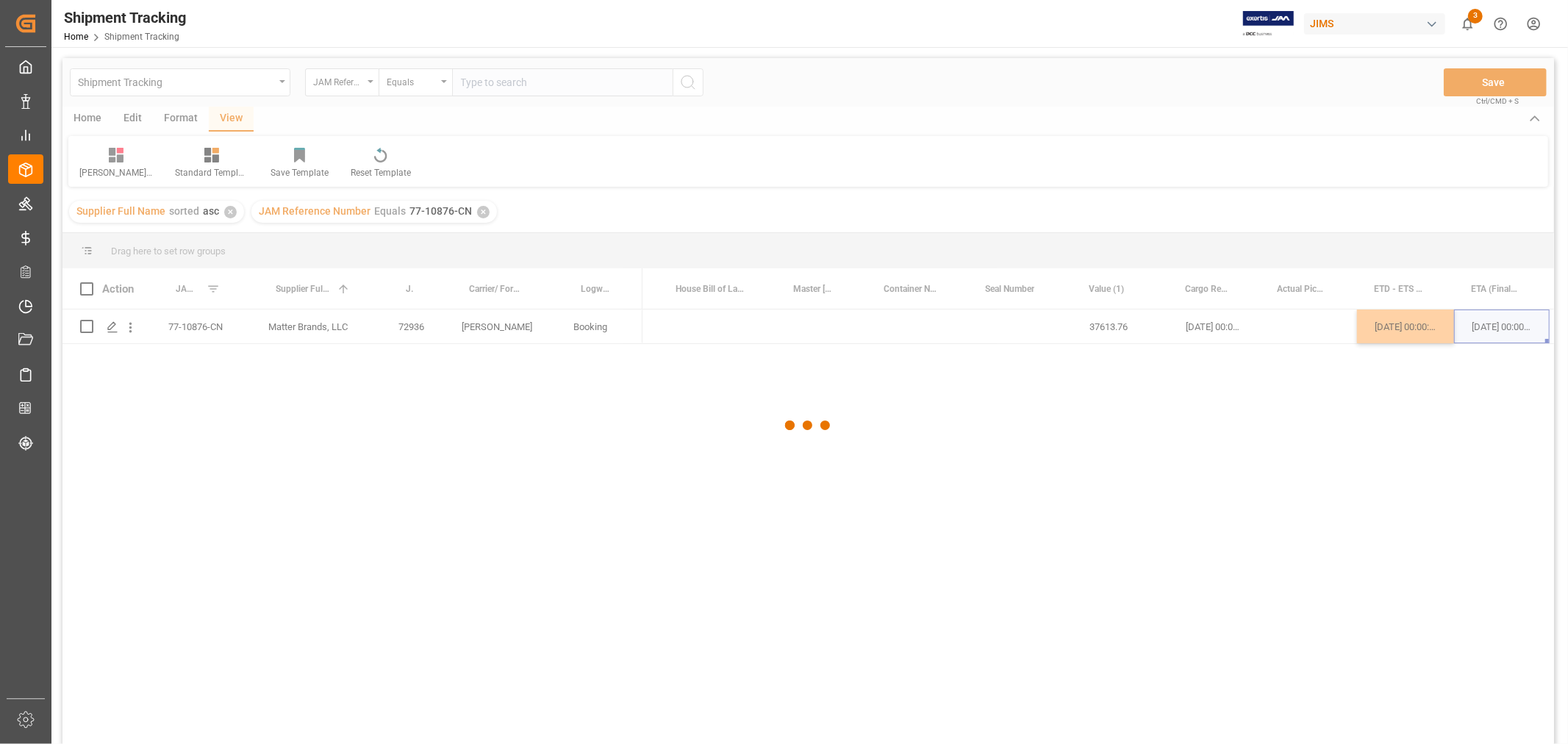
click at [791, 488] on div at bounding box center [808, 426] width 1492 height 735
